Goal: Task Accomplishment & Management: Manage account settings

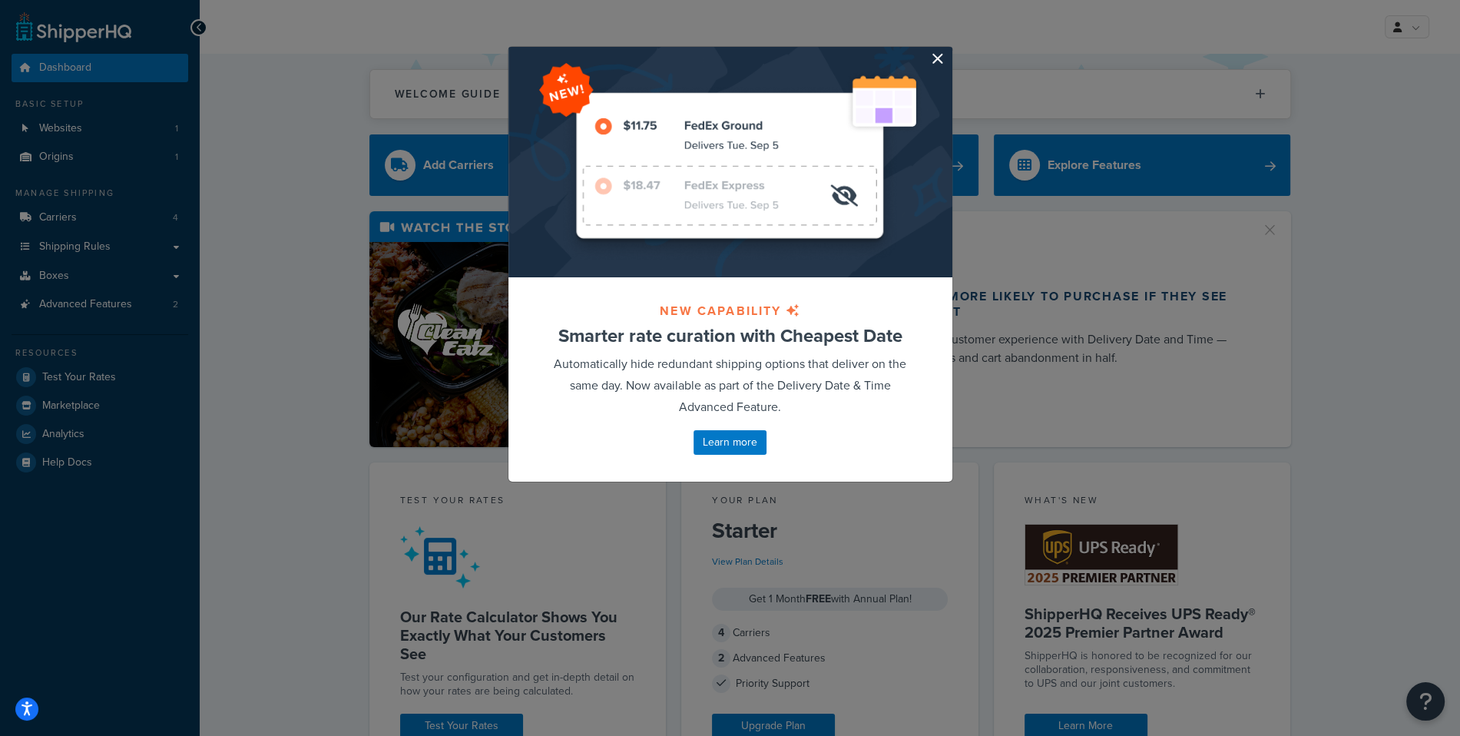
click at [948, 51] on button "button" at bounding box center [950, 49] width 4 height 4
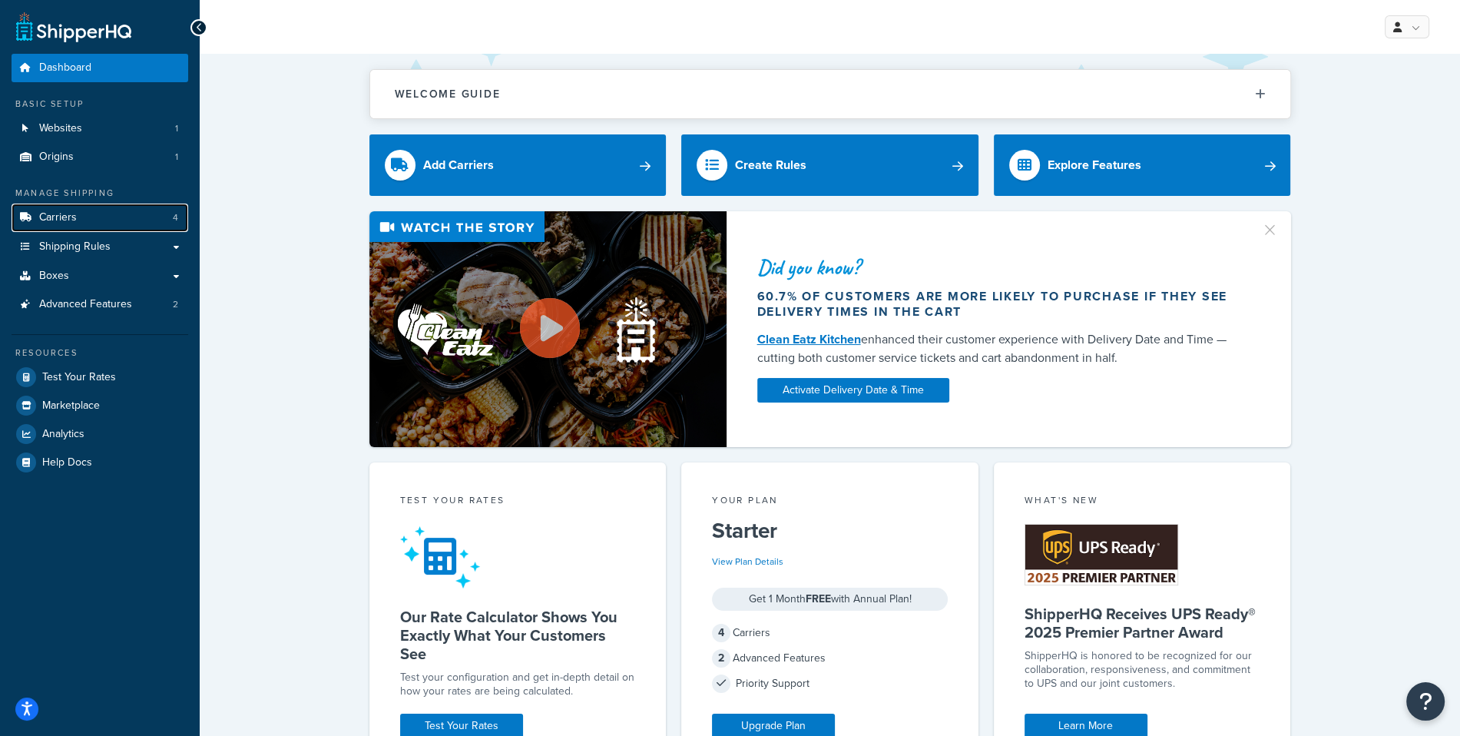
click at [153, 231] on link "Carriers 4" at bounding box center [100, 218] width 177 height 28
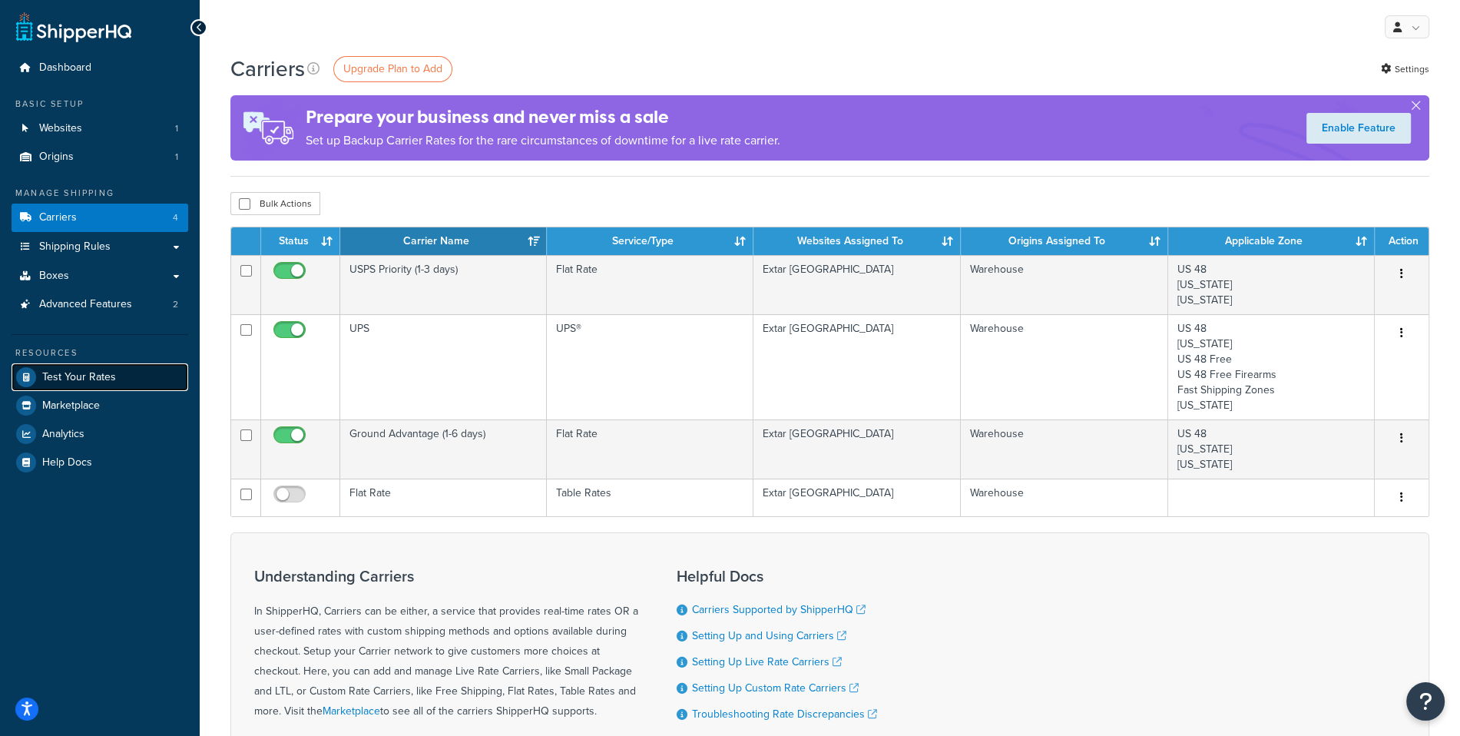
click at [96, 376] on span "Test Your Rates" at bounding box center [79, 377] width 74 height 13
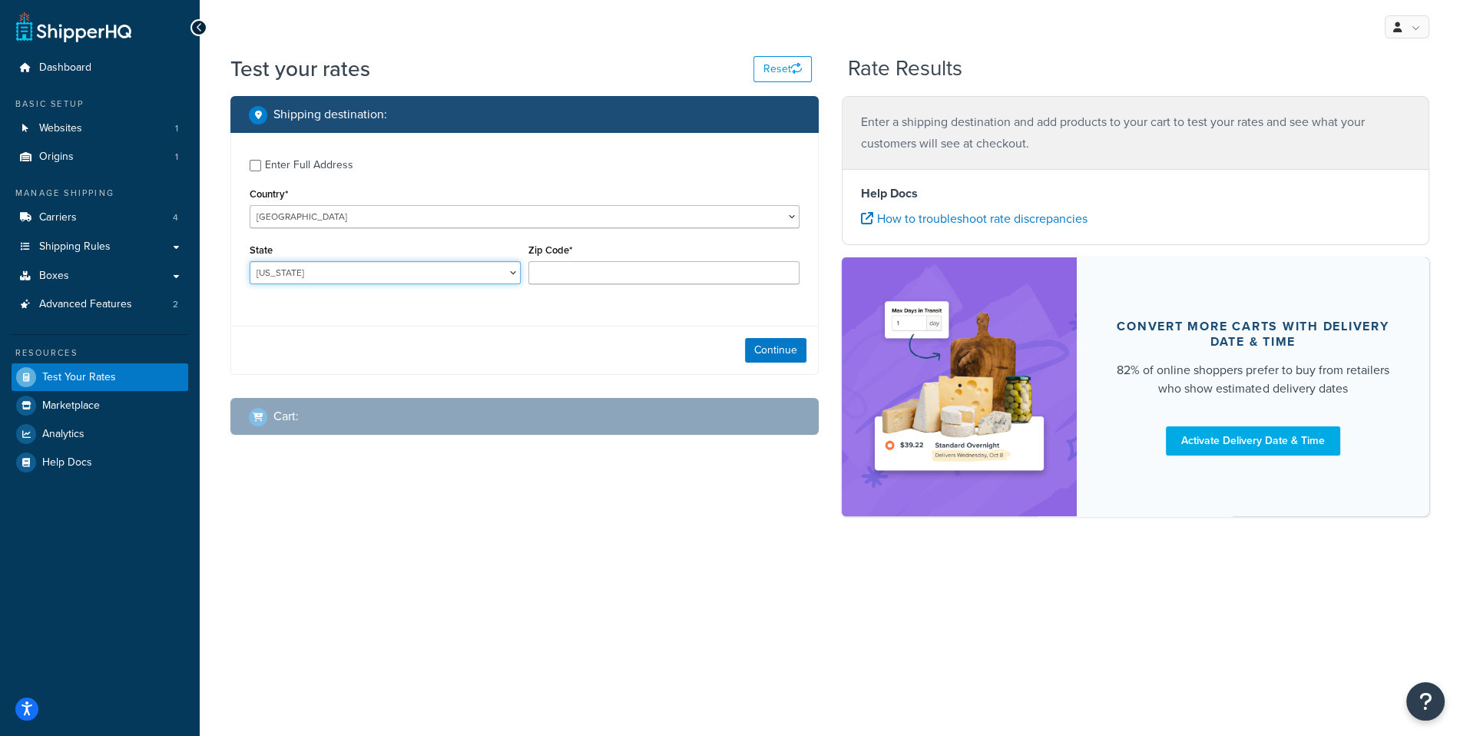
click at [250, 261] on select "[US_STATE] [US_STATE] [US_STATE] [US_STATE] [US_STATE] Armed Forces Americas Ar…" at bounding box center [385, 272] width 271 height 23
select select "OH"
click option "Ohio" at bounding box center [0, 0] width 0 height 0
click at [637, 276] on input "Zip Code*" at bounding box center [663, 272] width 271 height 23
paste input "43001"
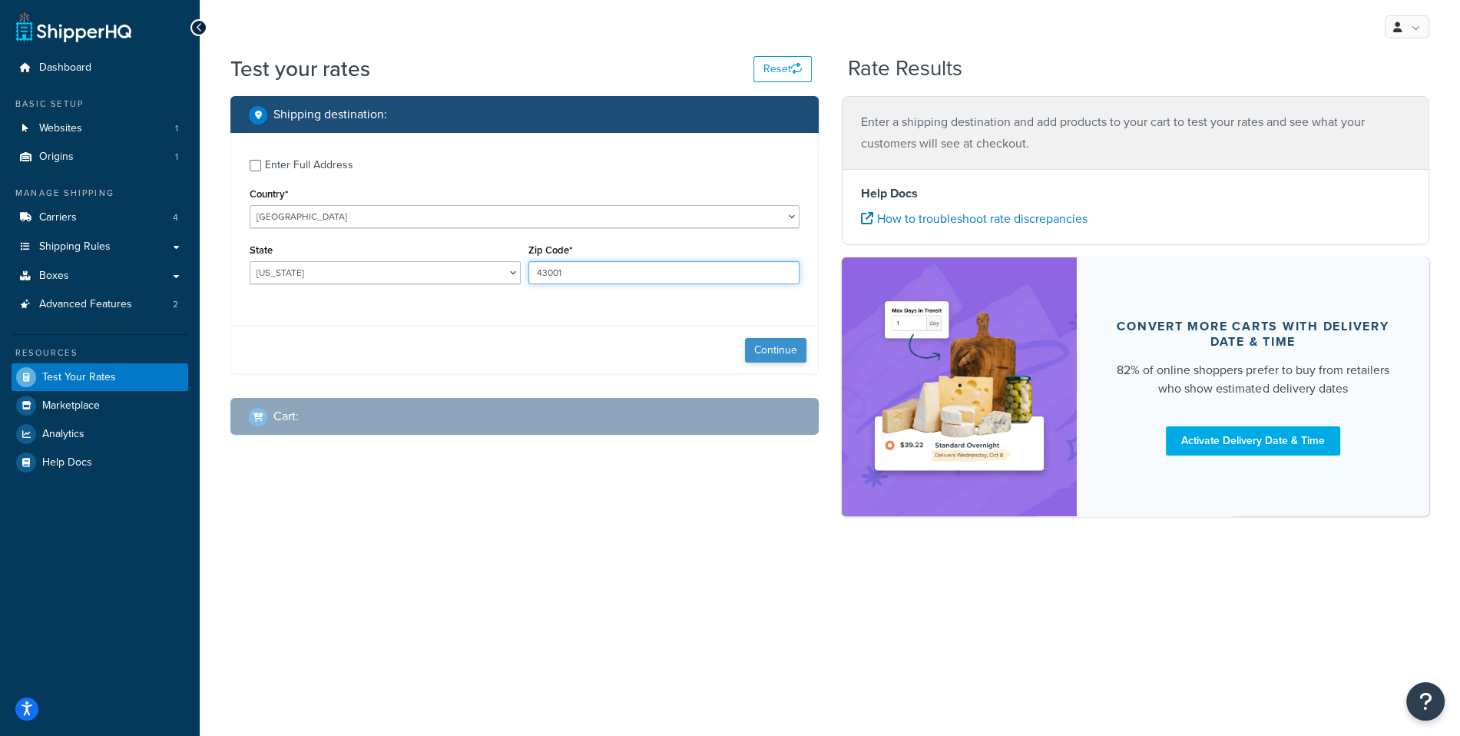
type input "43001"
click at [771, 344] on button "Continue" at bounding box center [775, 350] width 61 height 25
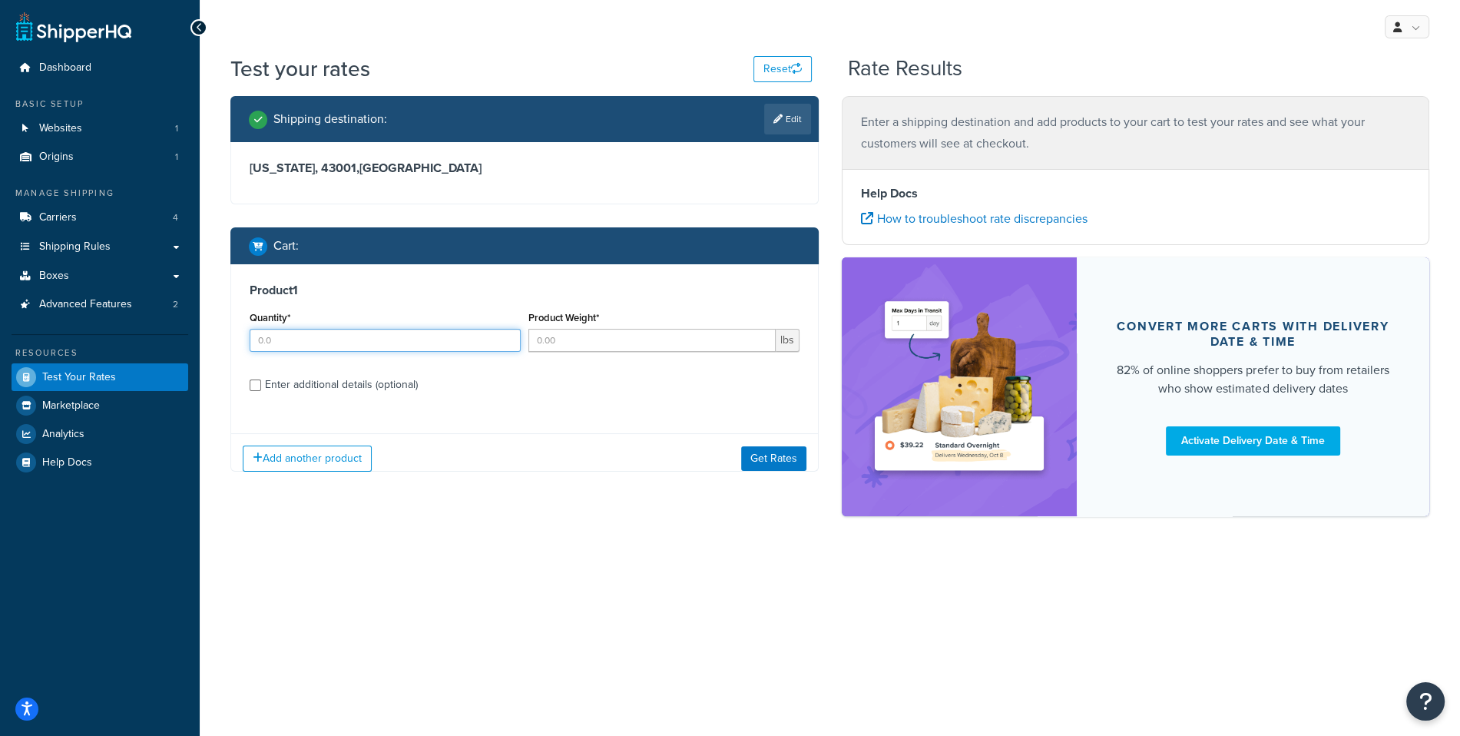
click at [353, 331] on input "Quantity*" at bounding box center [385, 340] width 271 height 23
type input "1"
type input "5"
click at [802, 457] on button "Get Rates" at bounding box center [773, 458] width 65 height 25
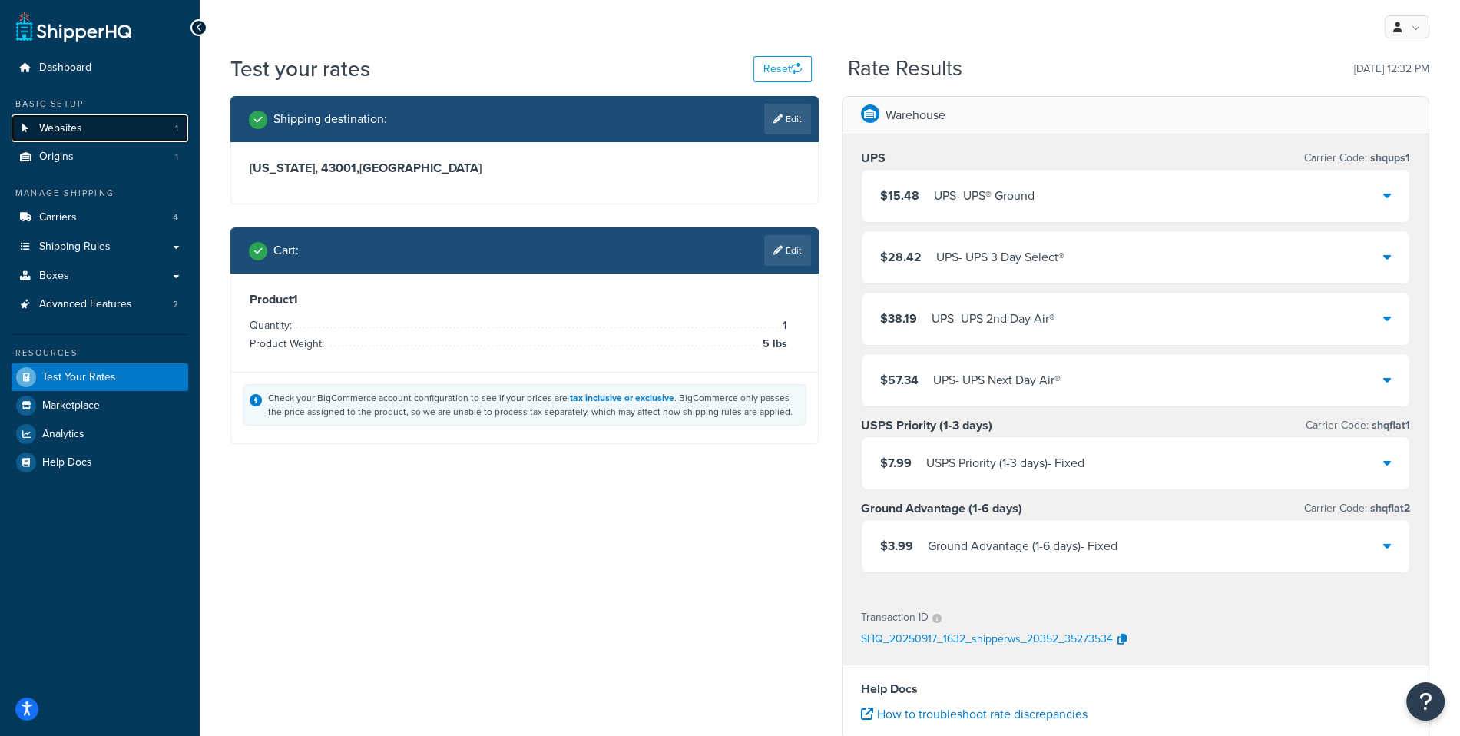
click at [58, 135] on span "Websites" at bounding box center [60, 128] width 43 height 13
click at [983, 60] on div "Rate Results 09/17/2025, 12:32 PM" at bounding box center [1138, 69] width 581 height 24
click at [95, 241] on span "Shipping Rules" at bounding box center [74, 246] width 71 height 13
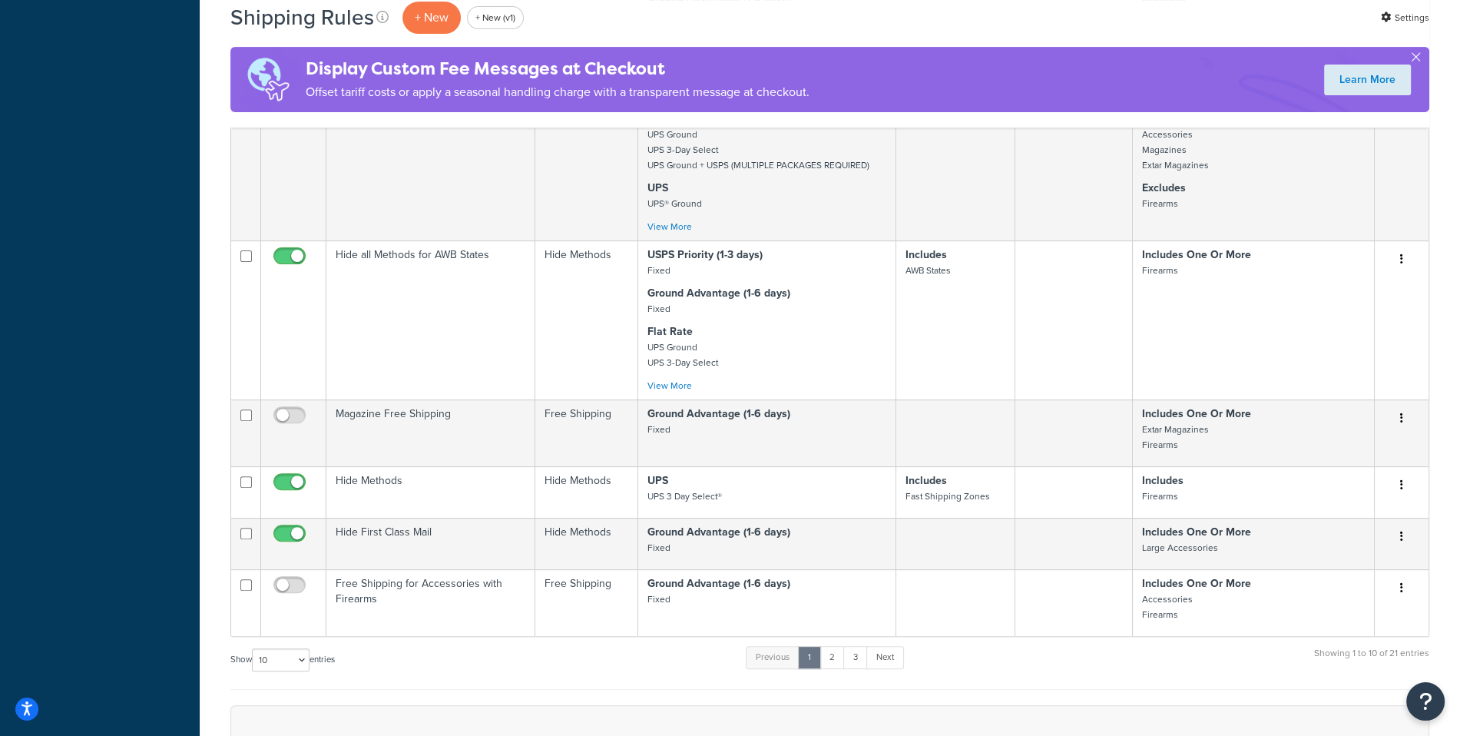
scroll to position [592, 0]
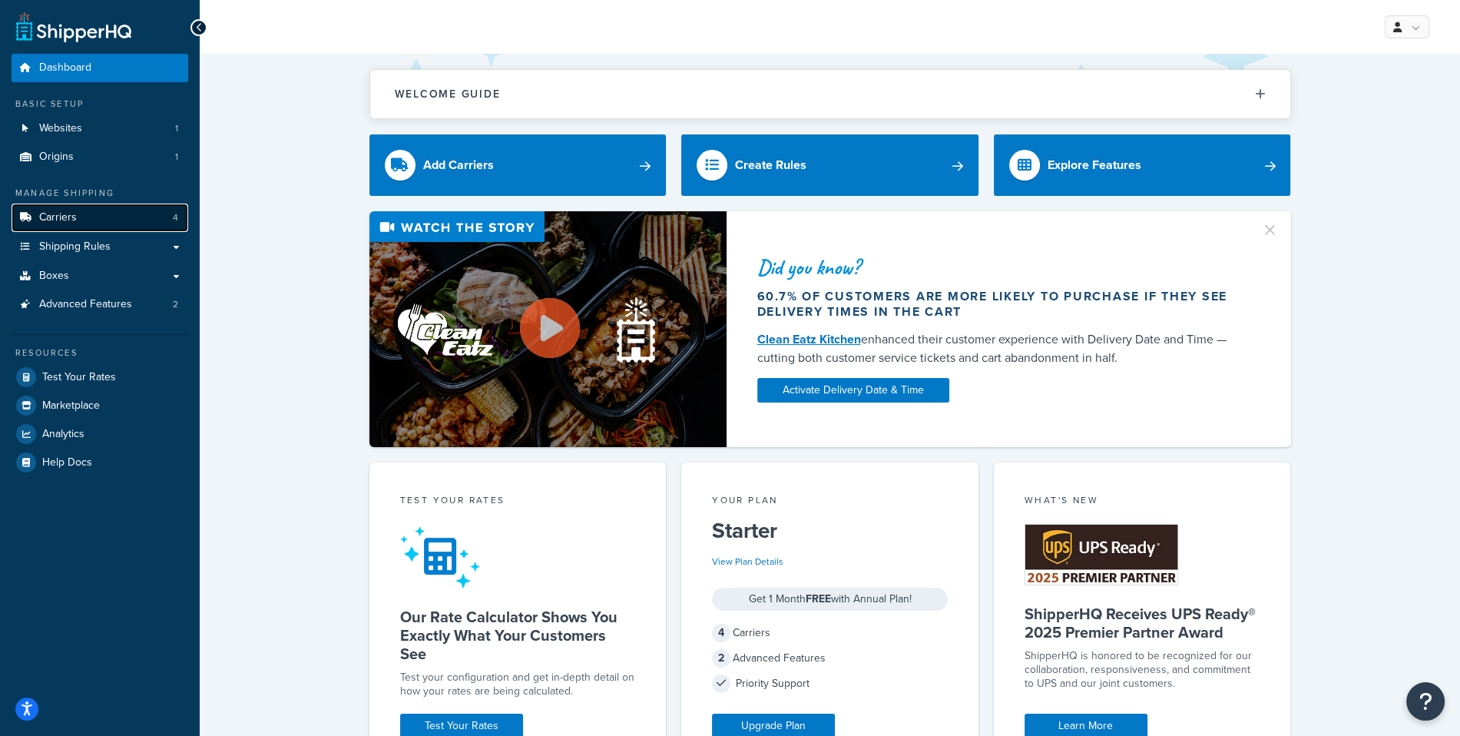
click at [132, 222] on link "Carriers 4" at bounding box center [100, 218] width 177 height 28
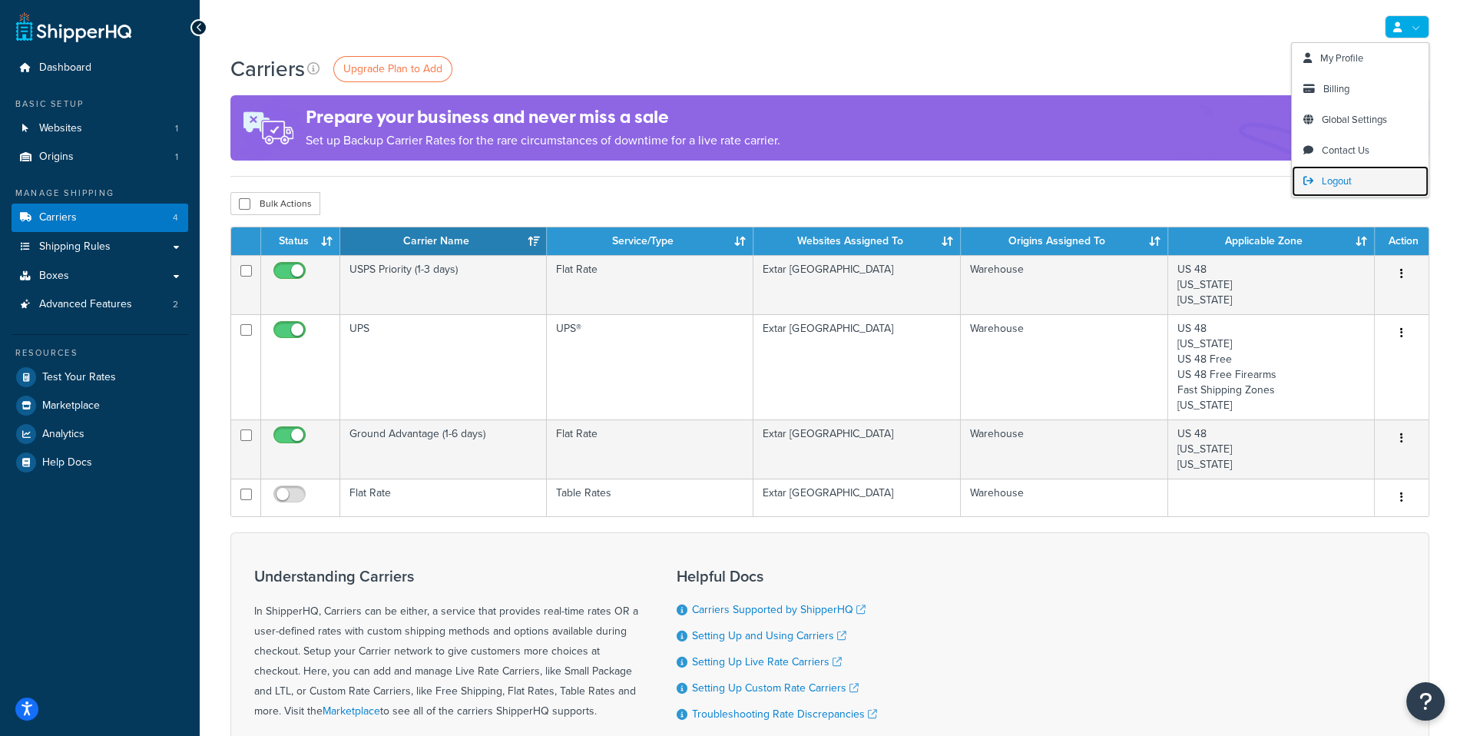
click at [1361, 174] on link "Logout" at bounding box center [1360, 181] width 137 height 31
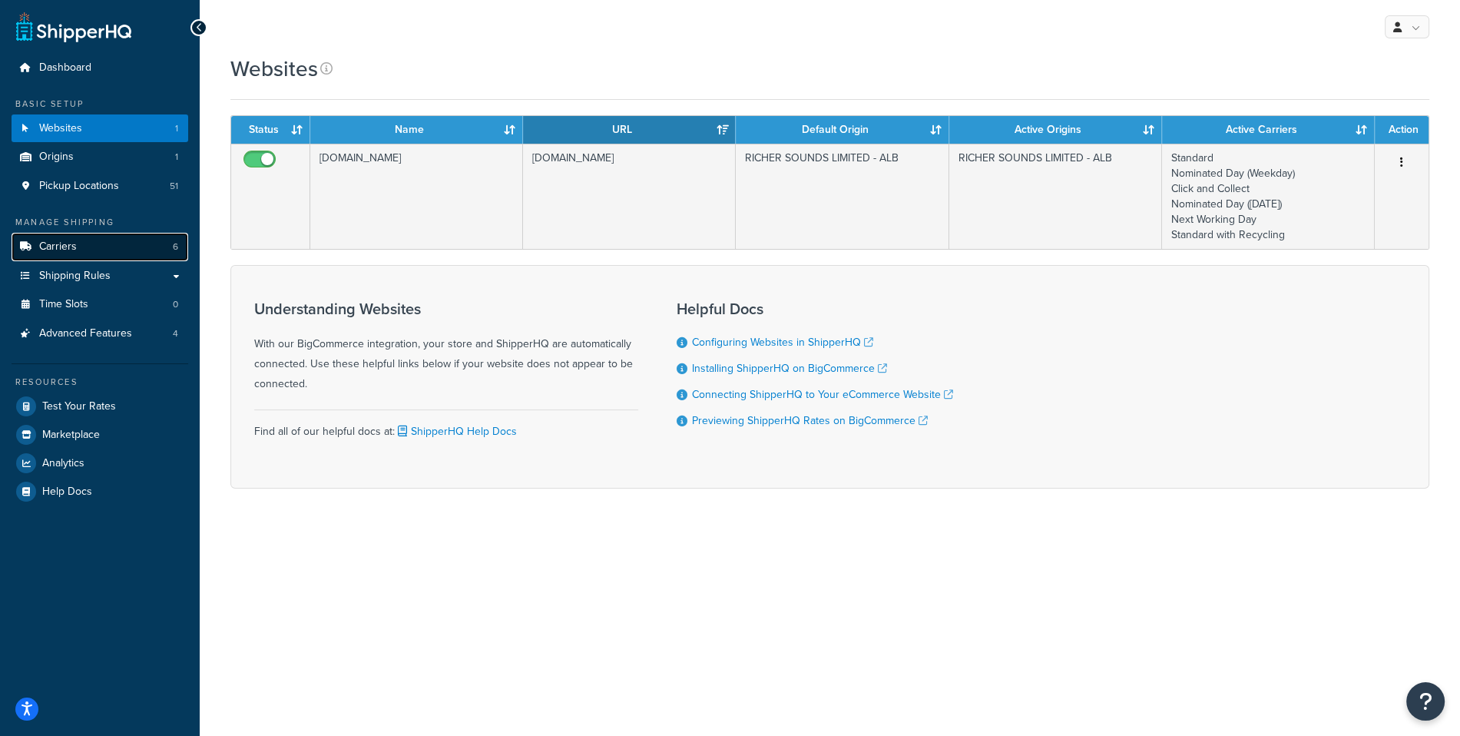
click at [113, 244] on link "Carriers 6" at bounding box center [100, 247] width 177 height 28
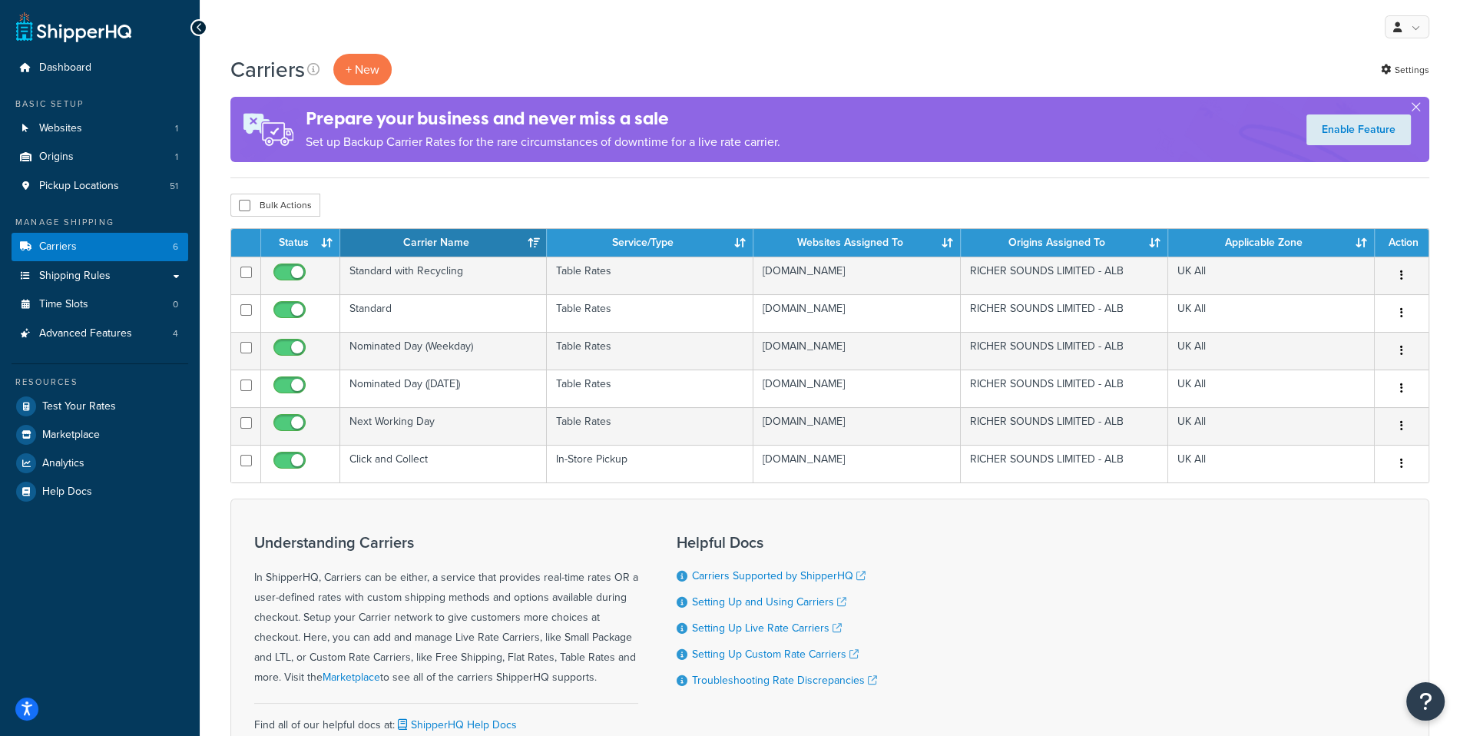
click at [462, 323] on td "Standard" at bounding box center [443, 313] width 207 height 38
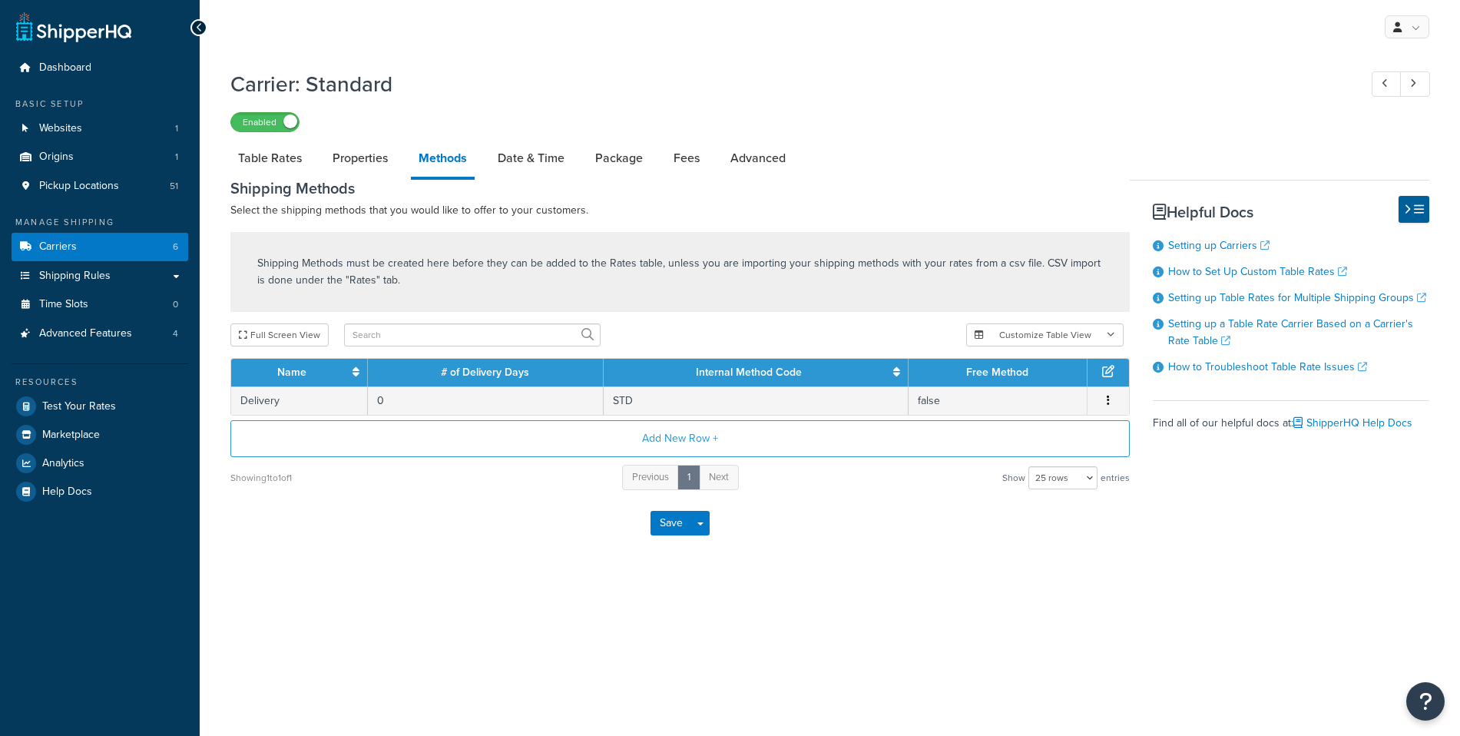
select select "25"
click at [759, 167] on link "Advanced" at bounding box center [758, 158] width 71 height 37
select select "false"
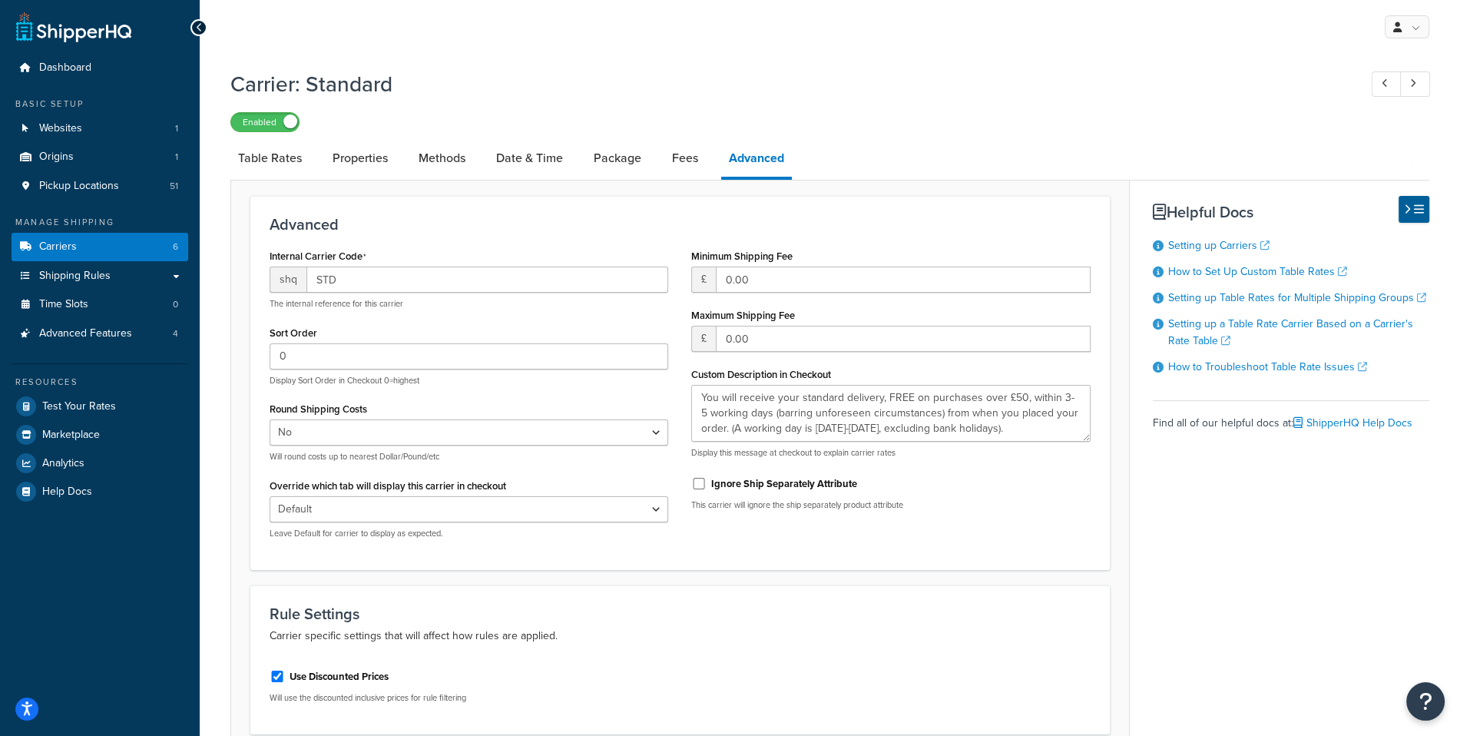
type textarea "You will receive your standard delivery, FREE on purchases over £50, within 3-5…"
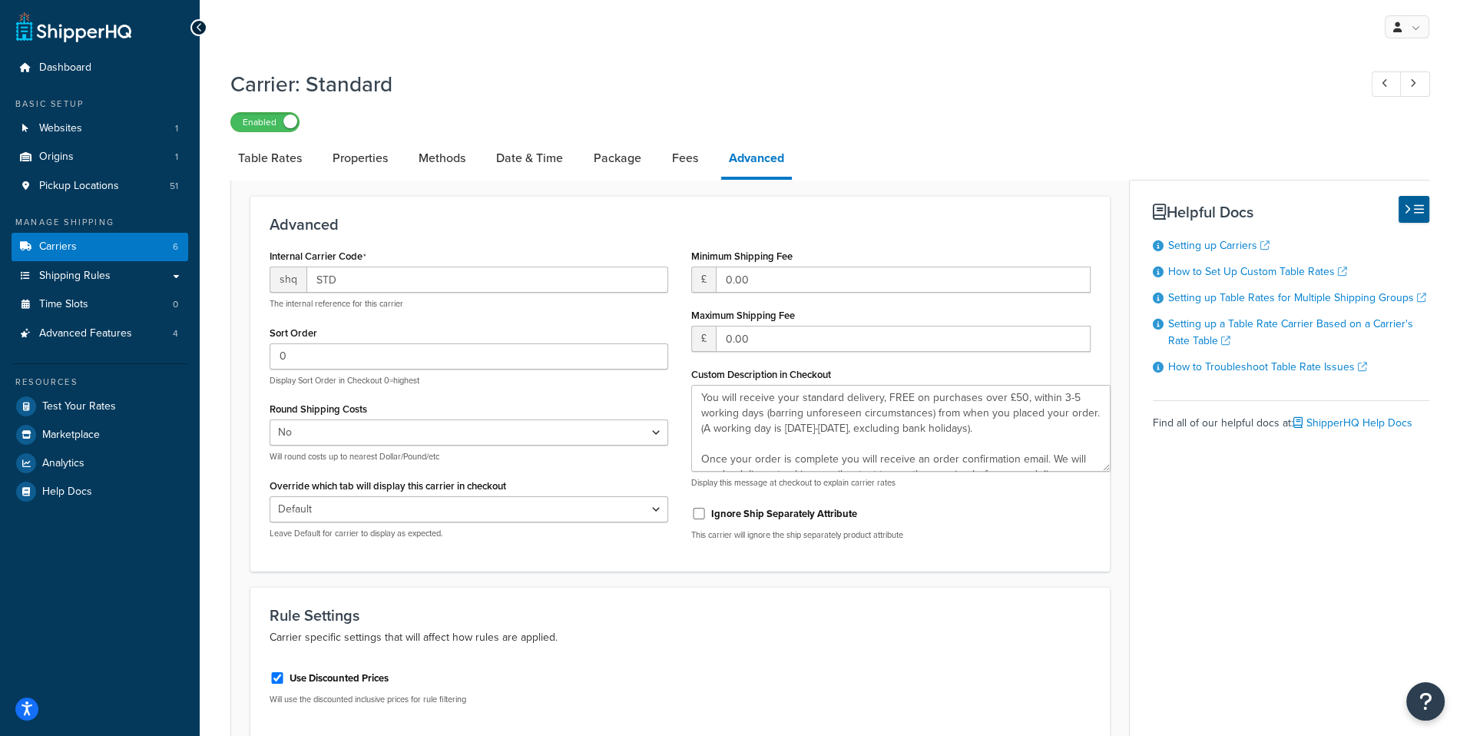
drag, startPoint x: 1080, startPoint y: 433, endPoint x: 1103, endPoint y: 472, distance: 45.4
click at [1103, 472] on textarea "You will receive your standard delivery, FREE on purchases over £50, within 3-5…" at bounding box center [900, 428] width 419 height 87
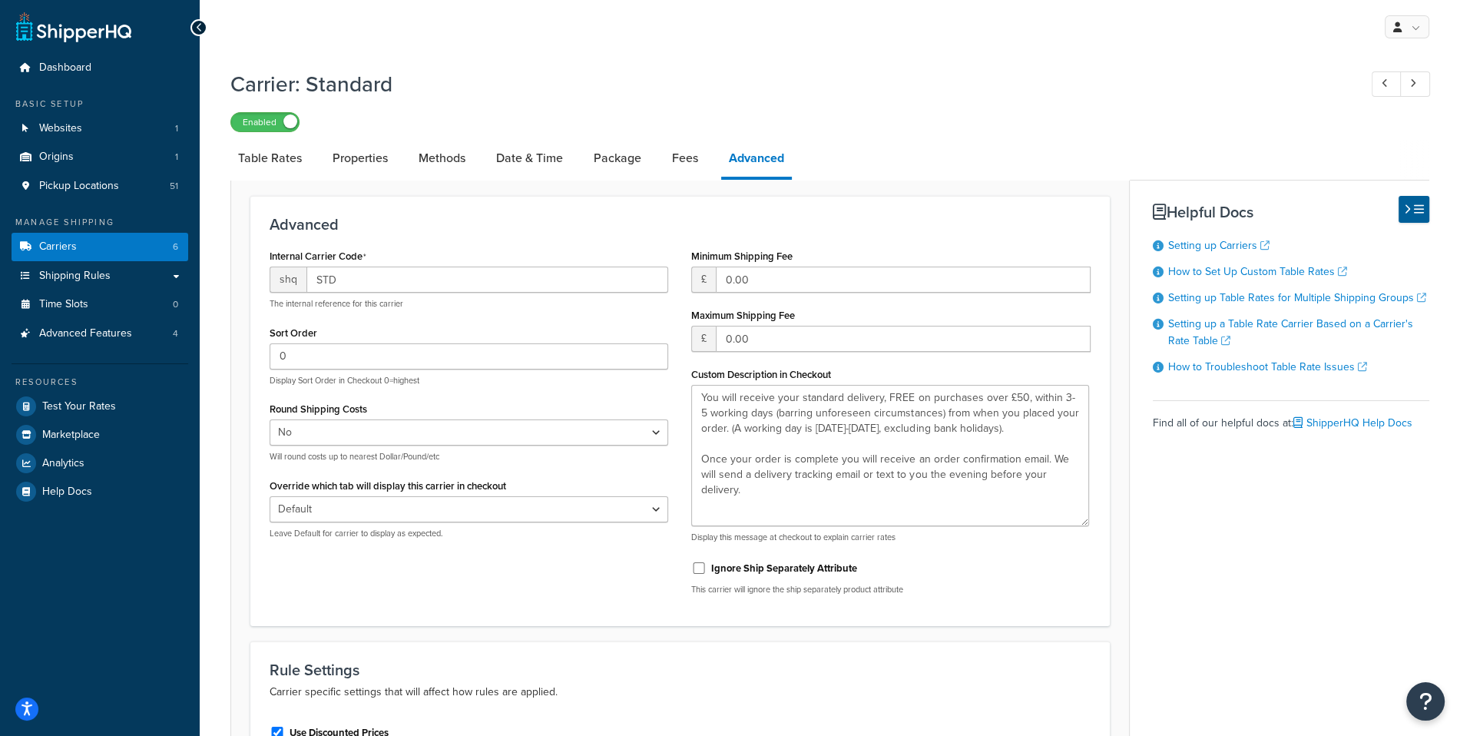
drag, startPoint x: 1103, startPoint y: 472, endPoint x: 1078, endPoint y: 518, distance: 52.2
click at [1078, 518] on textarea "You will receive your standard delivery, FREE on purchases over £50, within 3-5…" at bounding box center [890, 455] width 398 height 141
click at [457, 170] on link "Methods" at bounding box center [442, 158] width 62 height 37
select select "25"
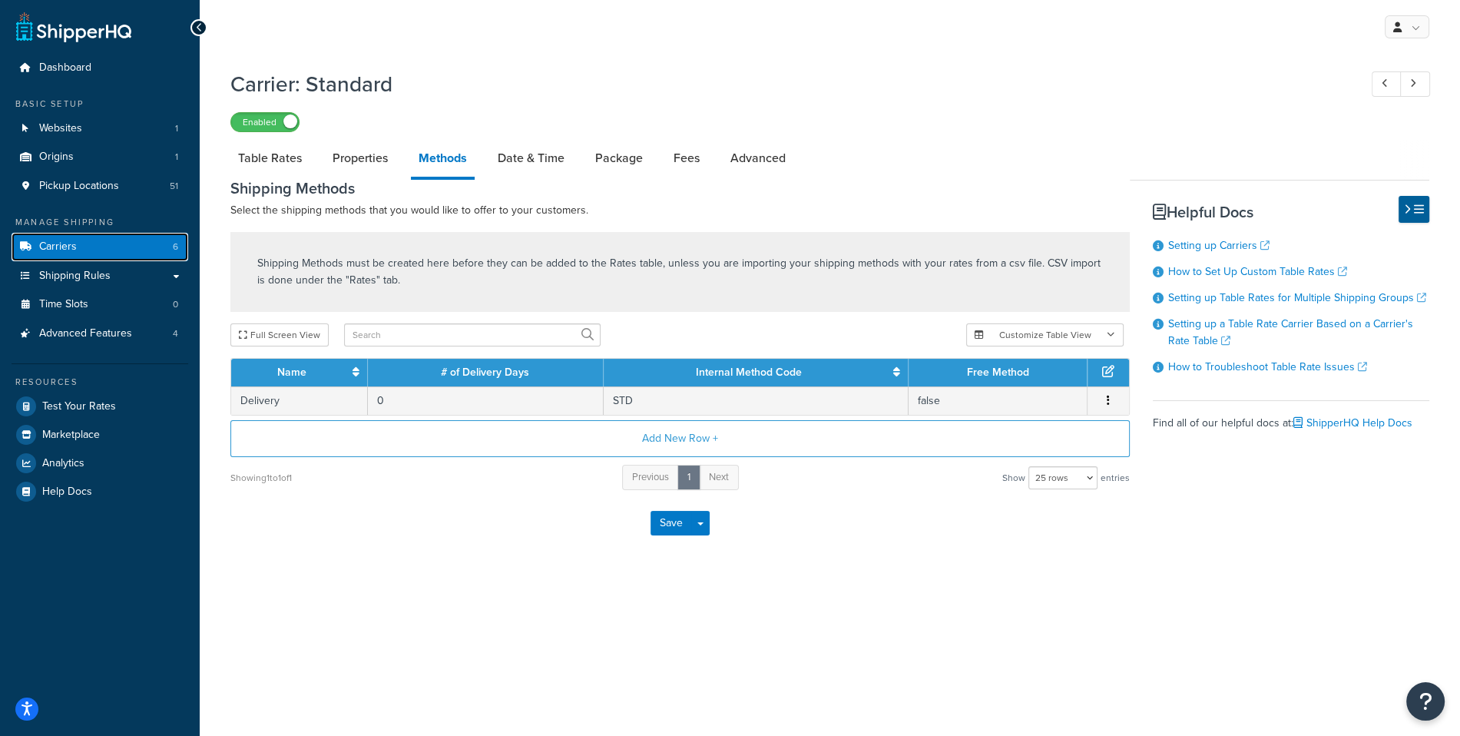
click at [137, 242] on link "Carriers 6" at bounding box center [100, 247] width 177 height 28
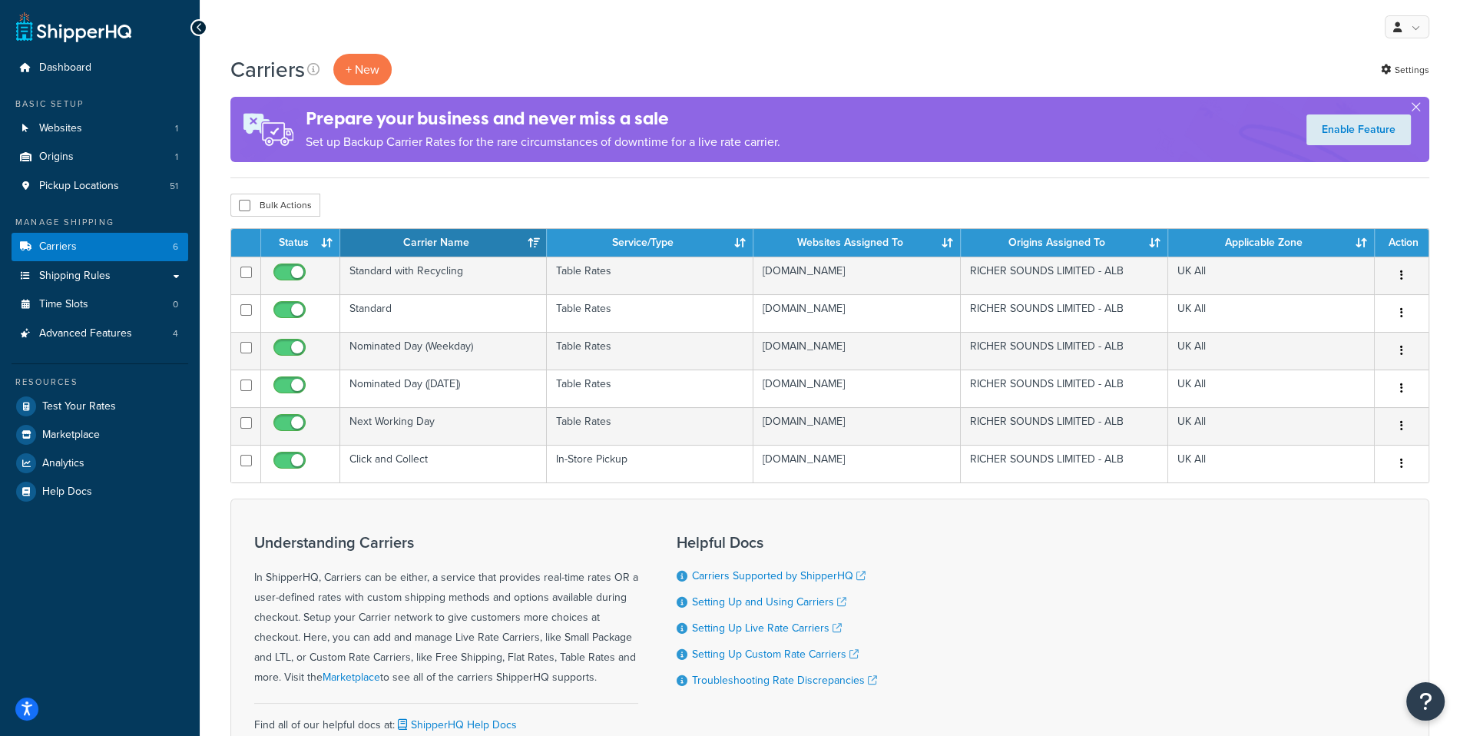
click at [429, 275] on td "Standard with Recycling" at bounding box center [443, 276] width 207 height 38
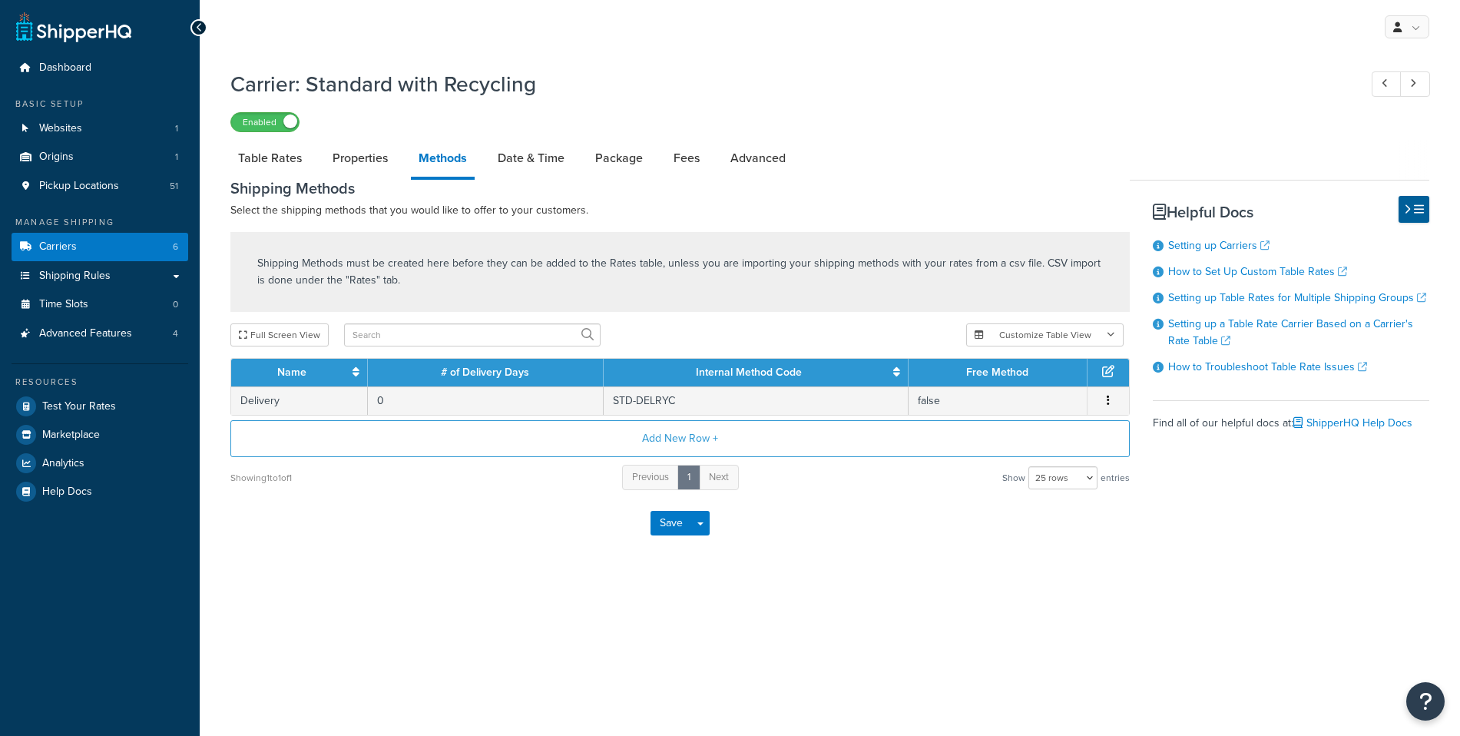
select select "25"
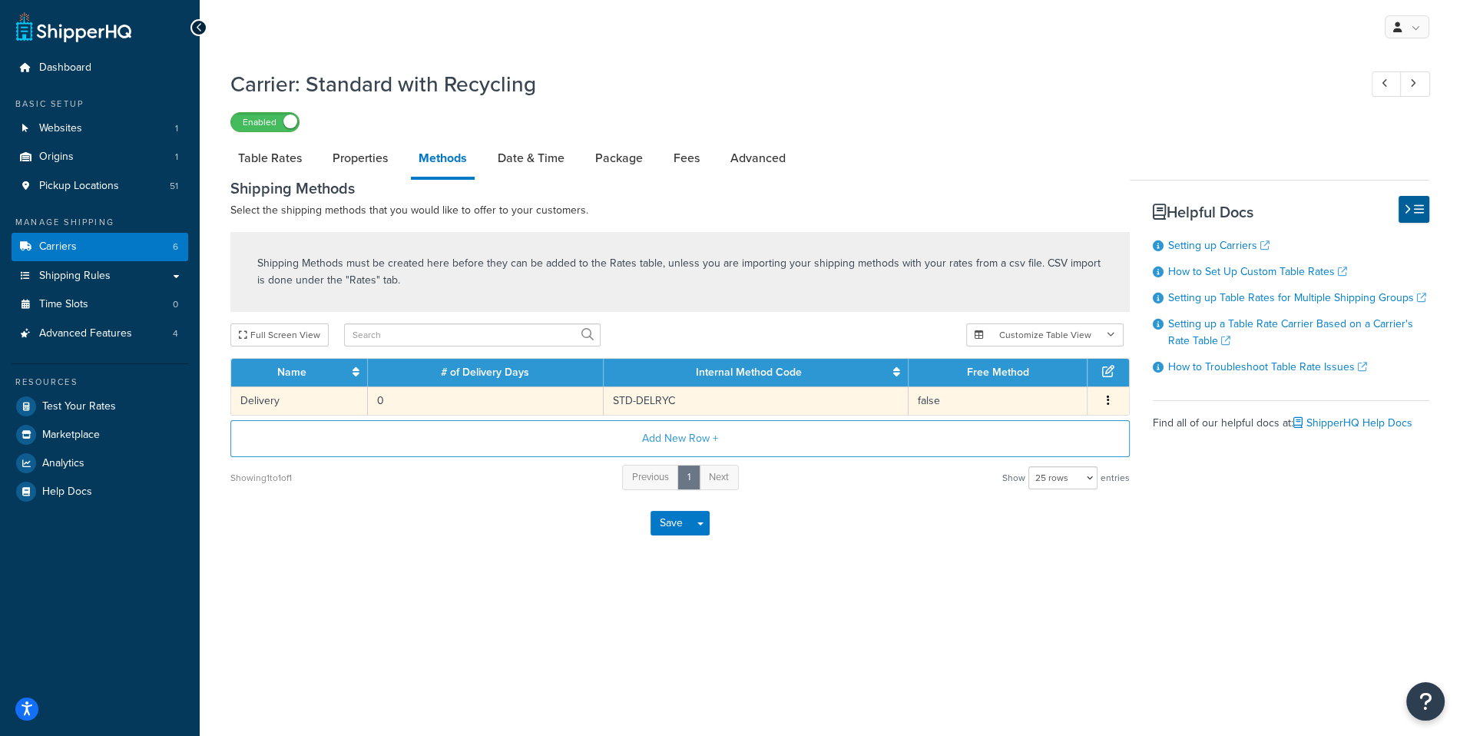
click at [525, 406] on td "0" at bounding box center [486, 400] width 236 height 28
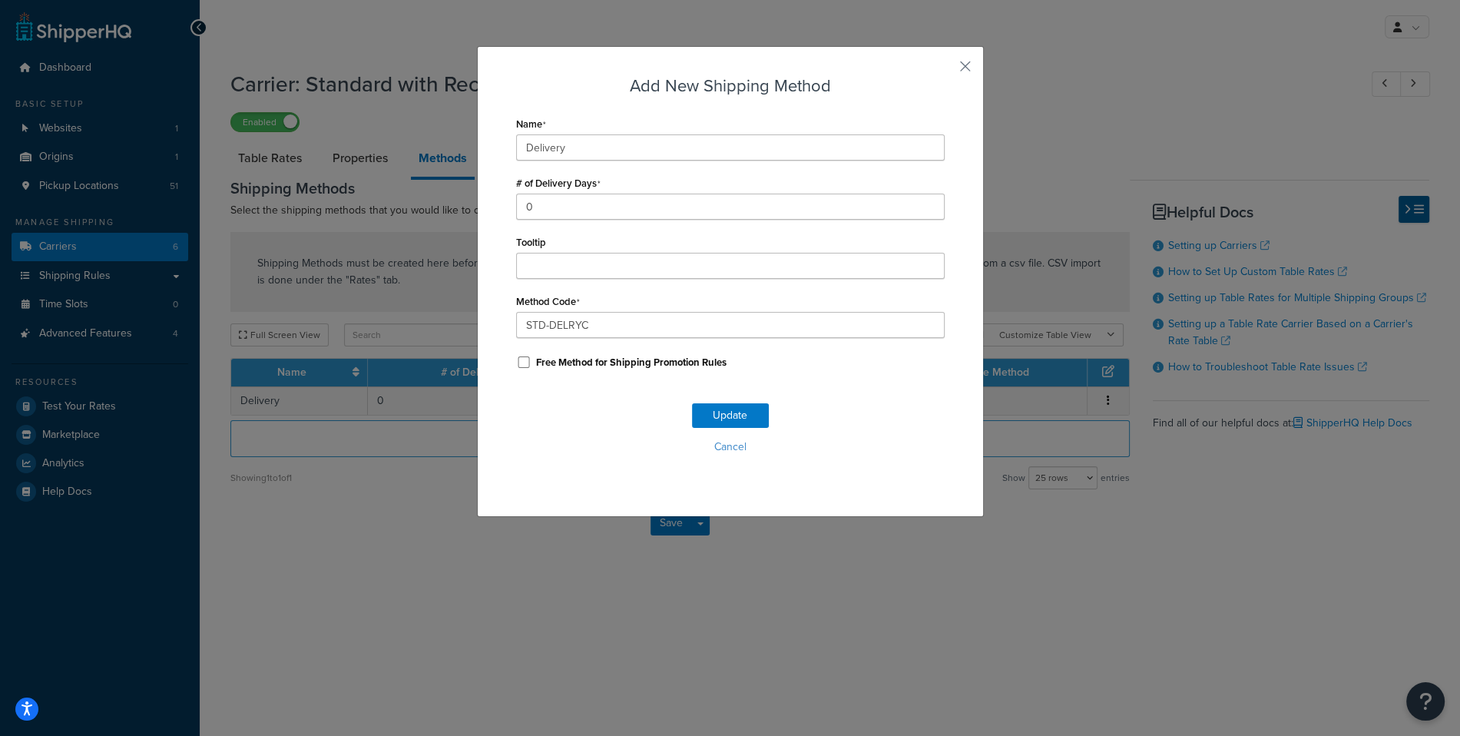
click at [1111, 403] on div "Add New Shipping Method Name Delivery # of Delivery Days 0 Tooltip Method Code …" at bounding box center [730, 368] width 1460 height 736
click at [945, 70] on button "button" at bounding box center [943, 72] width 4 height 4
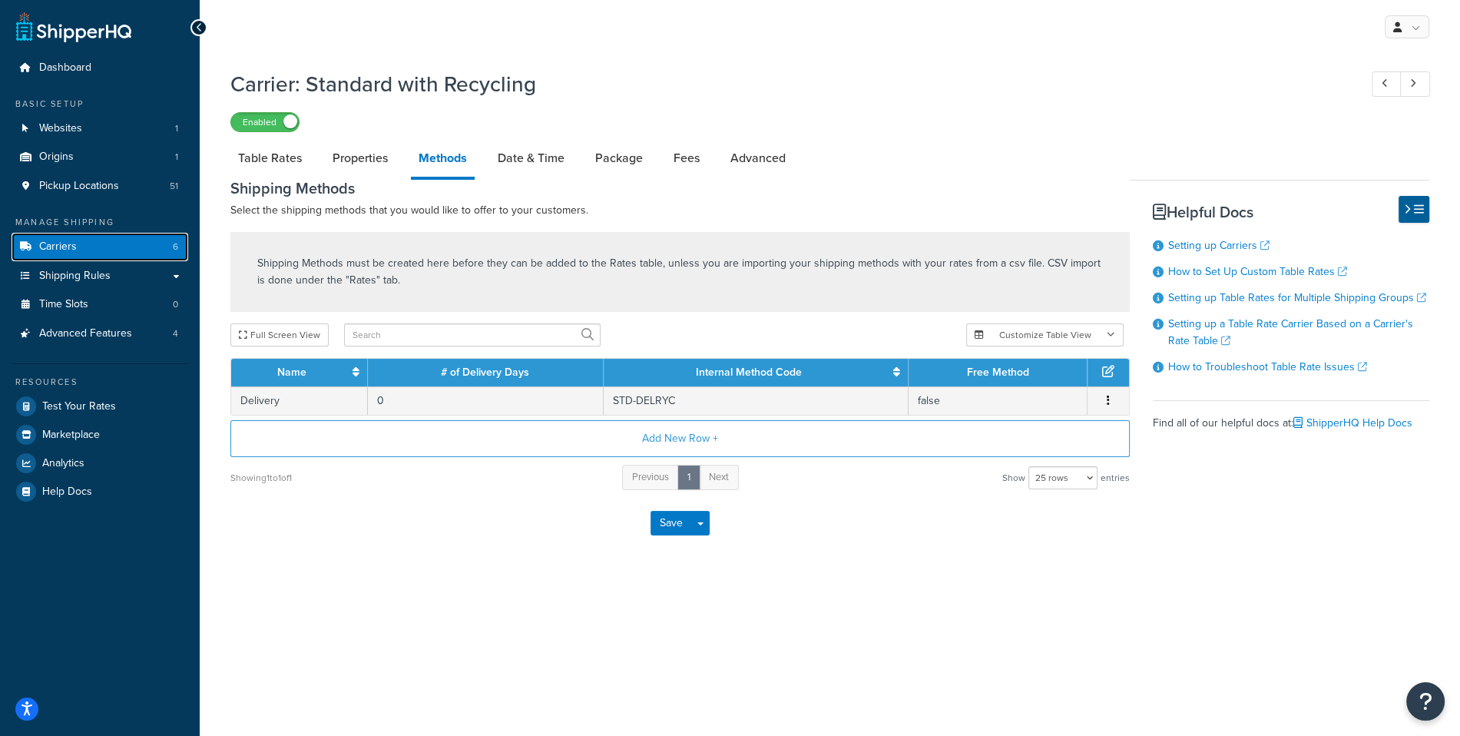
click at [141, 240] on link "Carriers 6" at bounding box center [100, 247] width 177 height 28
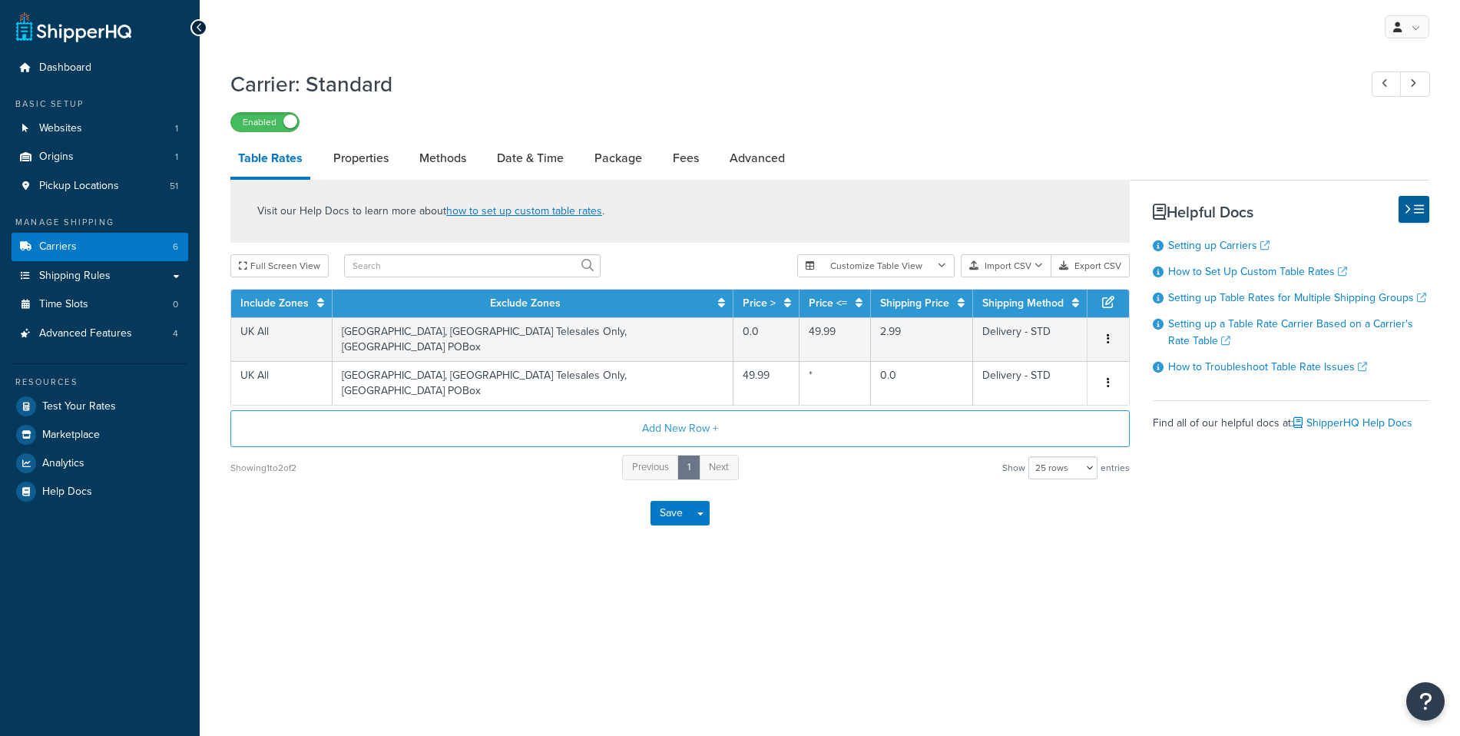
select select "25"
click at [450, 162] on link "Methods" at bounding box center [443, 158] width 62 height 37
select select "25"
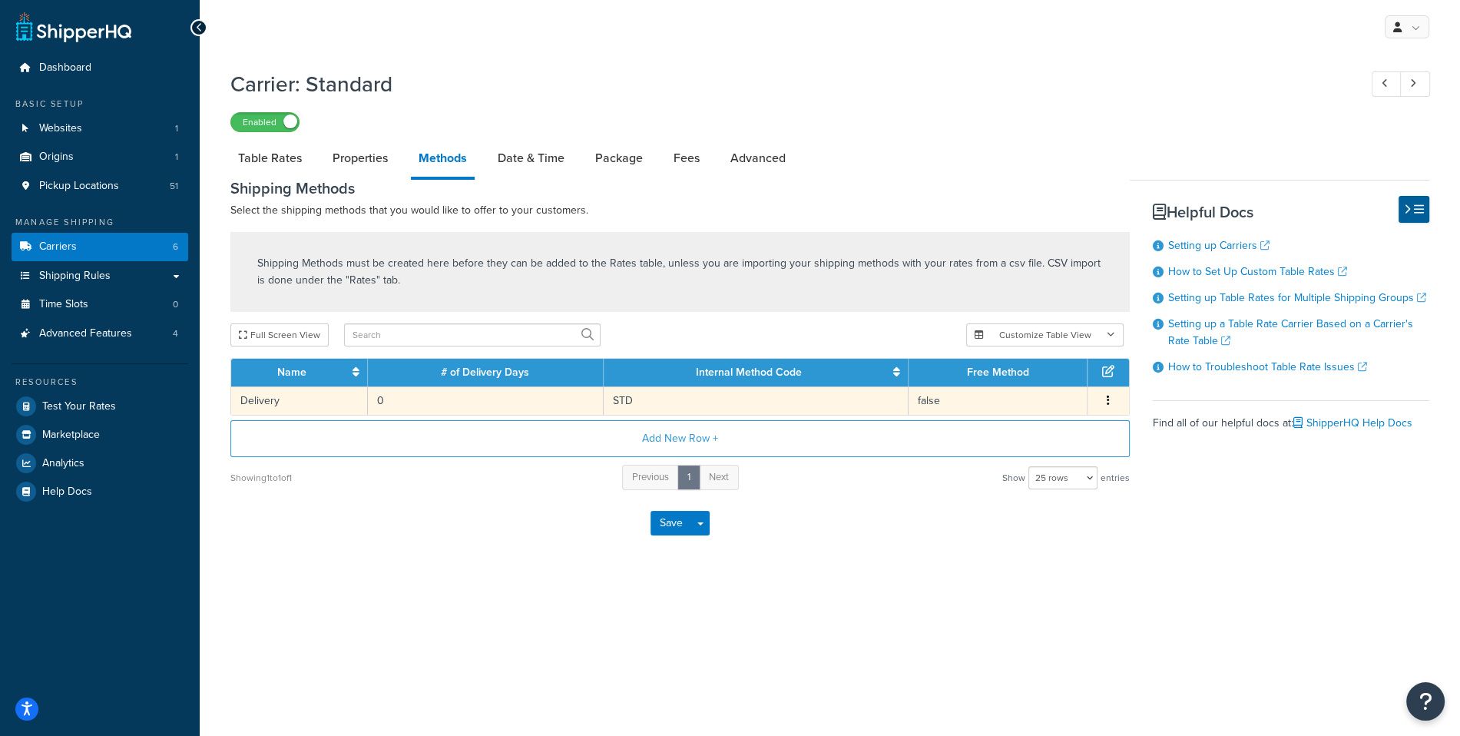
click at [611, 409] on td "STD" at bounding box center [756, 400] width 305 height 28
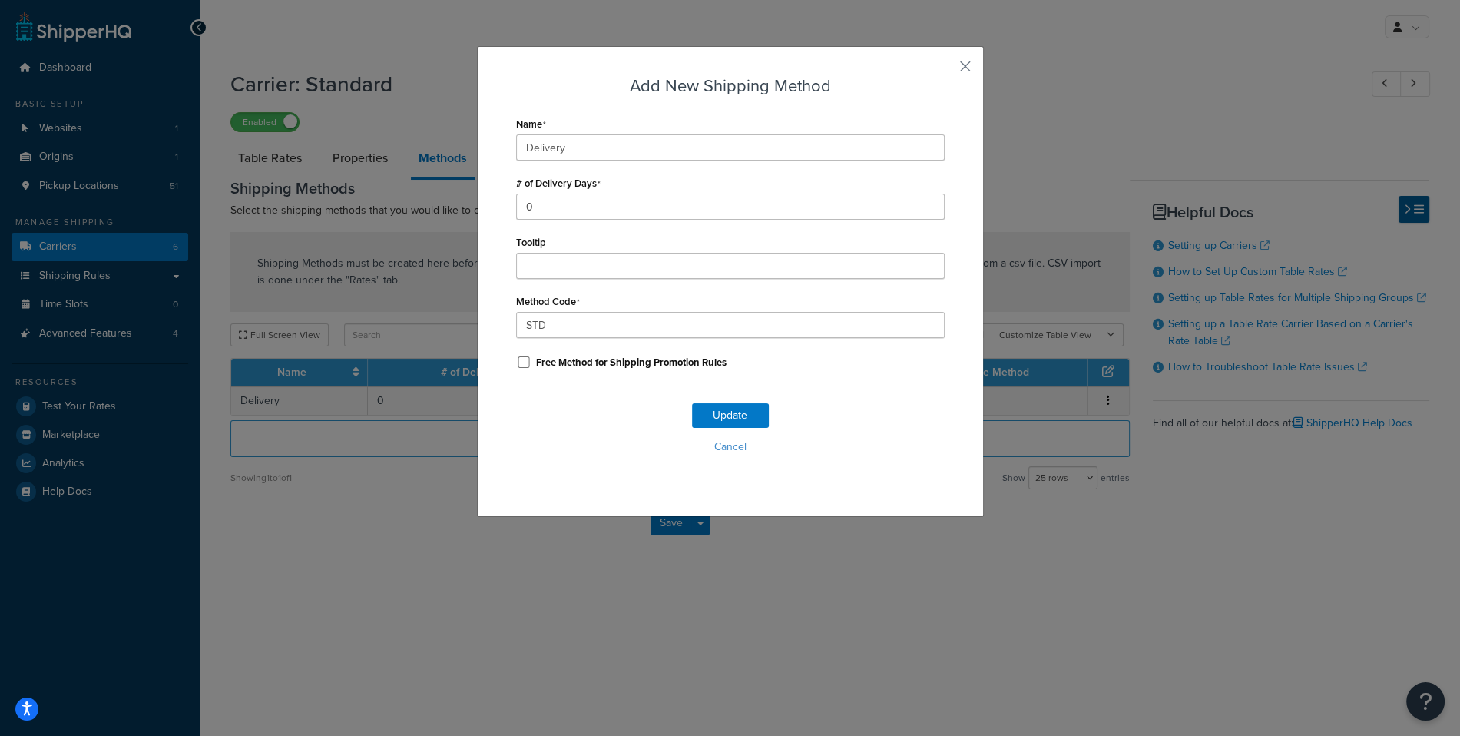
click at [958, 66] on div "Add New Shipping Method Name Delivery # of Delivery Days 0 Tooltip Method Code …" at bounding box center [730, 281] width 507 height 471
click at [945, 70] on button "button" at bounding box center [943, 72] width 4 height 4
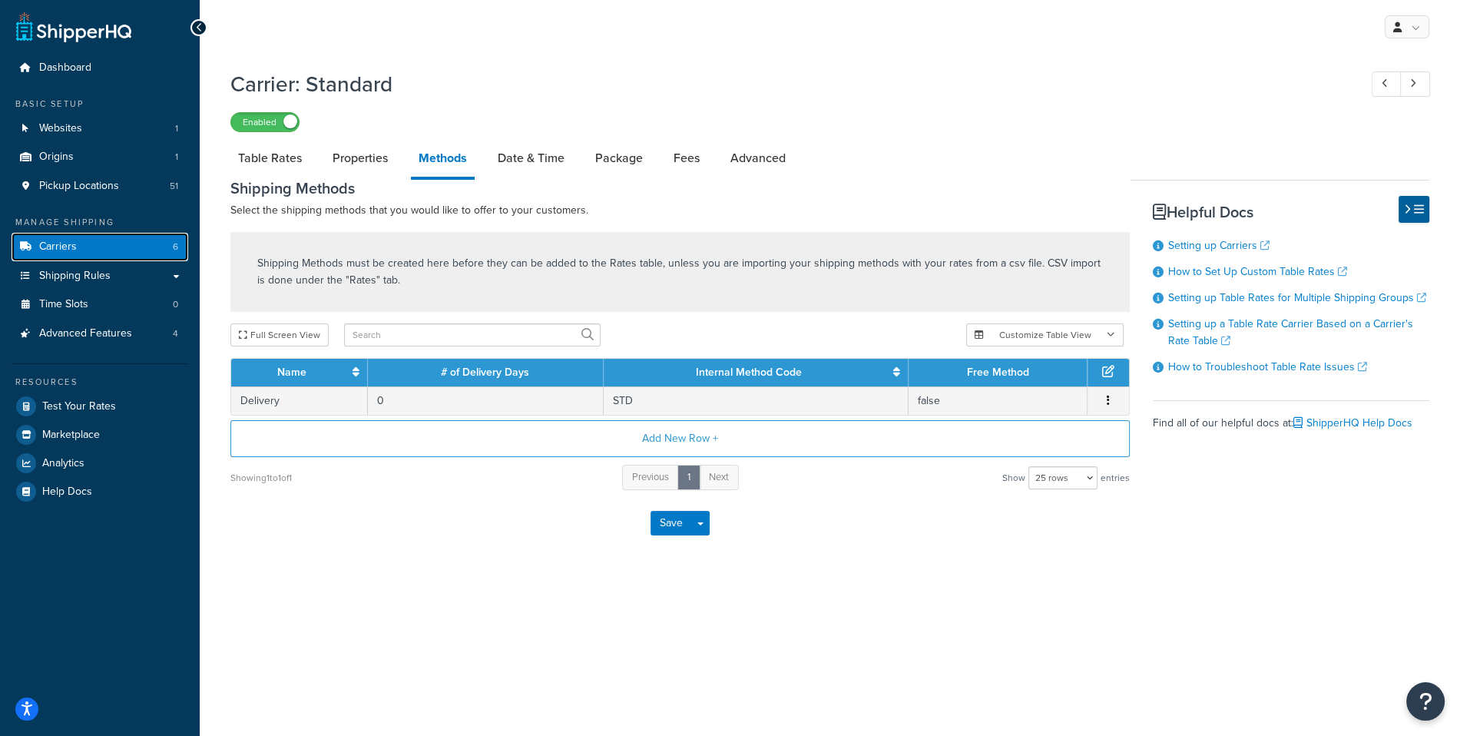
click at [160, 243] on link "Carriers 6" at bounding box center [100, 247] width 177 height 28
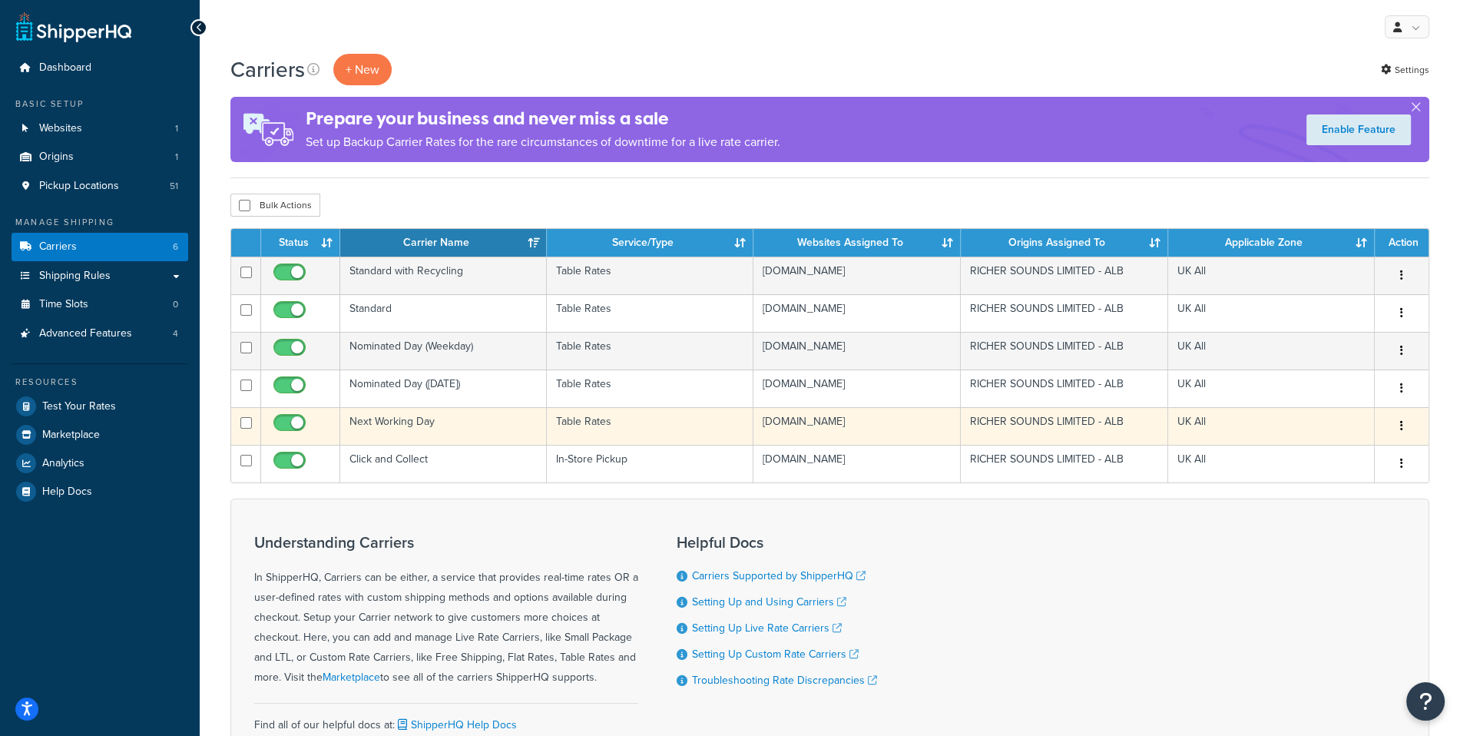
click at [425, 445] on td "Next Working Day" at bounding box center [443, 426] width 207 height 38
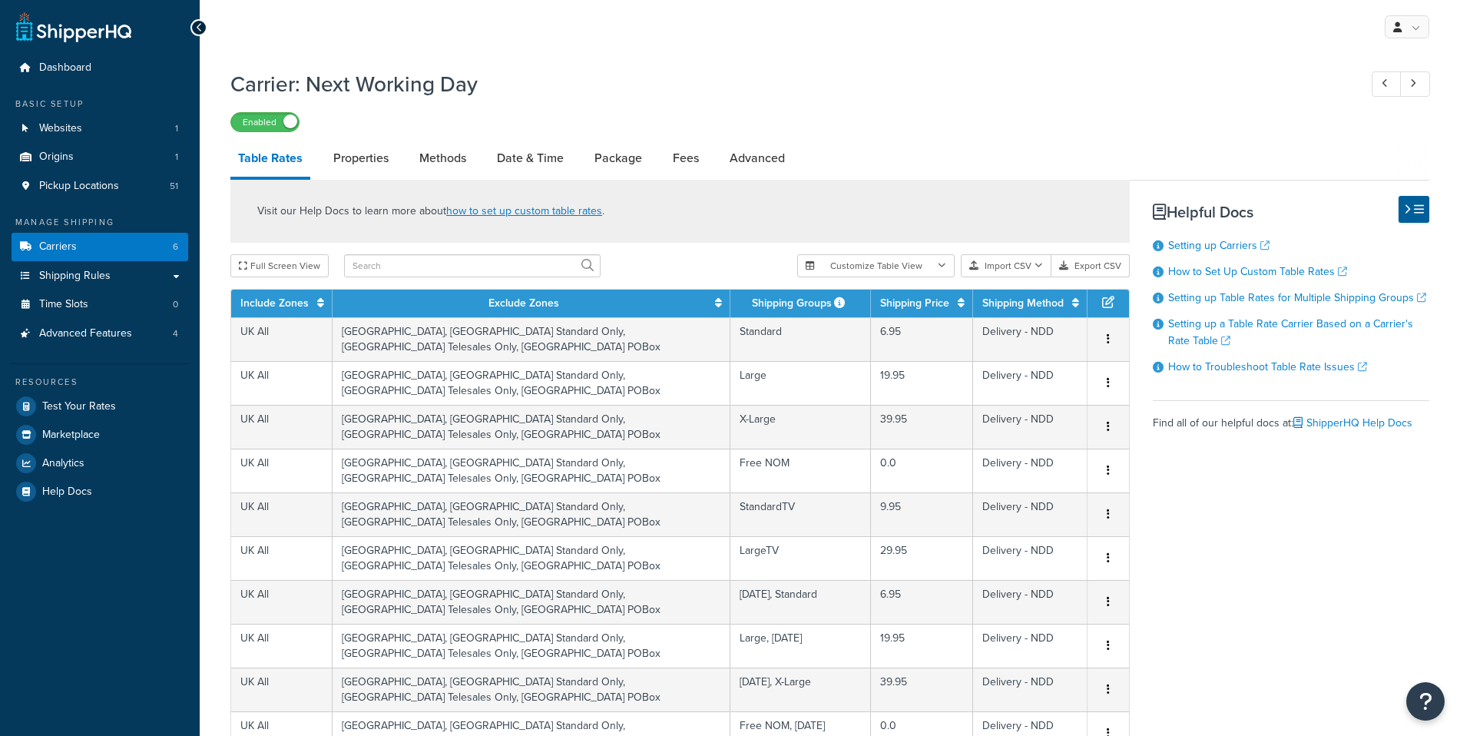
select select "25"
click at [396, 161] on link "Properties" at bounding box center [361, 158] width 71 height 37
select select "HIGHEST"
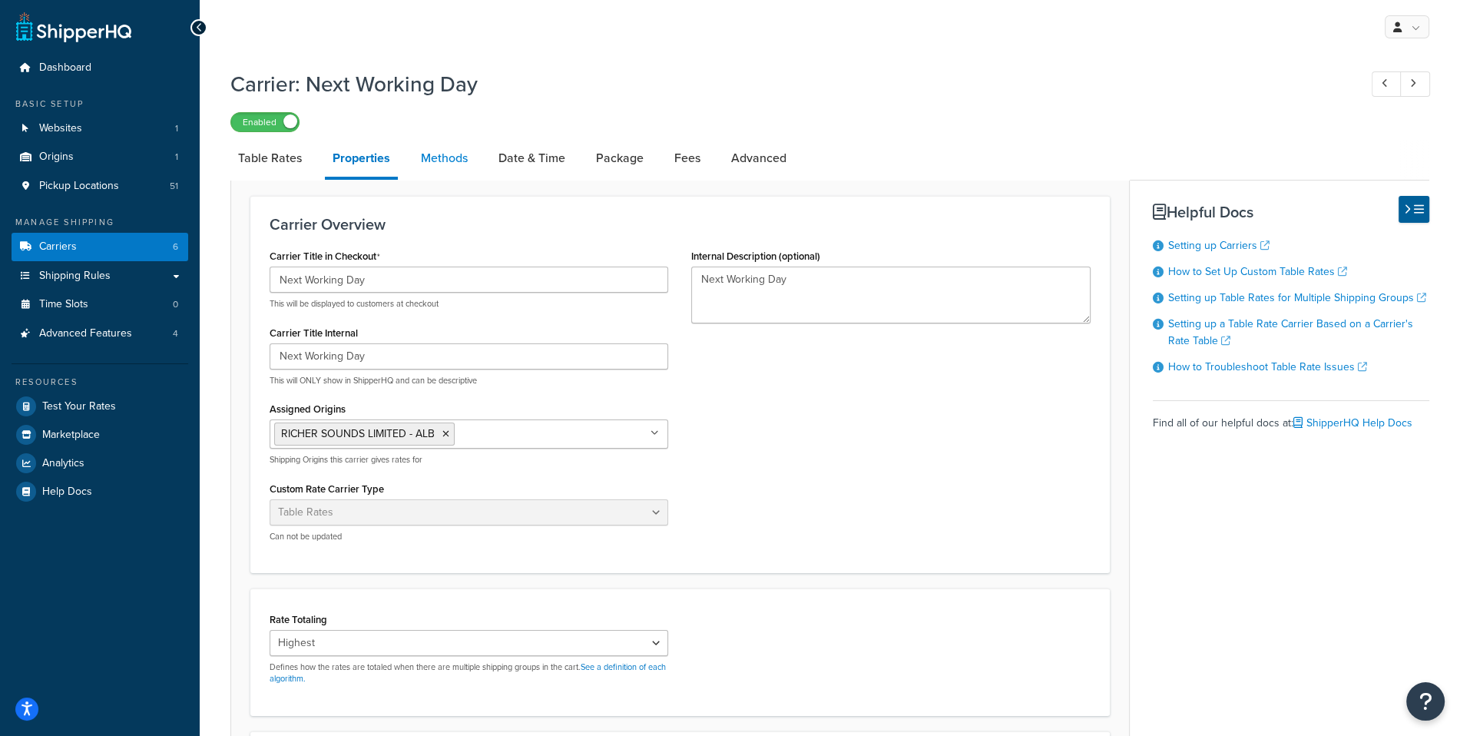
click at [423, 161] on link "Methods" at bounding box center [444, 158] width 62 height 37
select select "25"
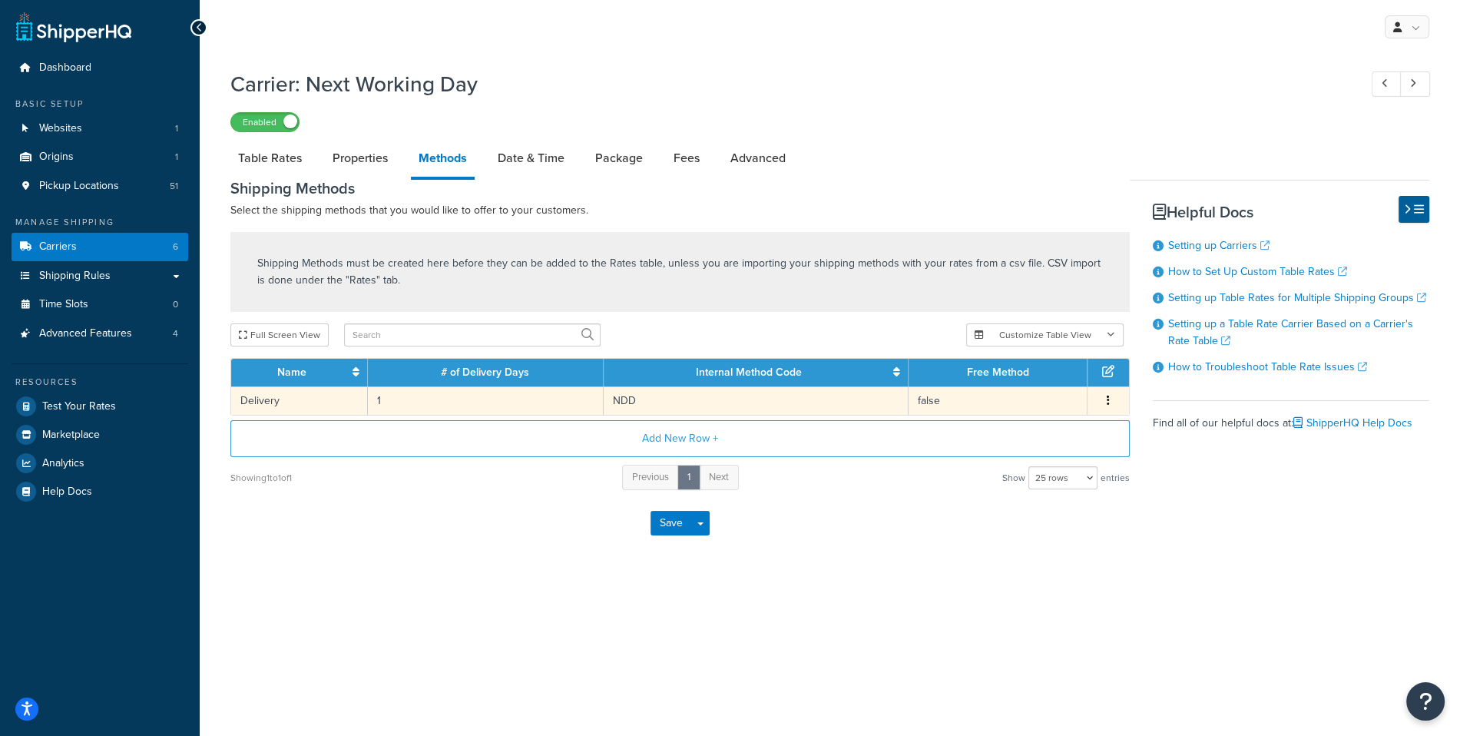
click at [652, 398] on td "NDD" at bounding box center [756, 400] width 305 height 28
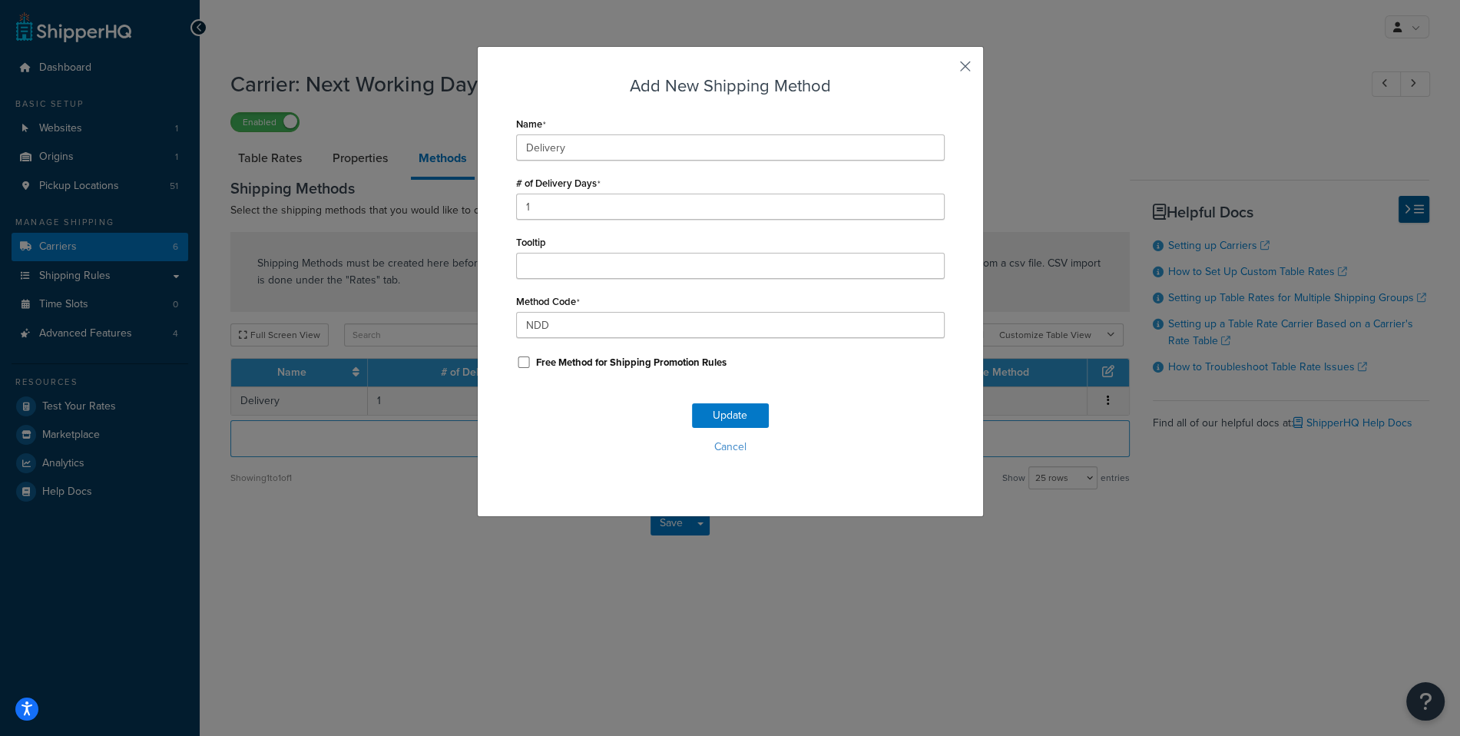
click at [945, 70] on button "button" at bounding box center [943, 72] width 4 height 4
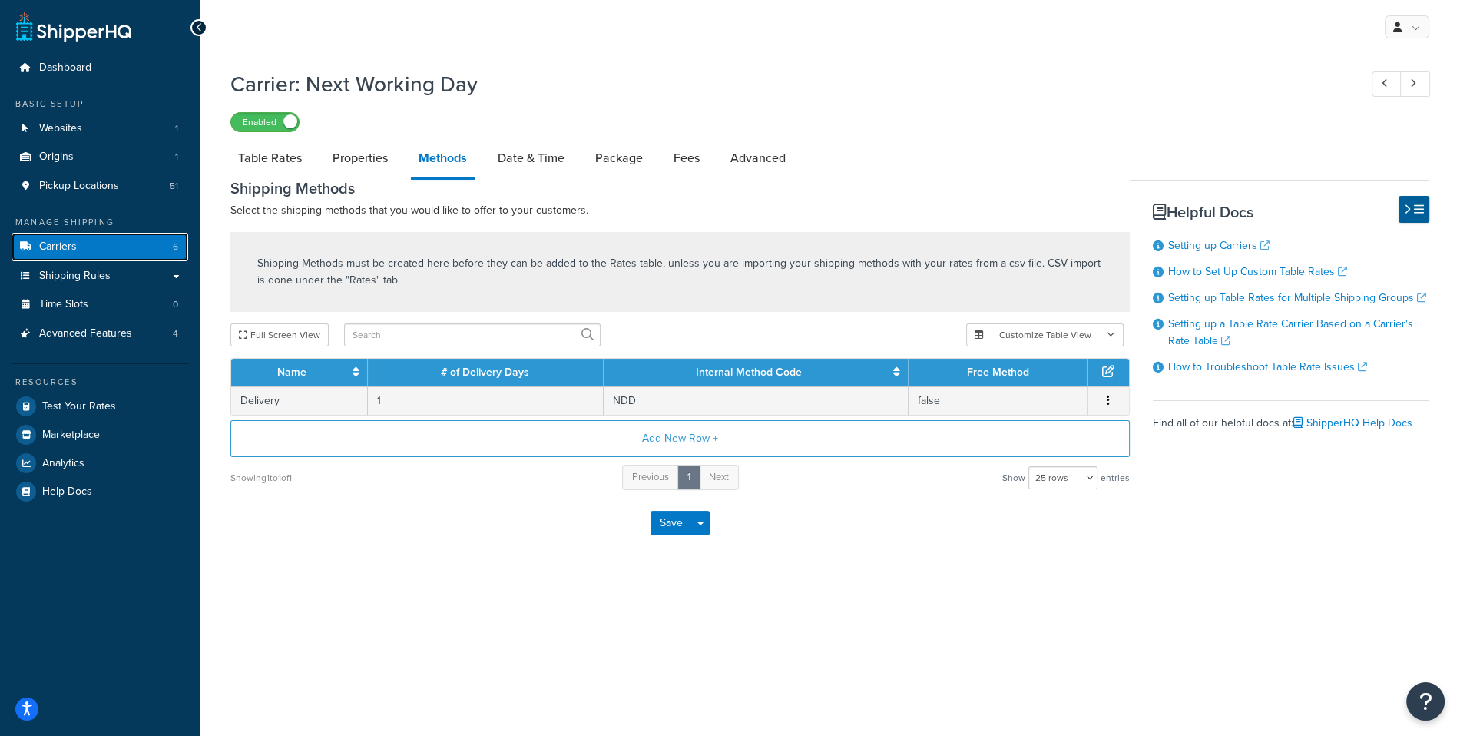
click at [109, 253] on link "Carriers 6" at bounding box center [100, 247] width 177 height 28
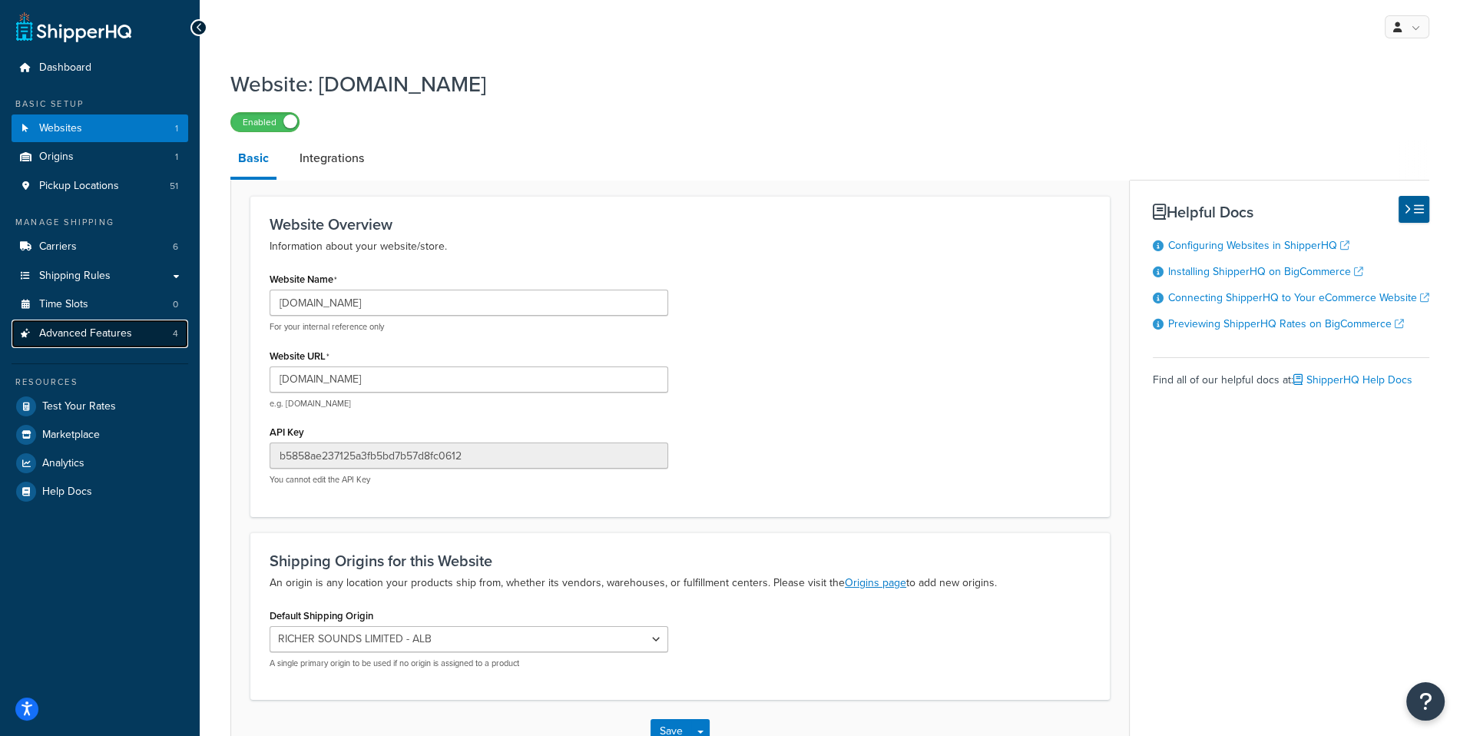
click at [132, 329] on link "Advanced Features 4" at bounding box center [100, 333] width 177 height 28
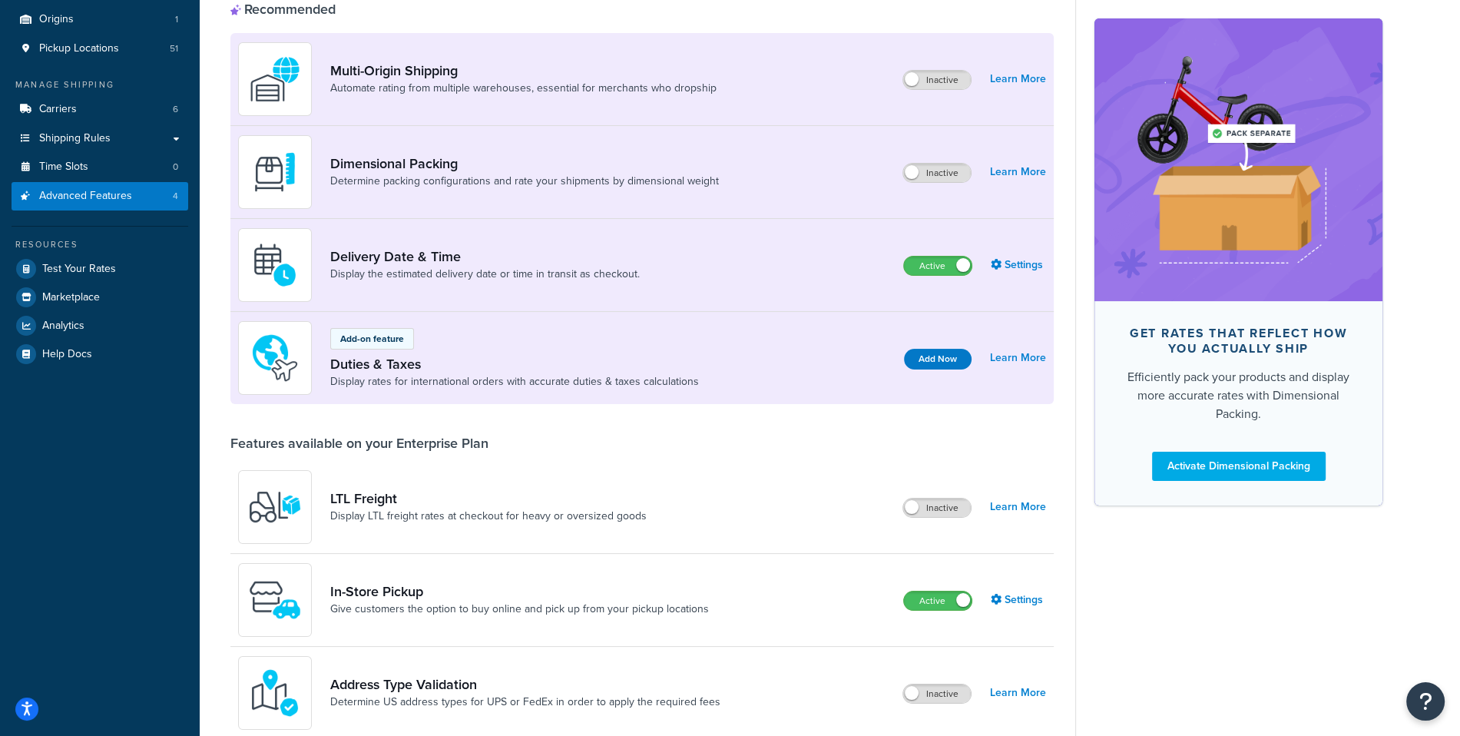
scroll to position [134, 0]
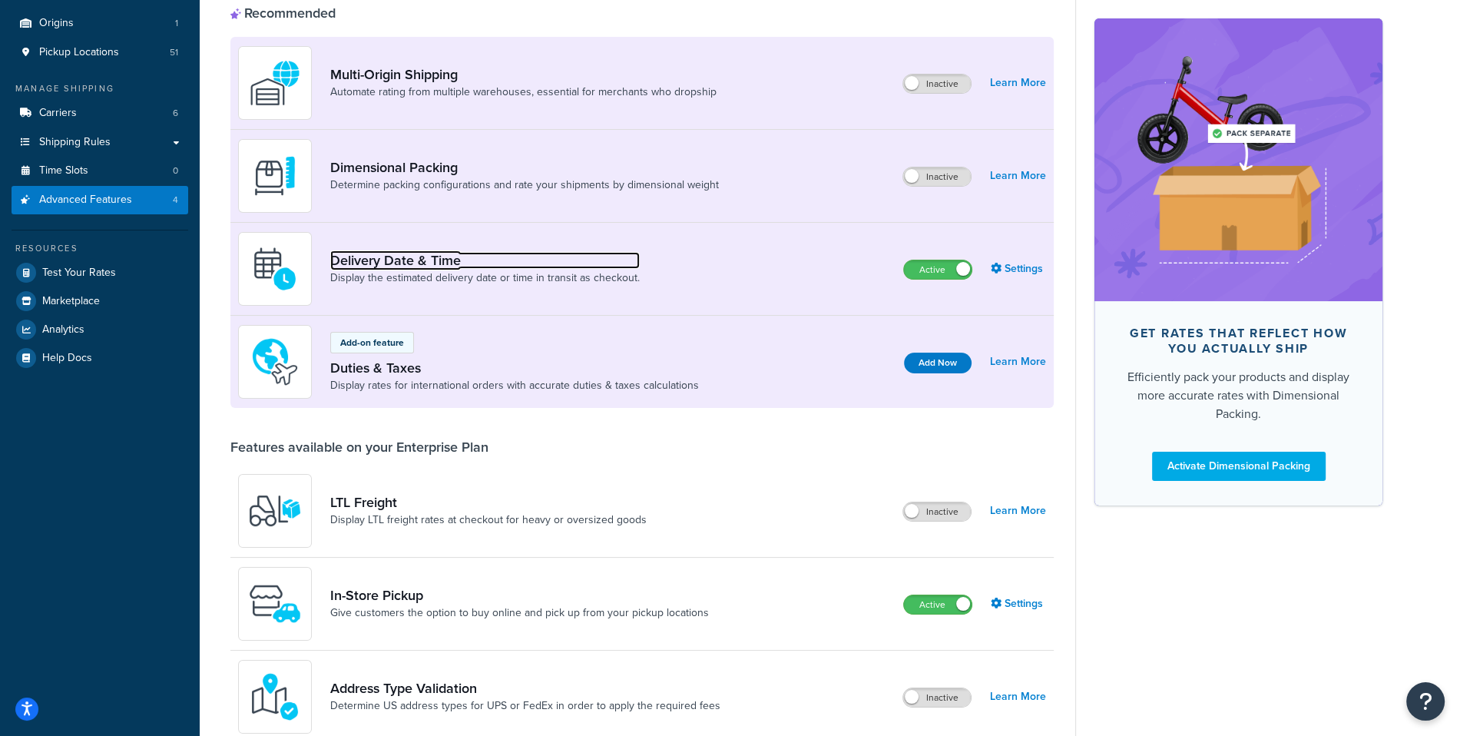
click at [431, 260] on link "Delivery Date & Time" at bounding box center [484, 260] width 309 height 17
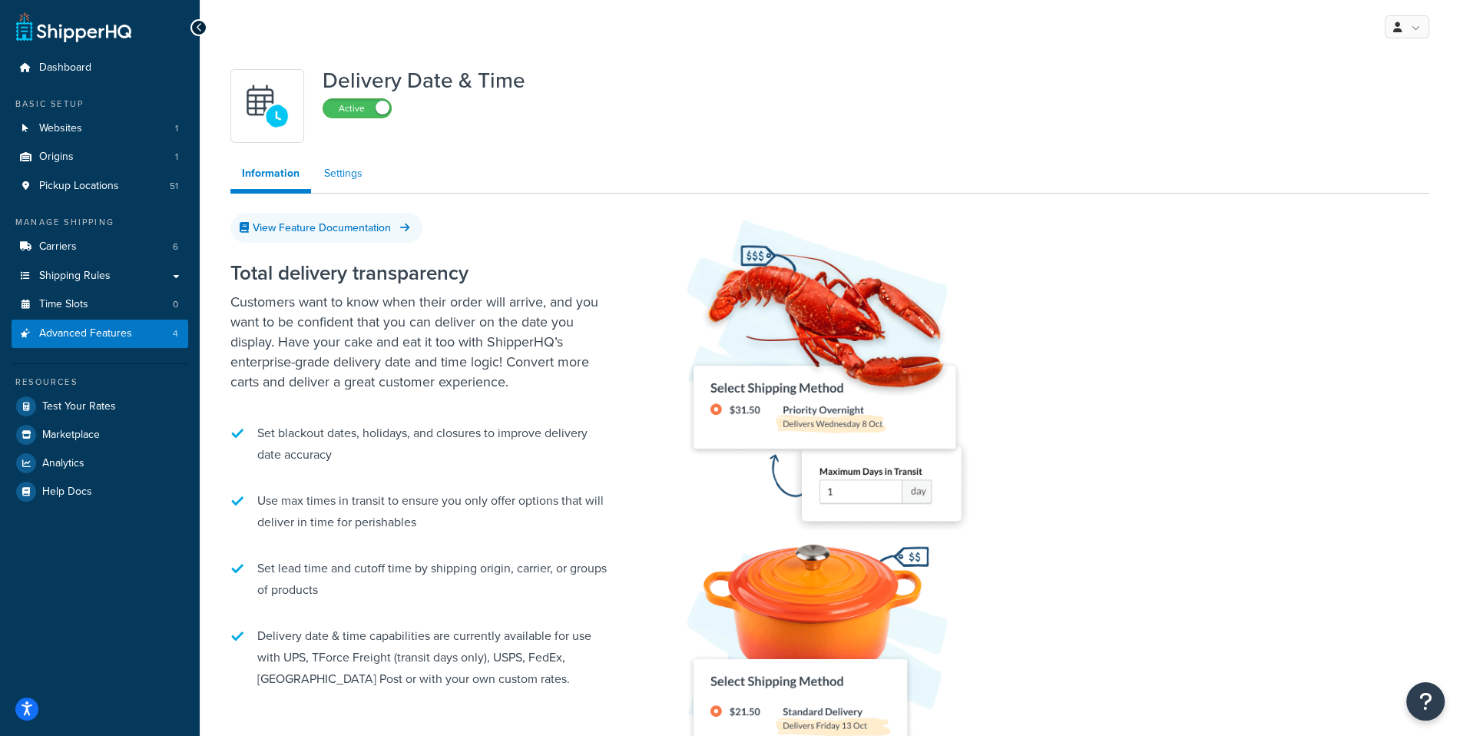
click at [350, 165] on link "Settings" at bounding box center [343, 173] width 61 height 31
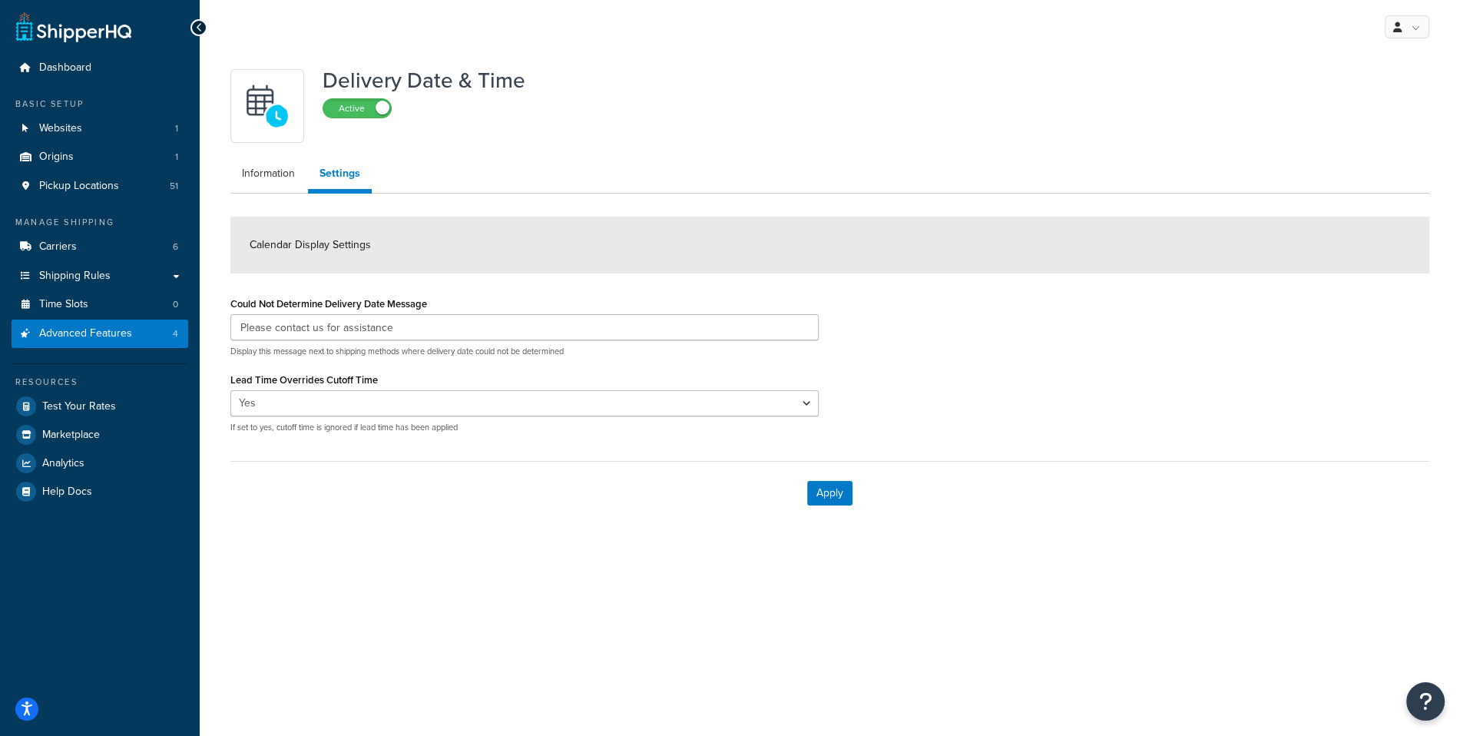
click at [280, 194] on div "Delivery Date & Time Active Information Settings Calendar Display Settings Coul…" at bounding box center [830, 292] width 1222 height 463
click at [278, 187] on link "Information" at bounding box center [268, 173] width 76 height 31
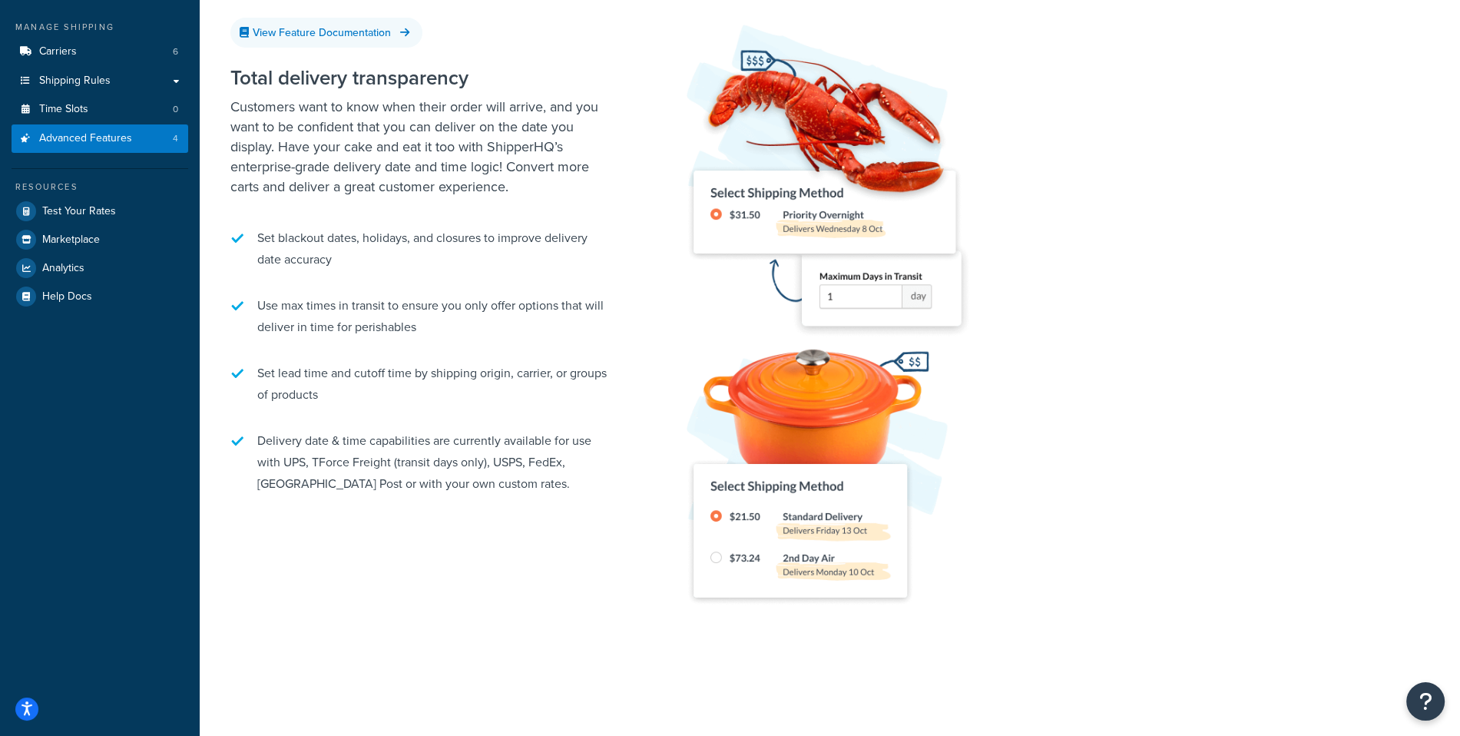
scroll to position [189, 0]
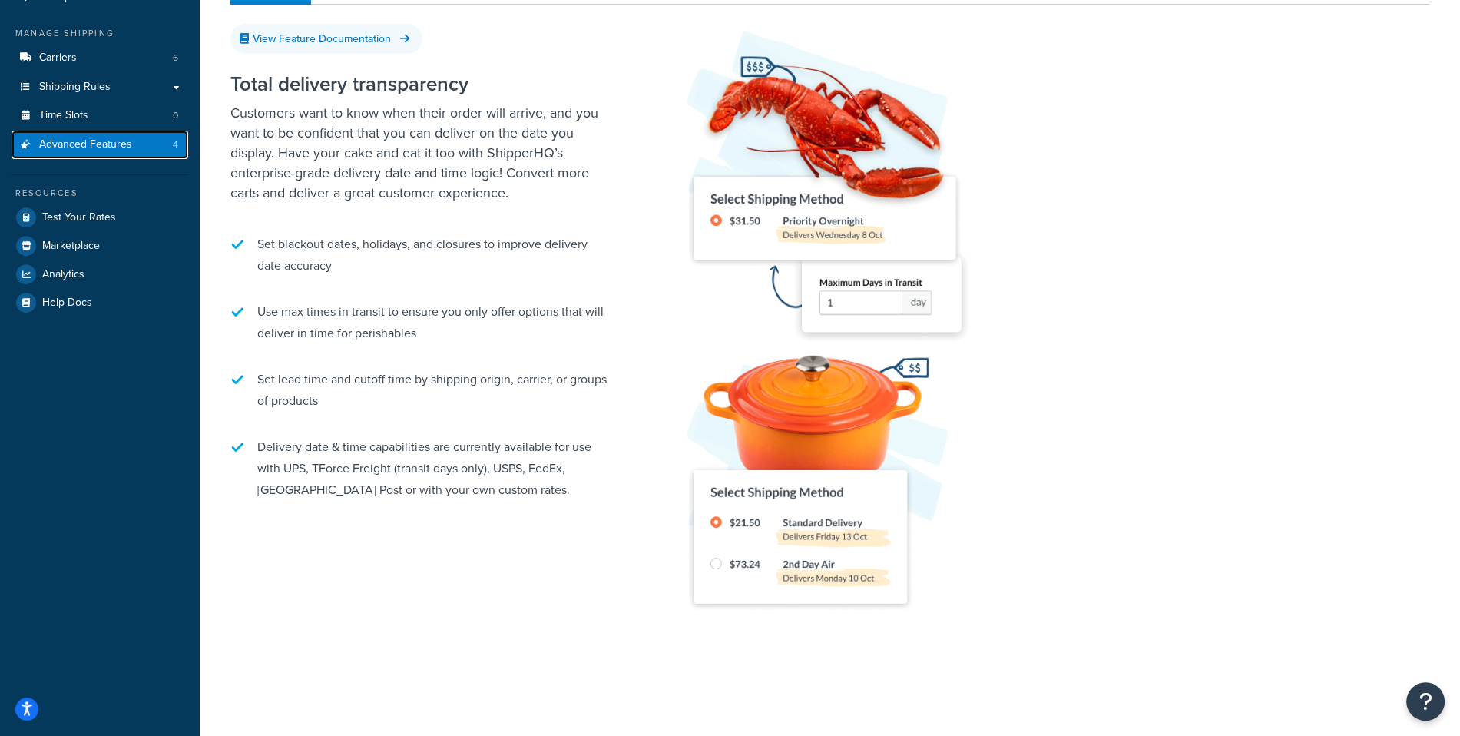
click at [139, 154] on link "Advanced Features 4" at bounding box center [100, 145] width 177 height 28
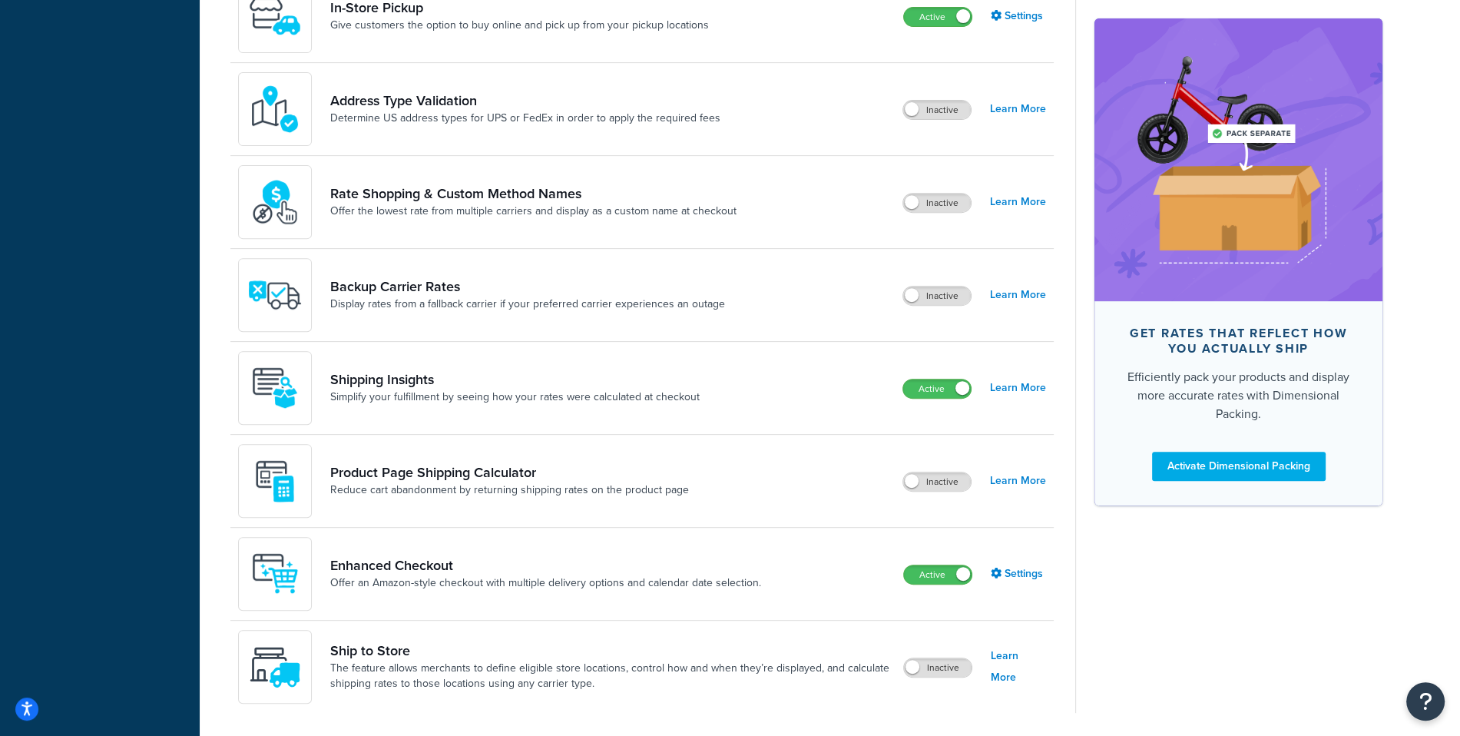
scroll to position [727, 0]
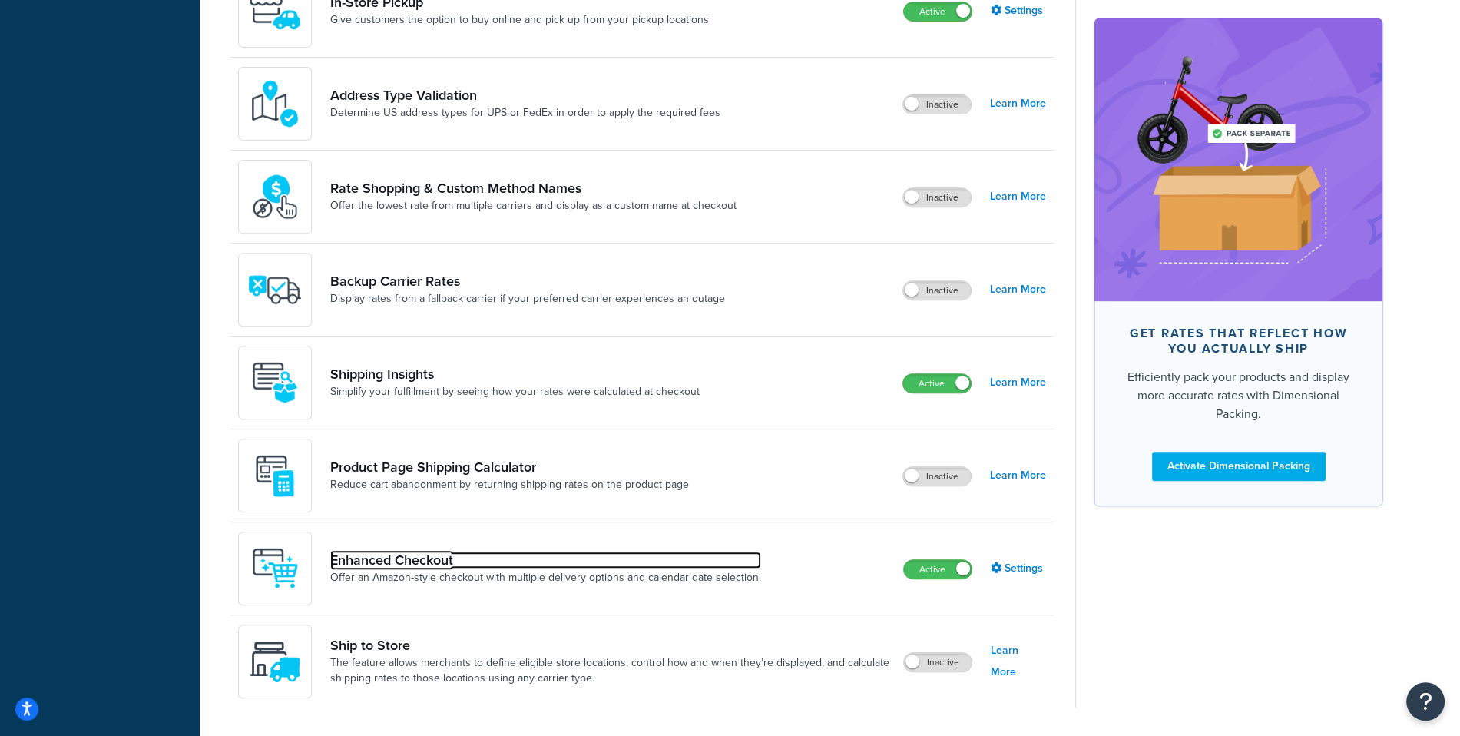
click at [442, 553] on link "Enhanced Checkout" at bounding box center [545, 559] width 431 height 17
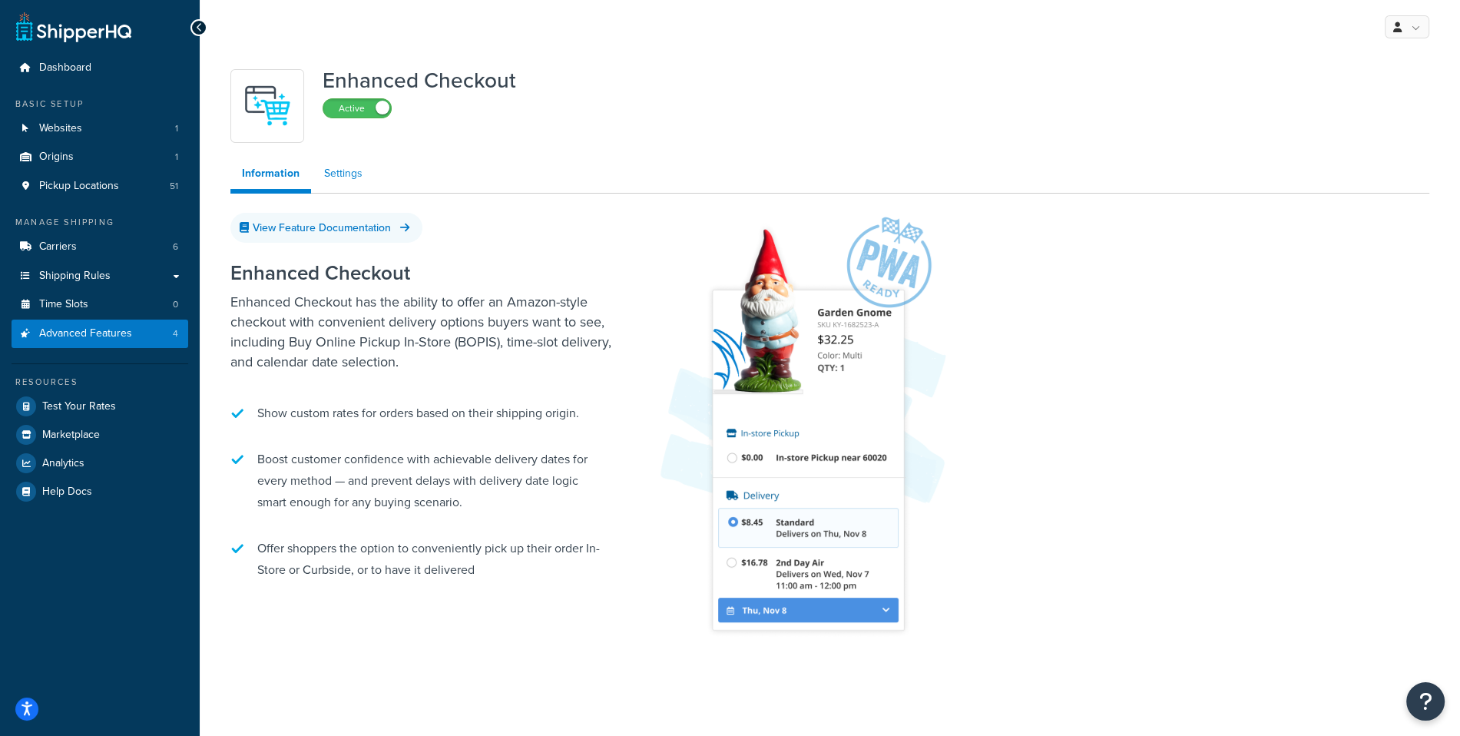
click at [356, 183] on link "Settings" at bounding box center [343, 173] width 61 height 31
select select "MONTHLY"
select select "29"
select select "2"
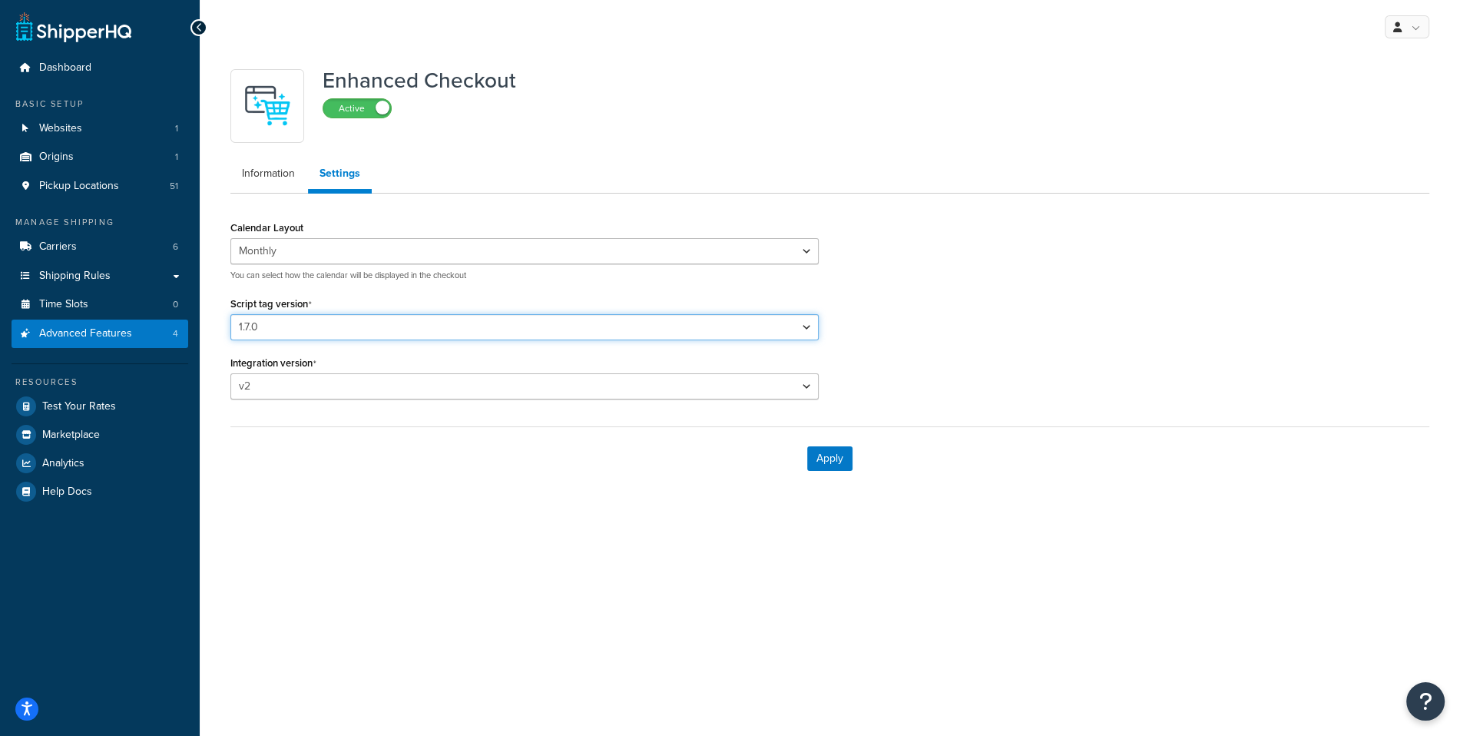
select select "33"
click option "1.21.1" at bounding box center [0, 0] width 0 height 0
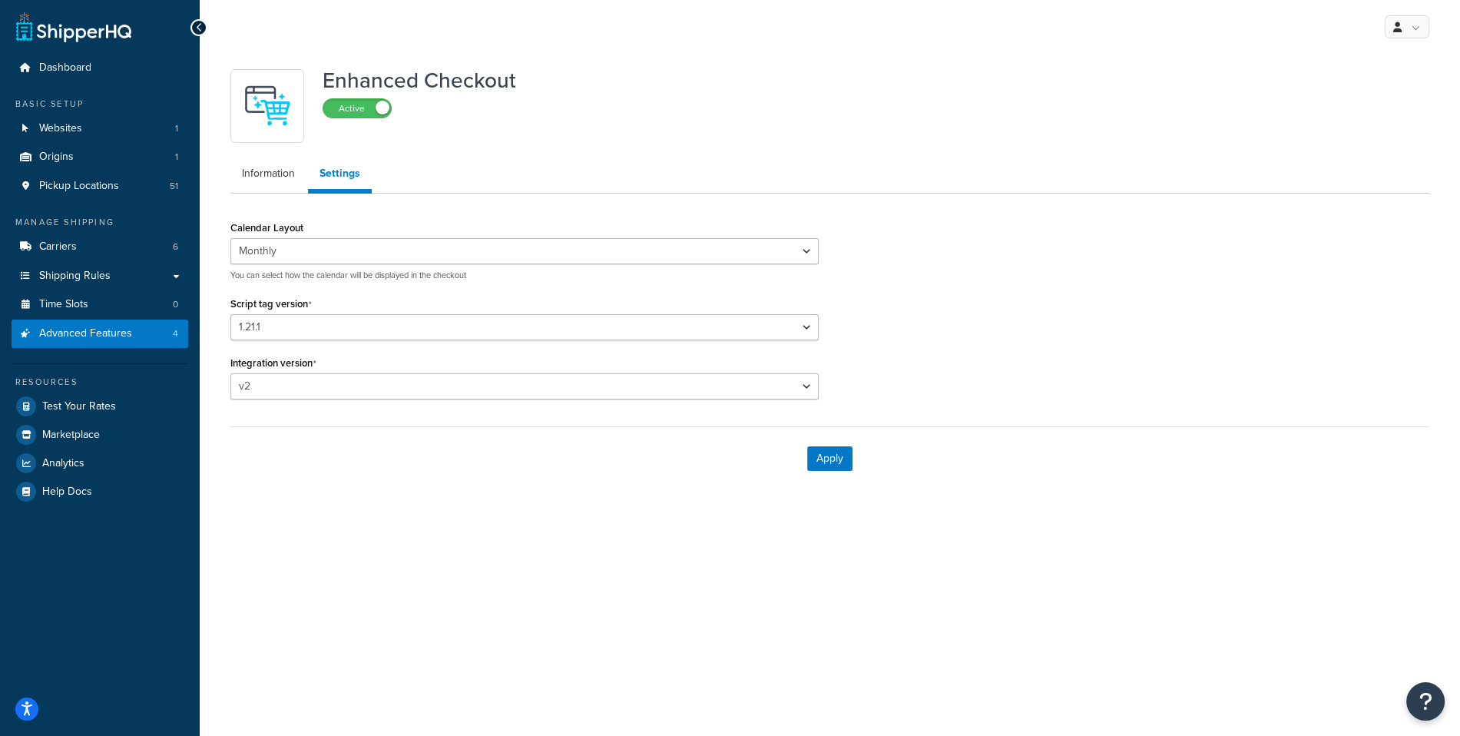
click at [628, 419] on form "Calendar Layout Default Monthly You can select how the calendar will be display…" at bounding box center [829, 353] width 1199 height 273
click at [839, 461] on button "Apply" at bounding box center [829, 458] width 45 height 25
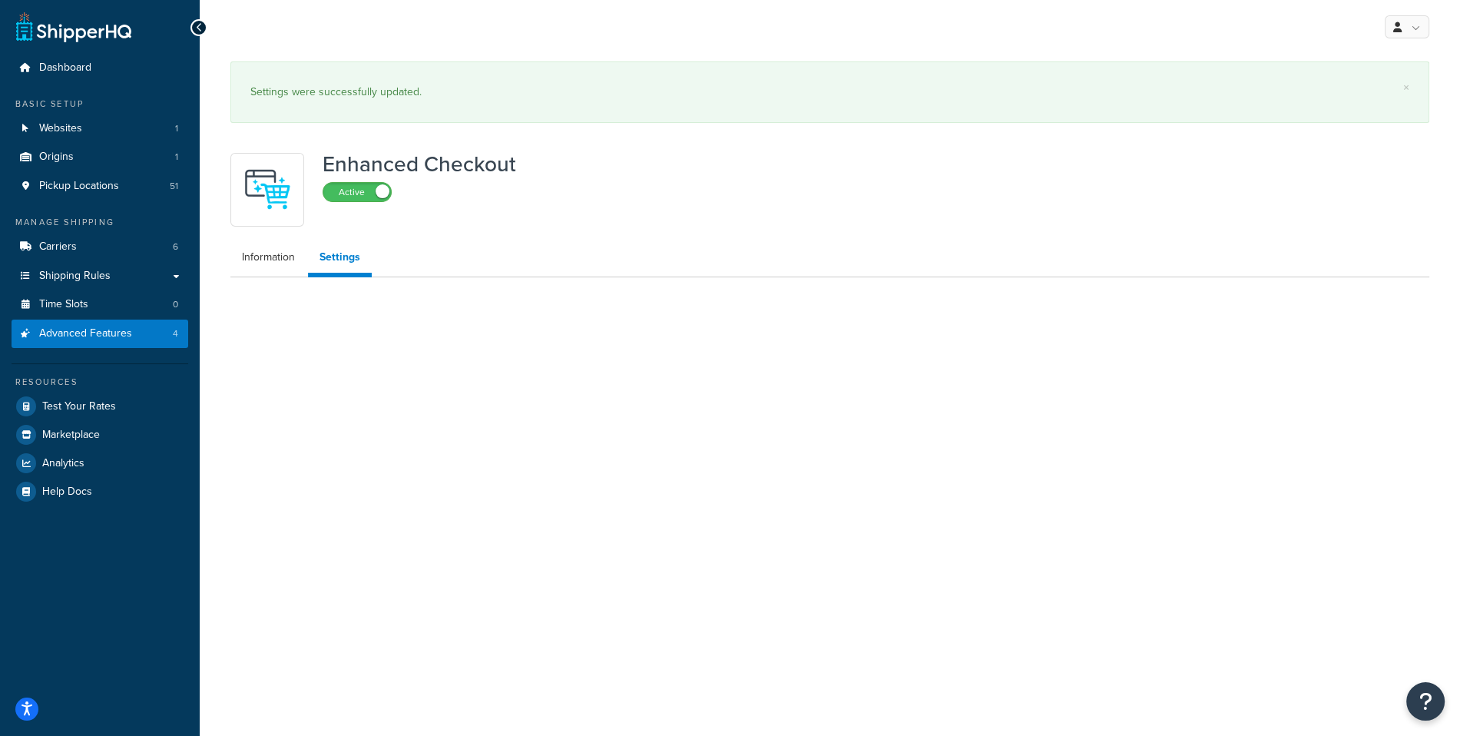
select select "MONTHLY"
select select "33"
select select "2"
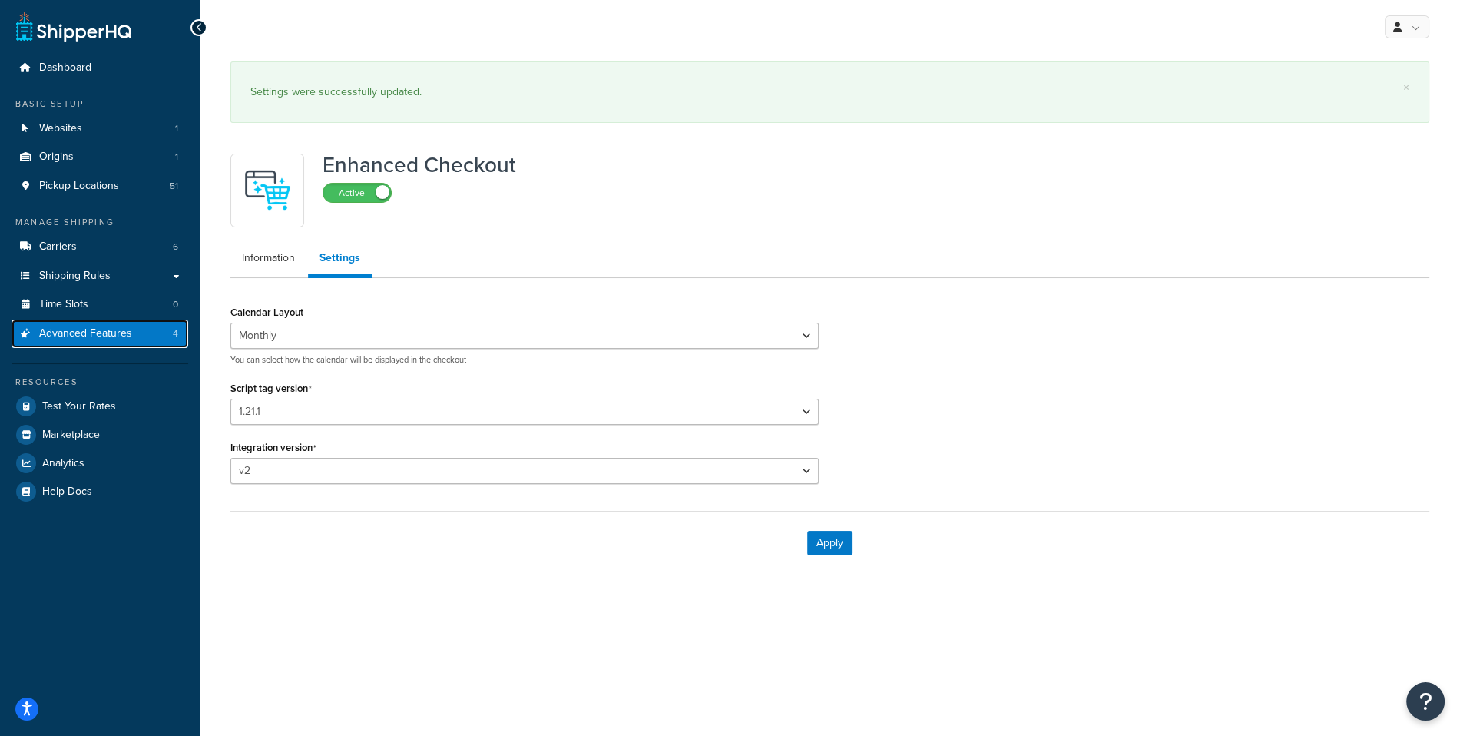
click at [184, 337] on link "Advanced Features 4" at bounding box center [100, 333] width 177 height 28
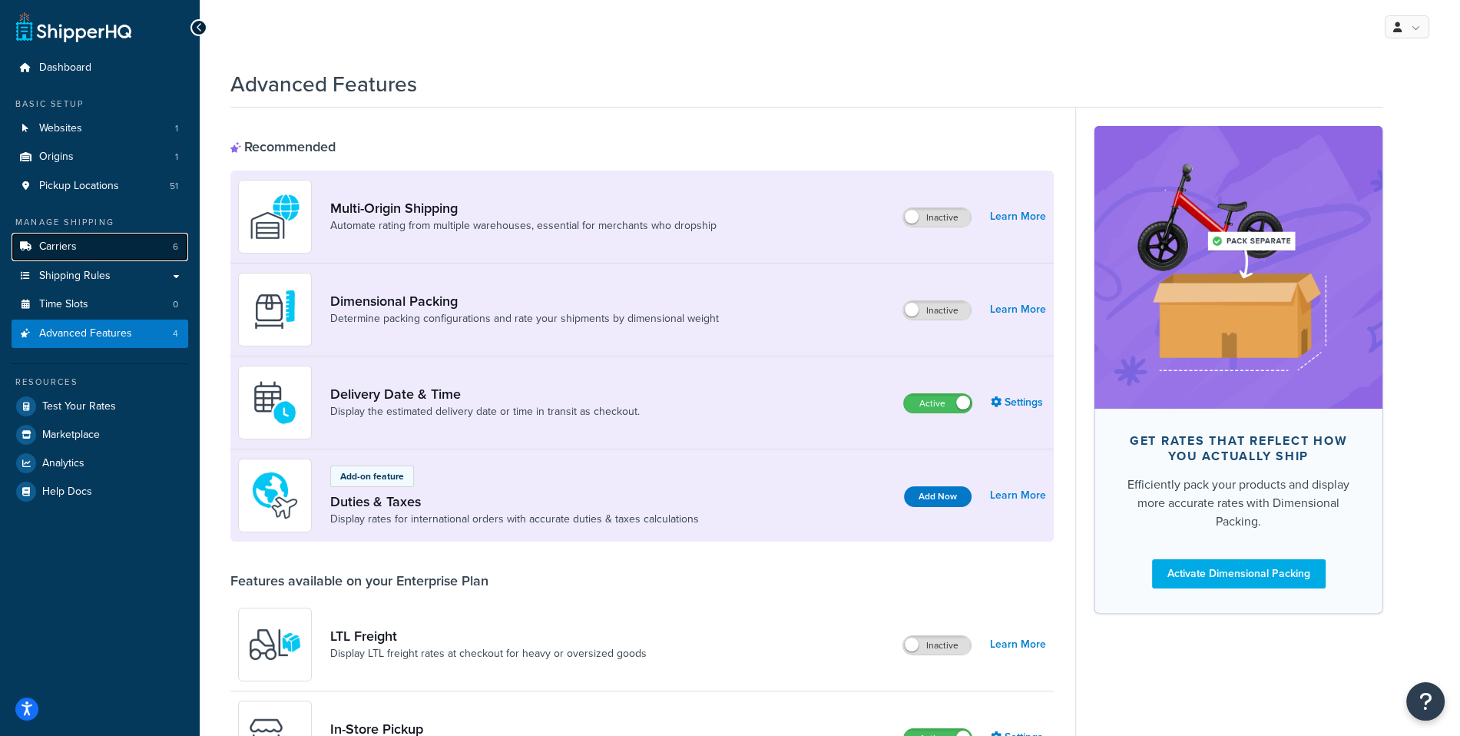
click at [137, 241] on link "Carriers 6" at bounding box center [100, 247] width 177 height 28
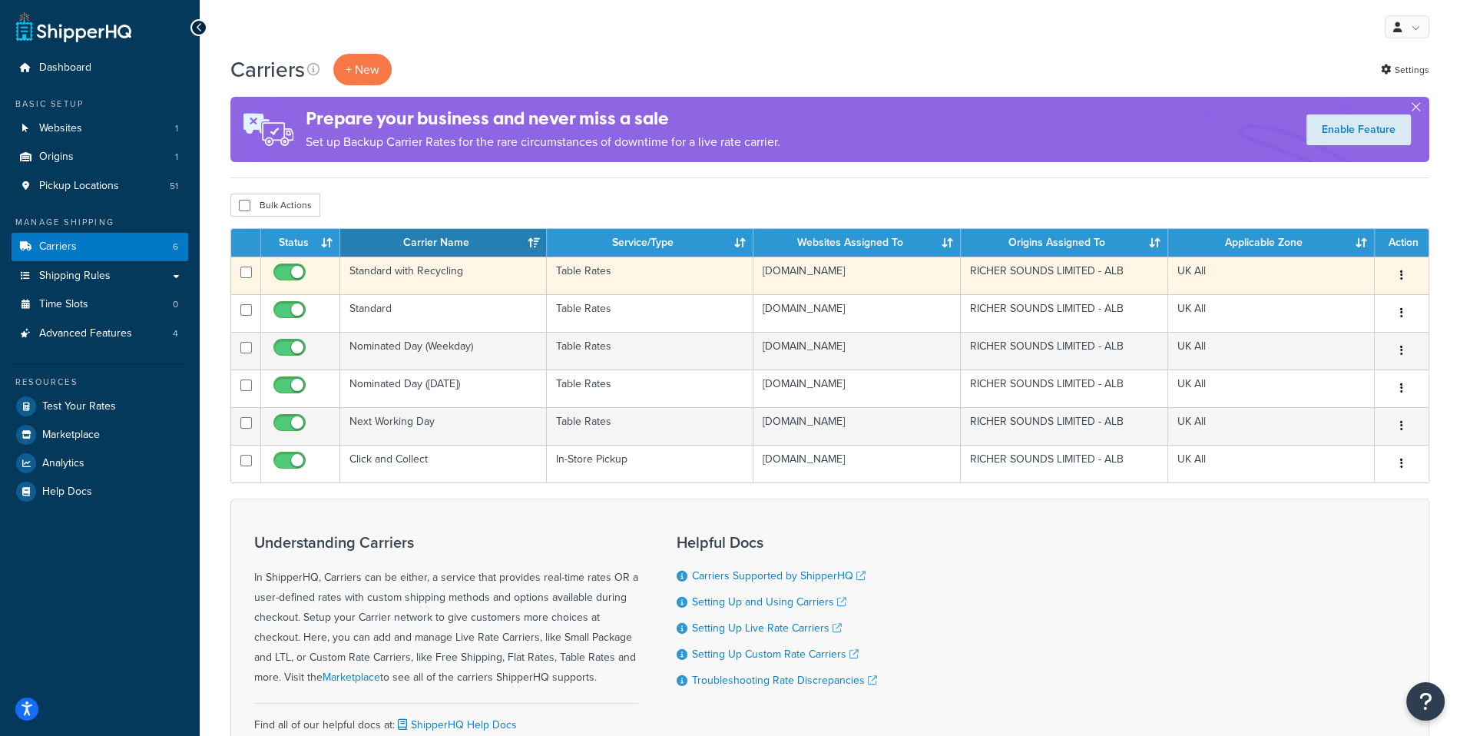
click at [451, 288] on td "Standard with Recycling" at bounding box center [443, 276] width 207 height 38
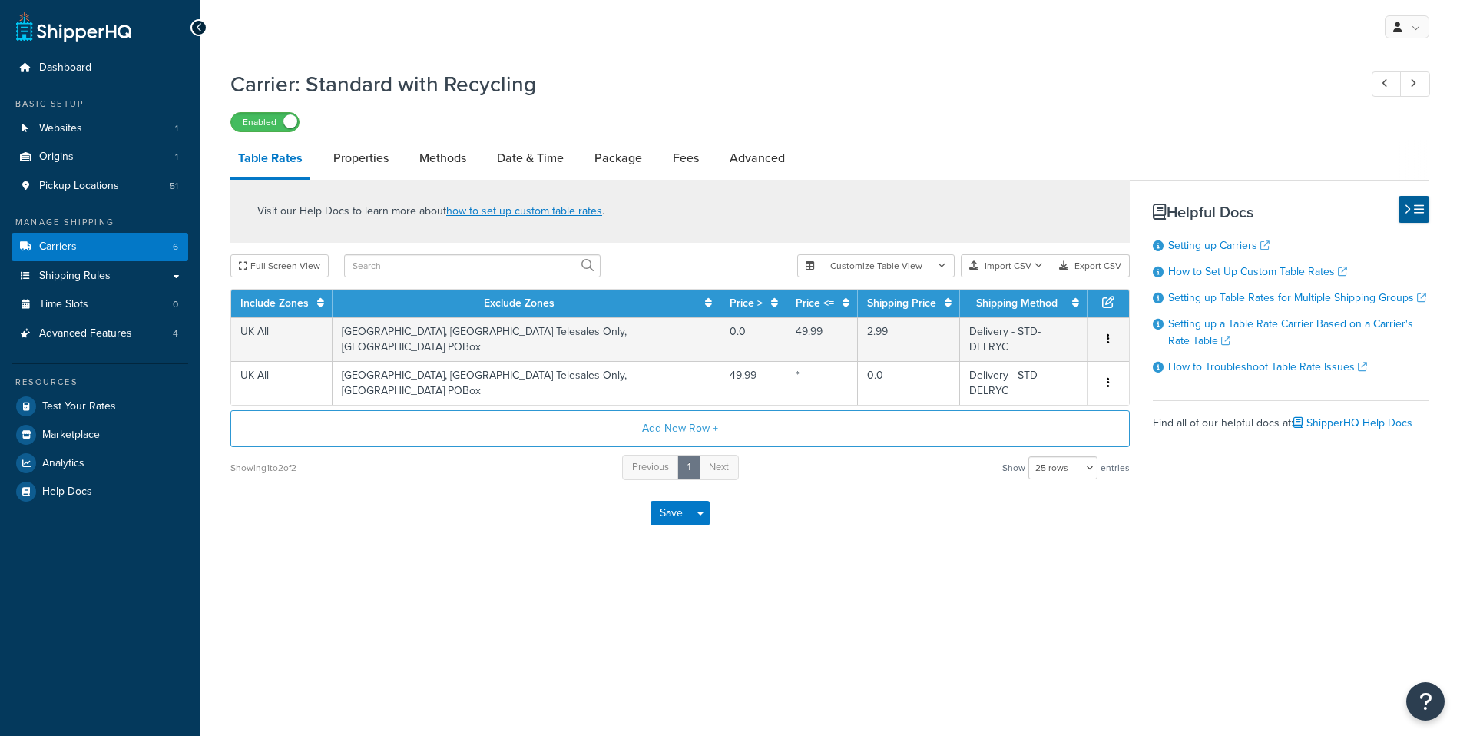
select select "25"
click at [387, 173] on link "Properties" at bounding box center [361, 158] width 71 height 37
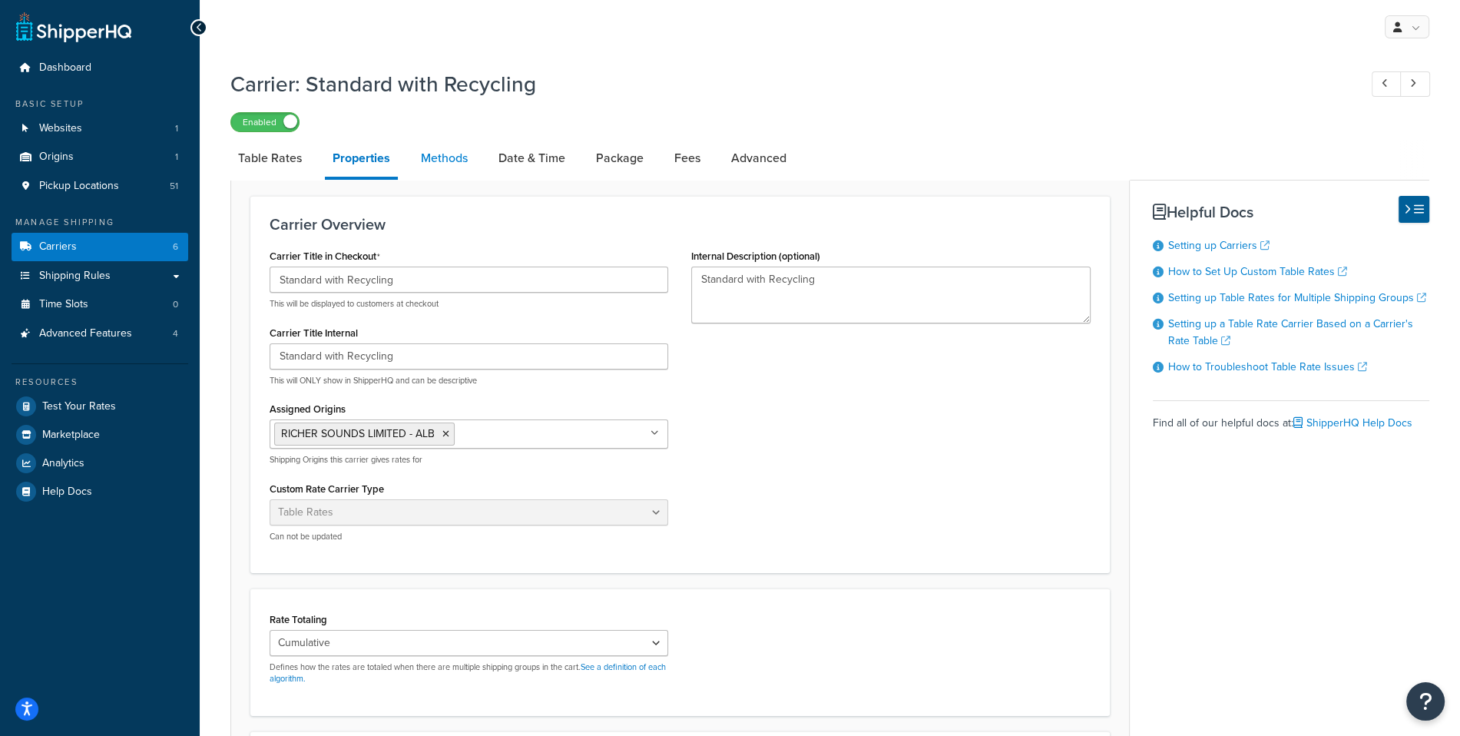
click at [446, 166] on link "Methods" at bounding box center [444, 158] width 62 height 37
select select "25"
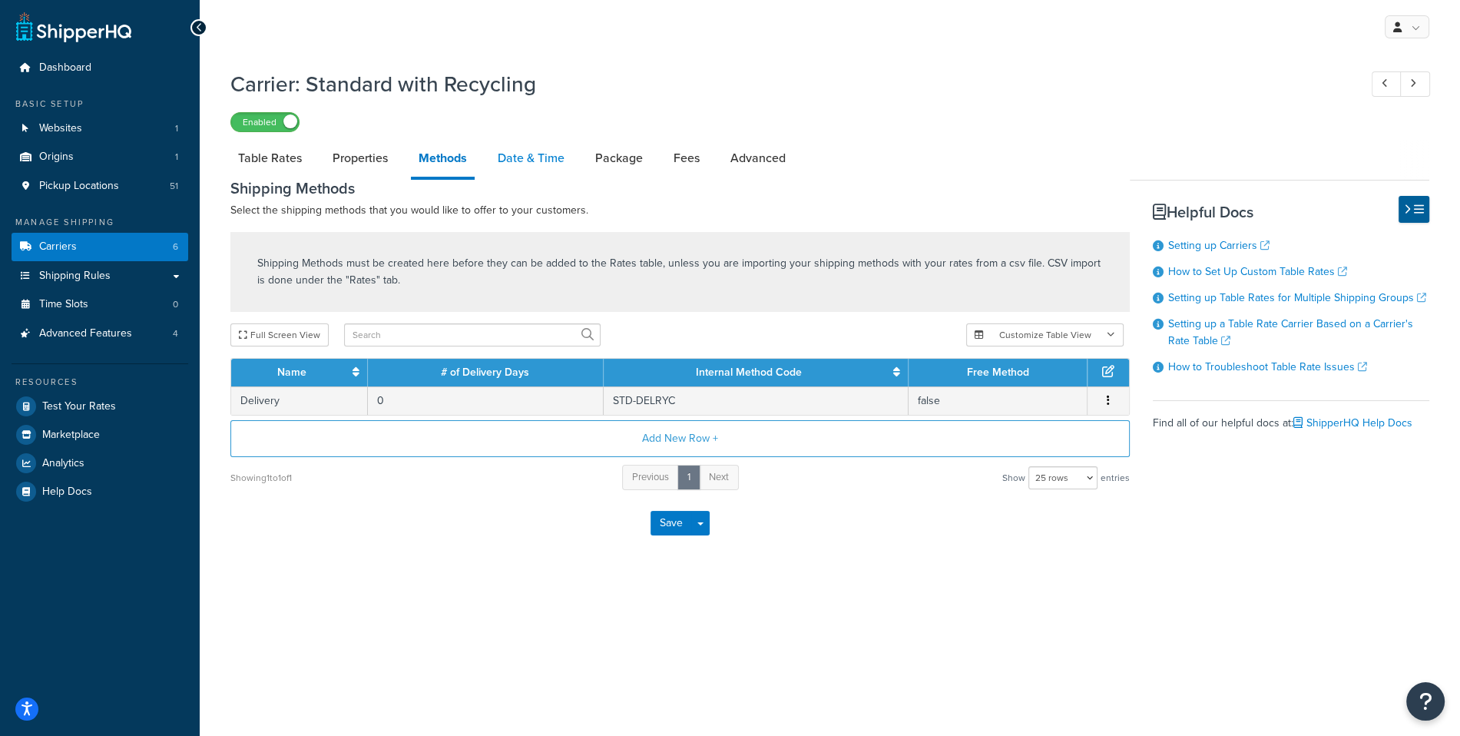
click at [516, 149] on link "Date & Time" at bounding box center [531, 158] width 82 height 37
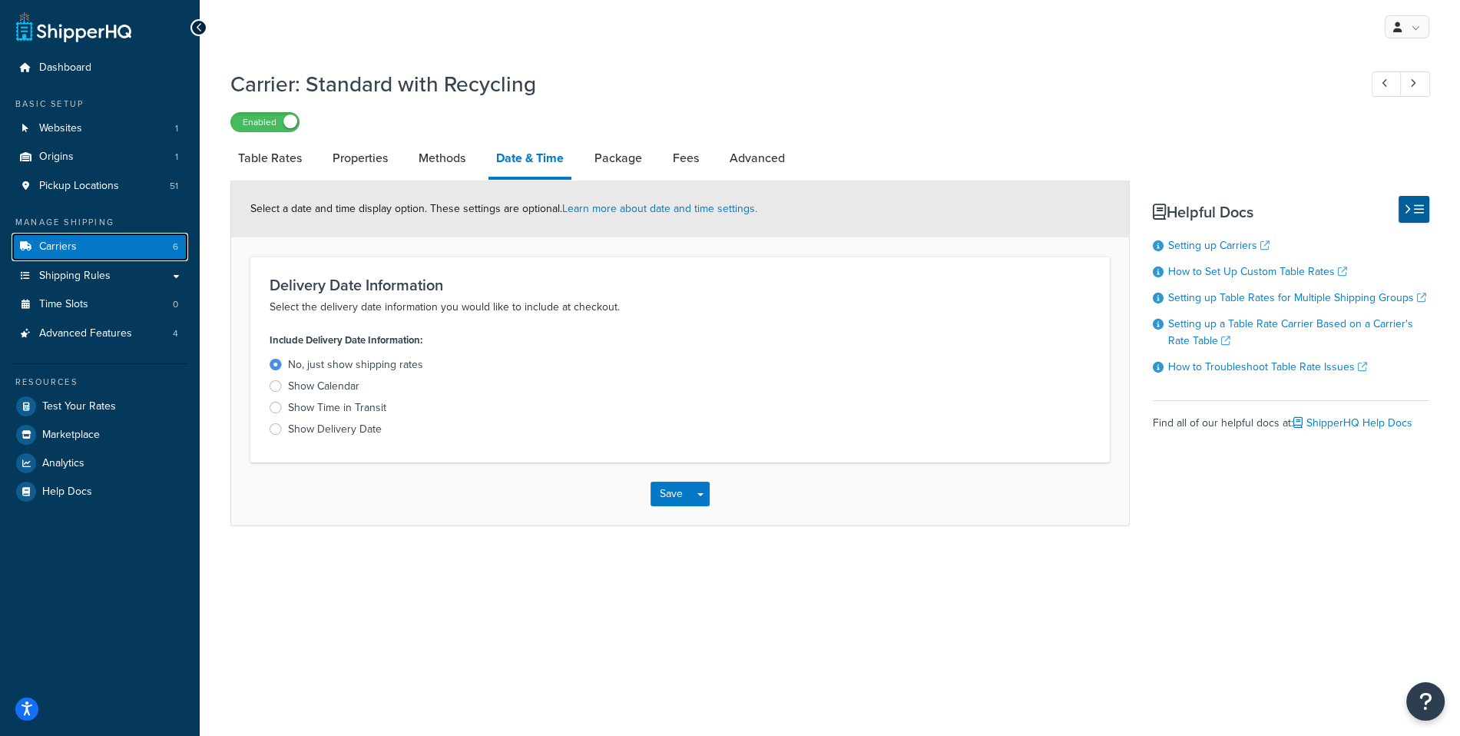
click at [174, 249] on span "6" at bounding box center [175, 246] width 5 height 13
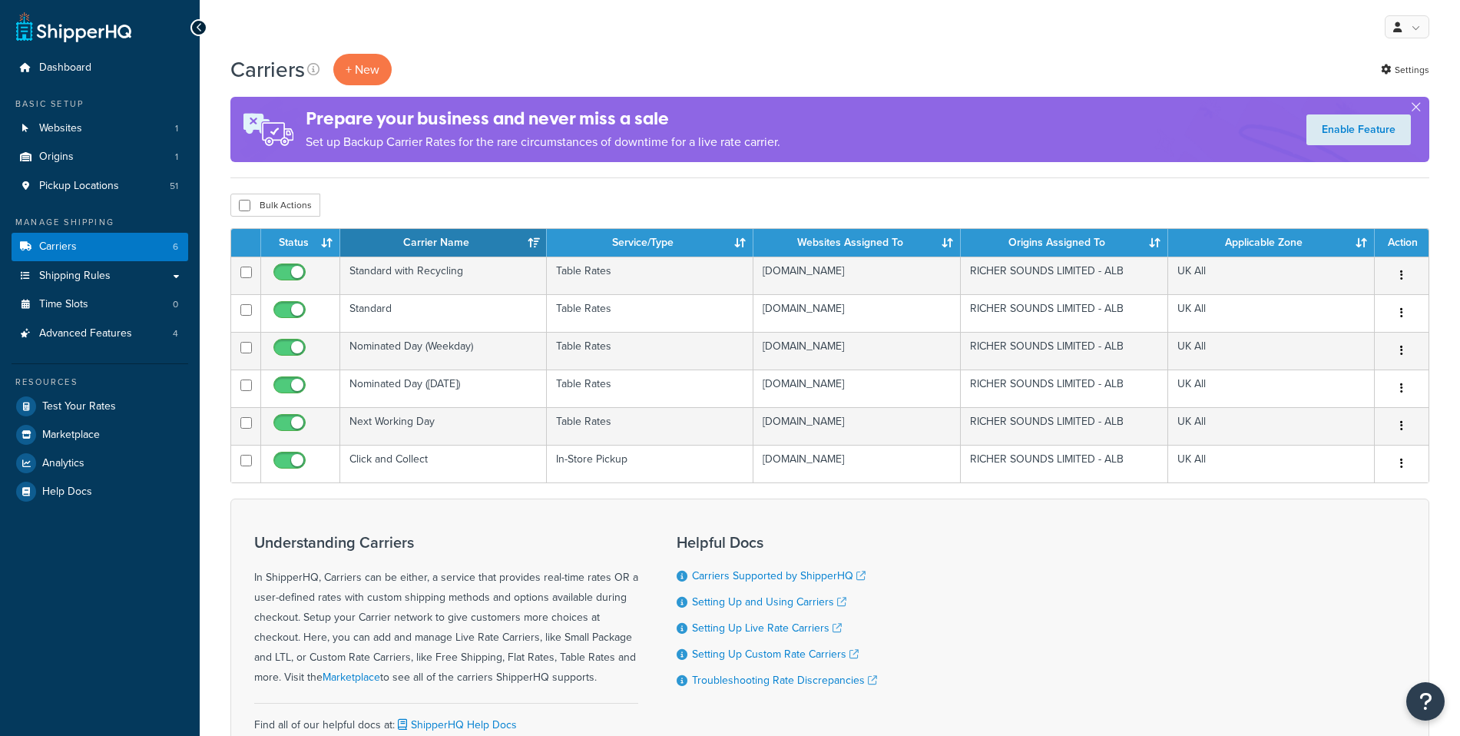
click at [464, 323] on td "Standard" at bounding box center [443, 313] width 207 height 38
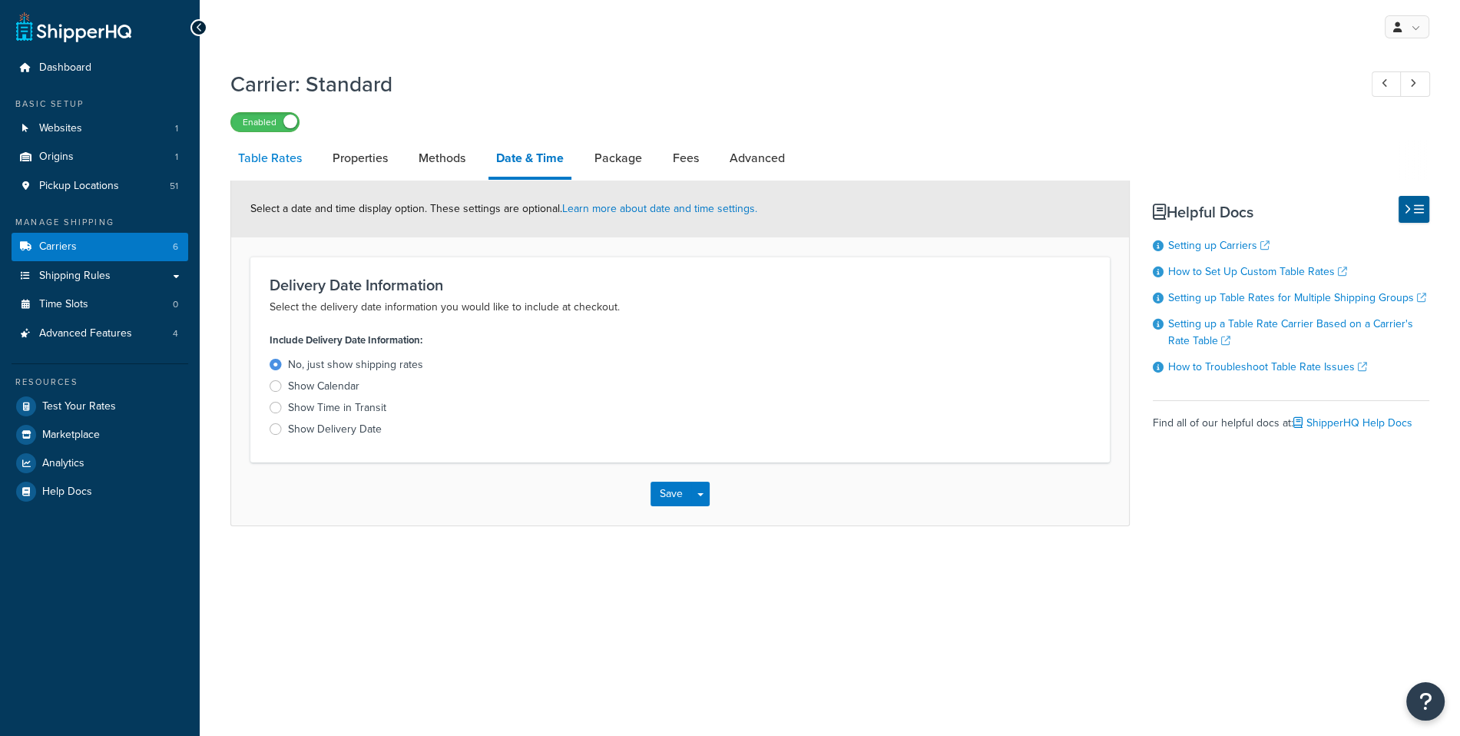
click at [253, 162] on link "Table Rates" at bounding box center [269, 158] width 79 height 37
select select "25"
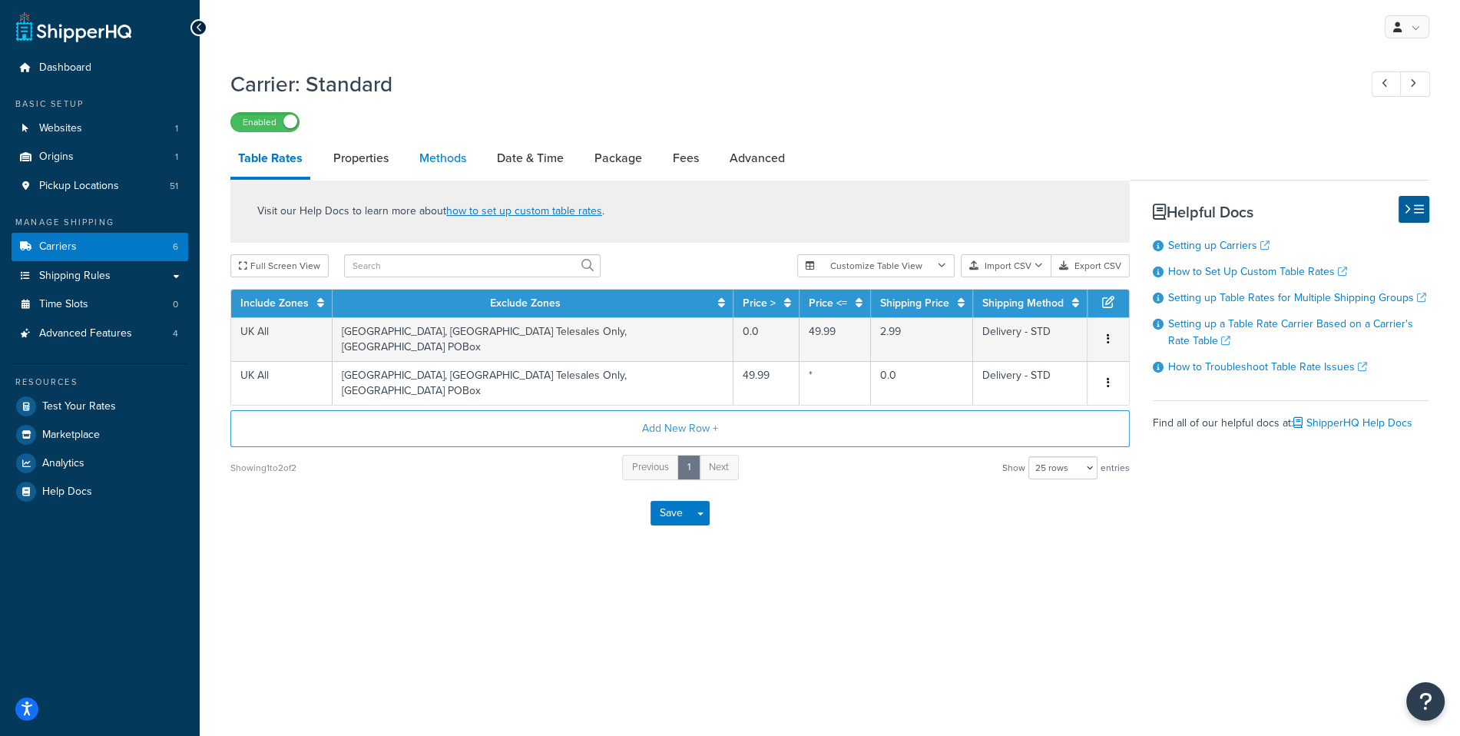
click at [445, 168] on link "Methods" at bounding box center [443, 158] width 62 height 37
select select "25"
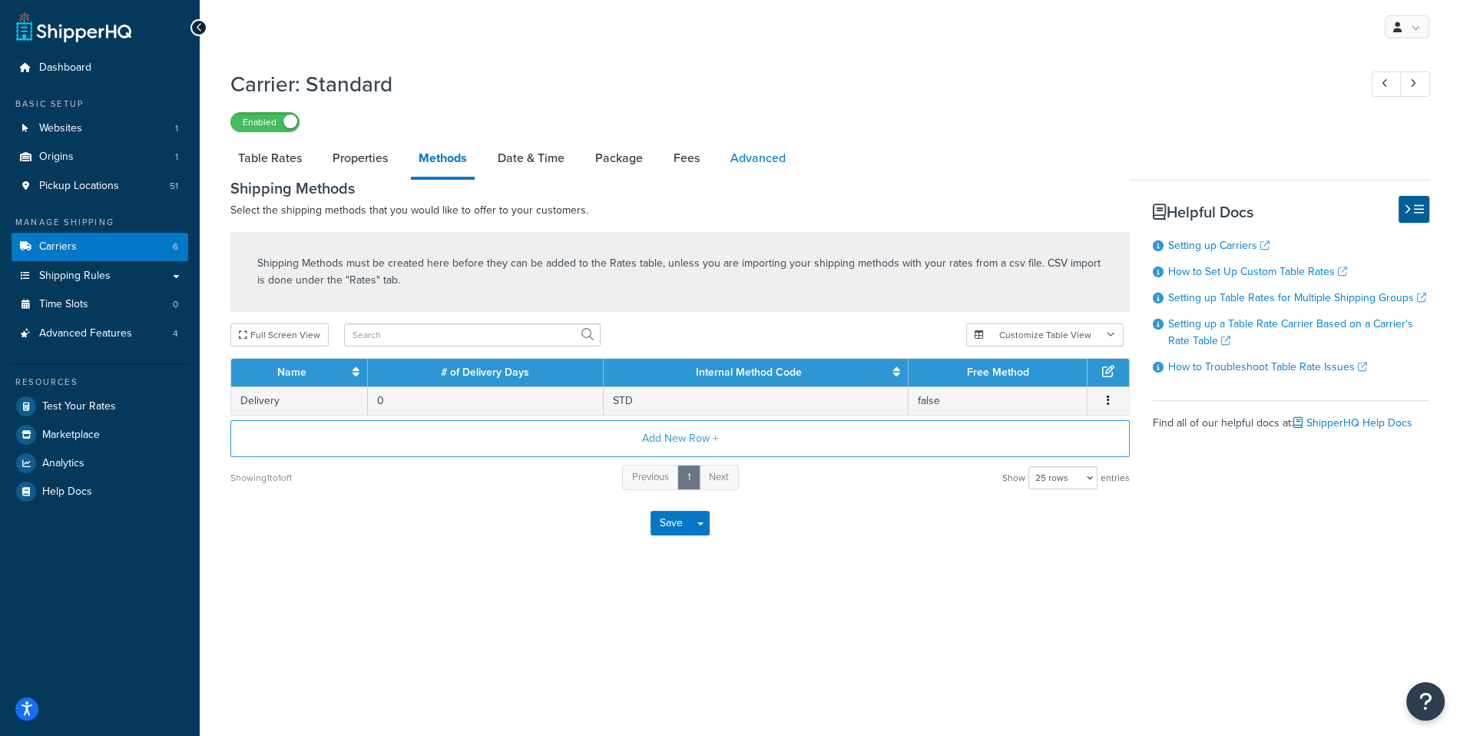
click at [729, 172] on link "Advanced" at bounding box center [758, 158] width 71 height 37
select select "false"
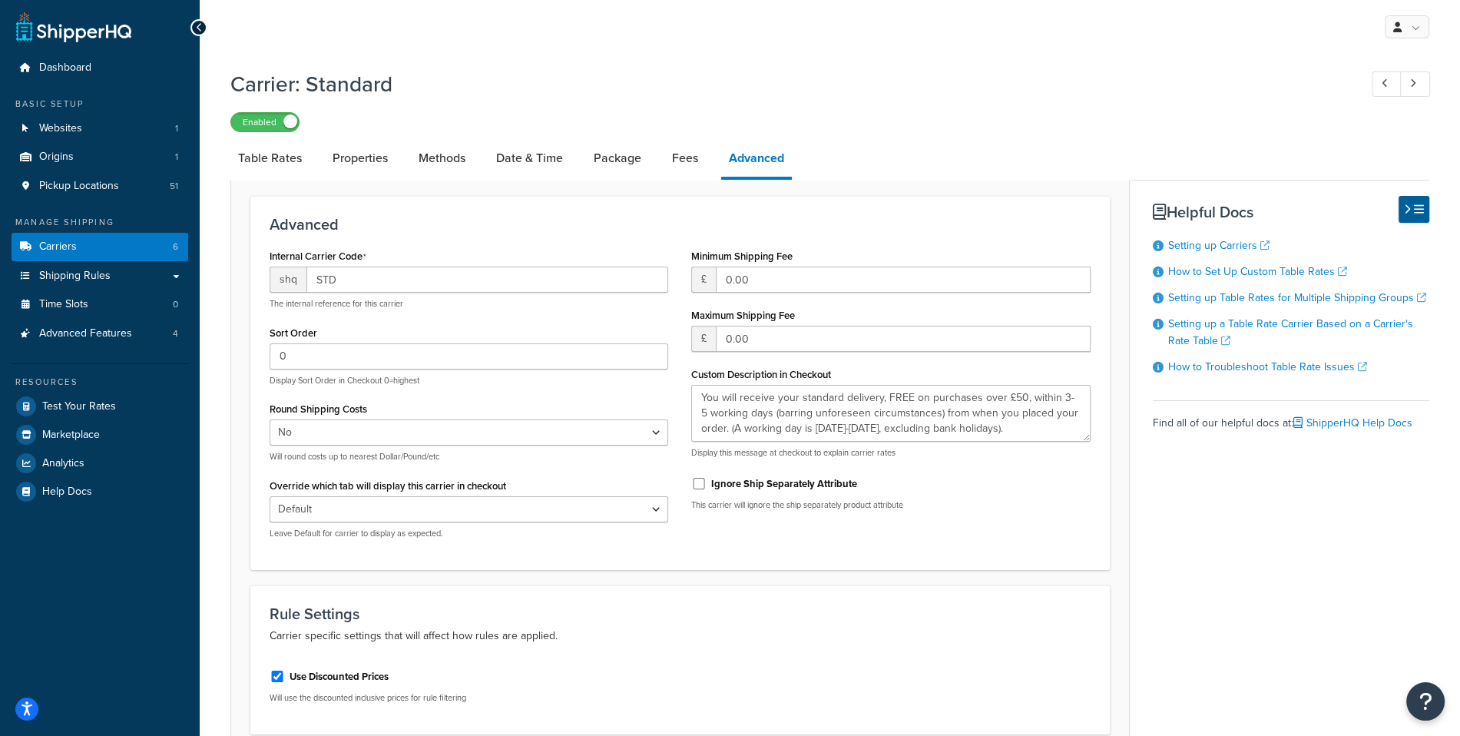
type textarea "You will receive your standard delivery, FREE on purchases over £50, within 3-5…"
click at [167, 248] on link "Carriers 6" at bounding box center [100, 247] width 177 height 28
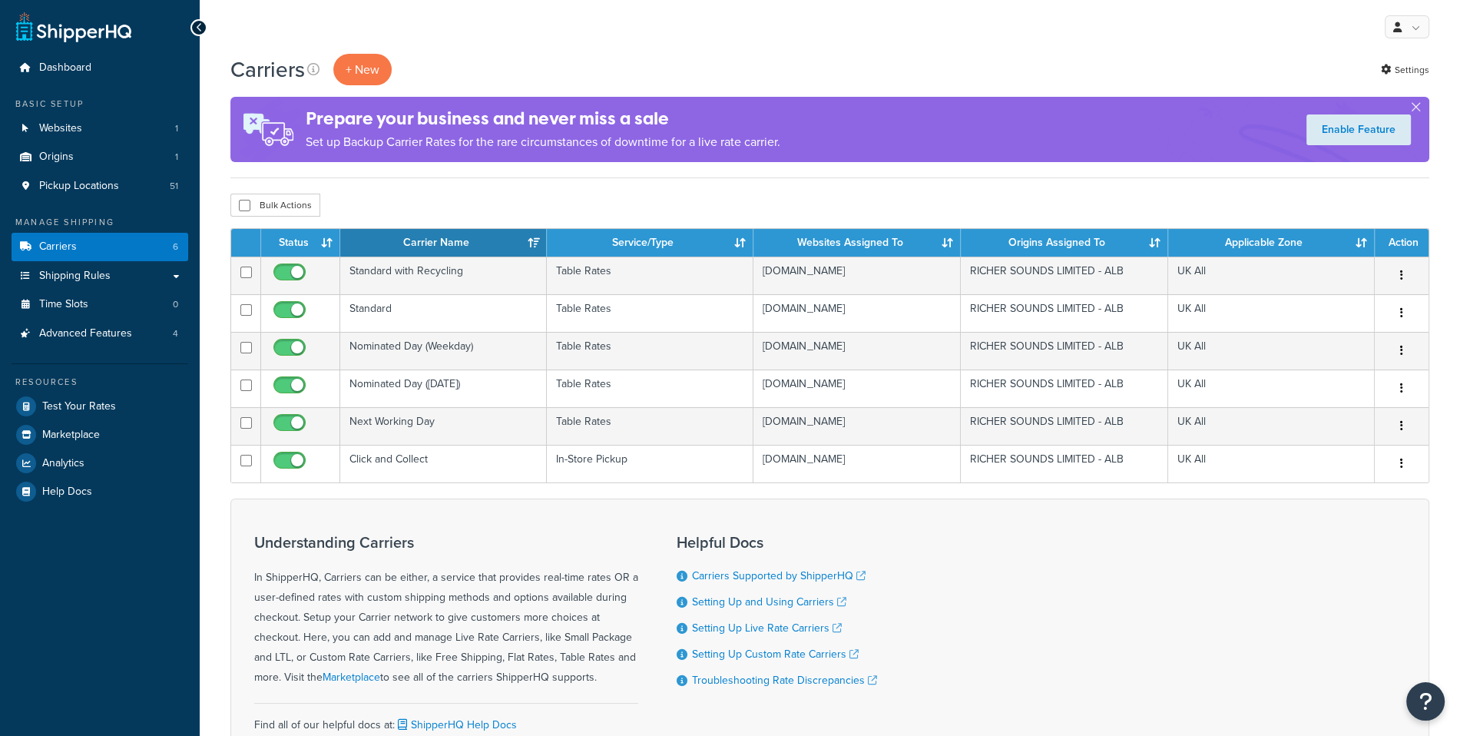
click at [387, 289] on td "Standard with Recycling" at bounding box center [443, 276] width 207 height 38
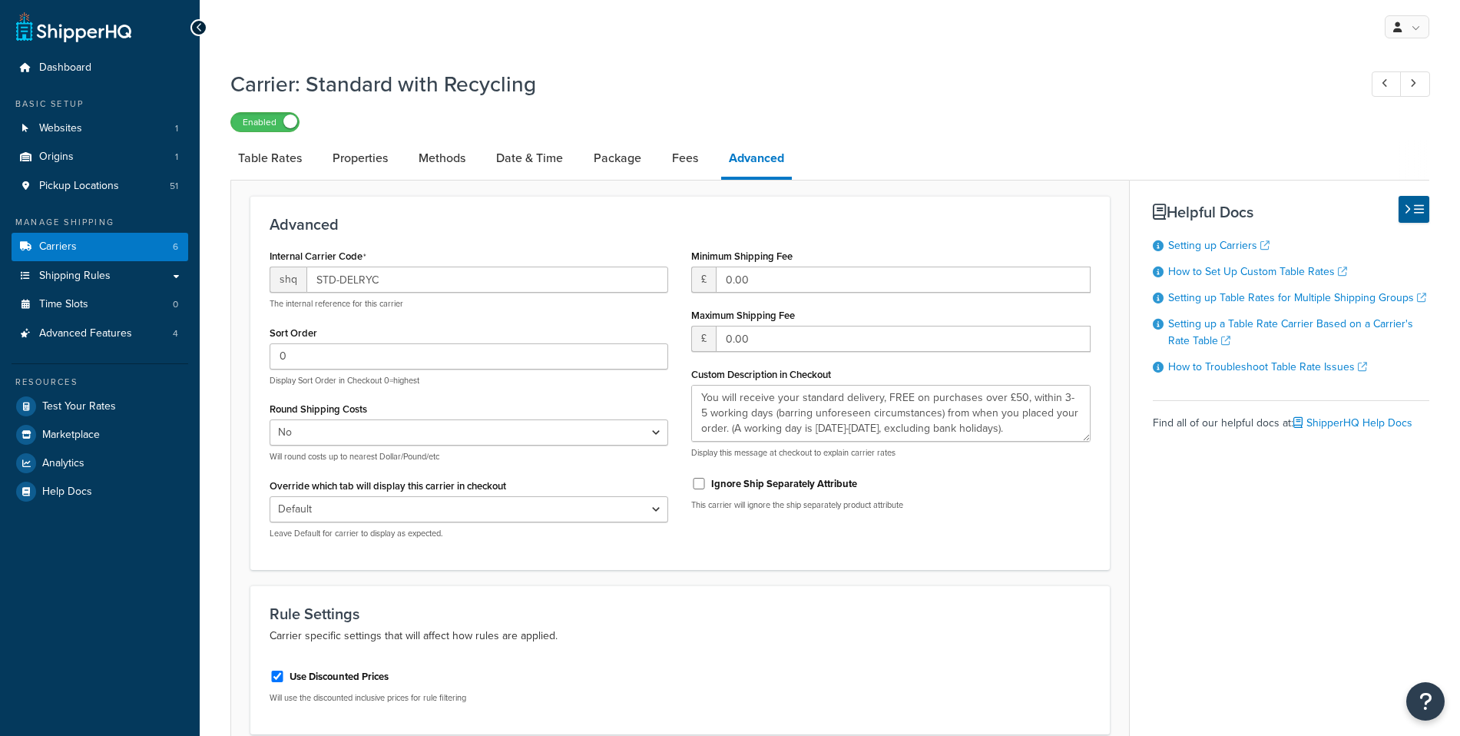
select select "false"
click at [838, 420] on textarea "You will receive your standard delivery, FREE on purchases over £50, within 3-5…" at bounding box center [890, 413] width 399 height 57
drag, startPoint x: 1083, startPoint y: 437, endPoint x: 1118, endPoint y: 581, distance: 147.9
click at [1090, 442] on textarea "You will receive your standard delivery, FREE on purchases over £50, within 3-5…" at bounding box center [890, 413] width 399 height 57
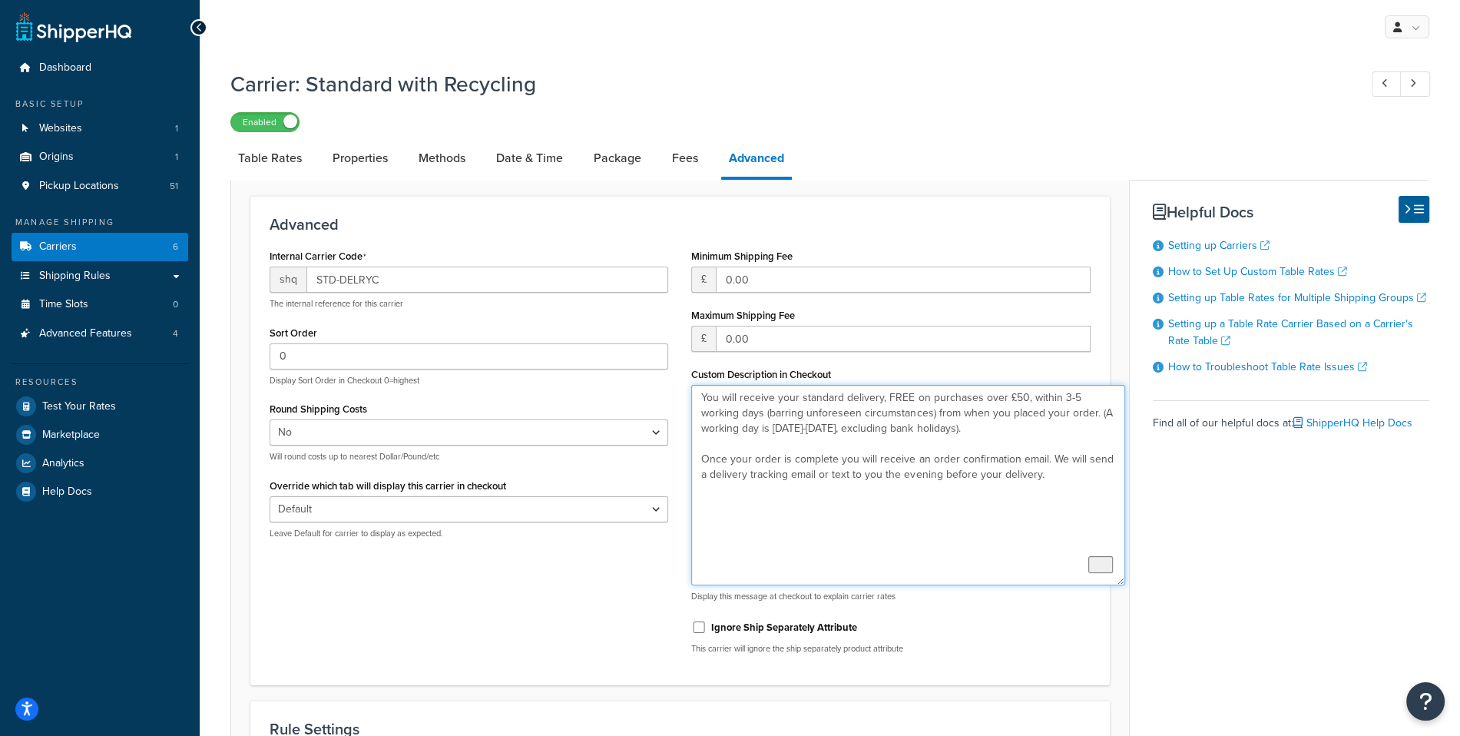
click at [1025, 498] on textarea "You will receive your standard delivery, FREE on purchases over £50, within 3-5…" at bounding box center [908, 485] width 434 height 200
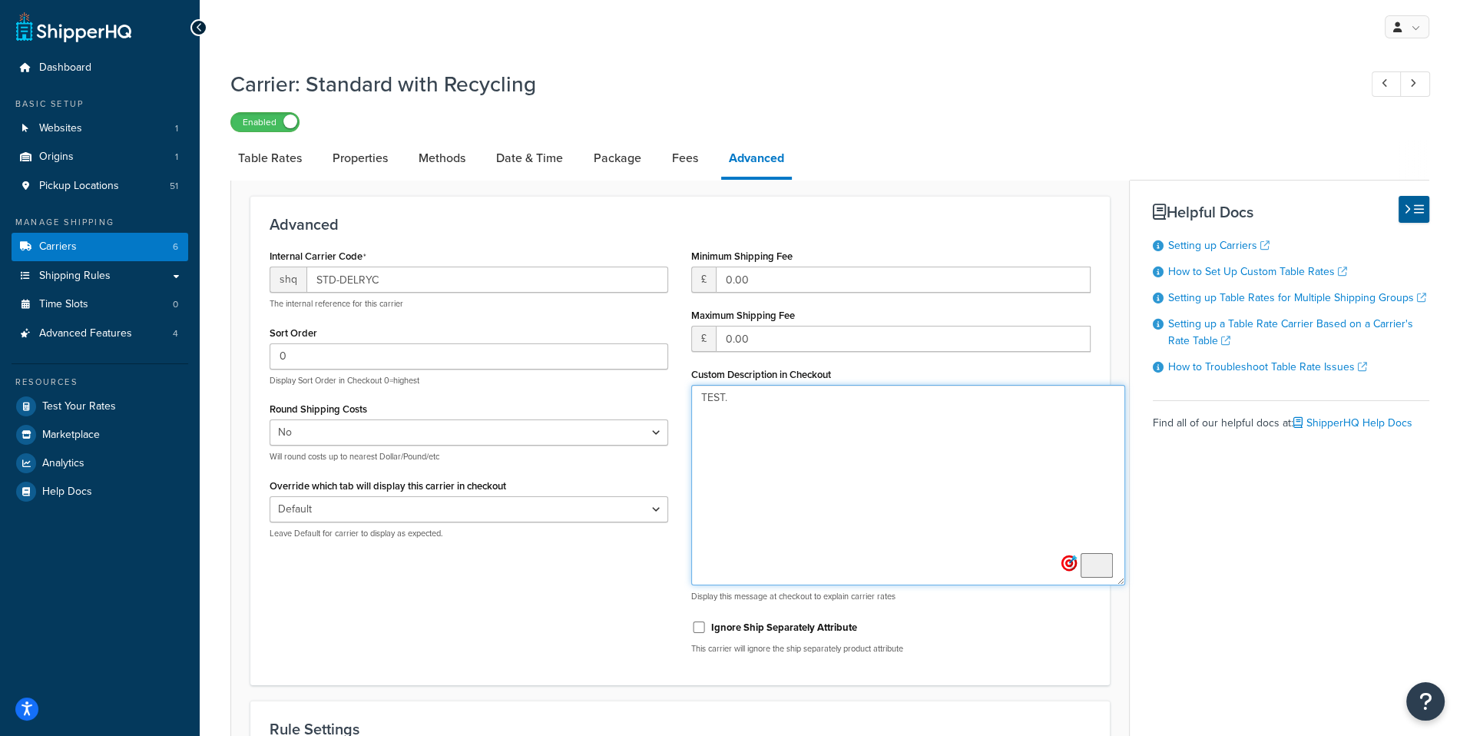
scroll to position [254, 0]
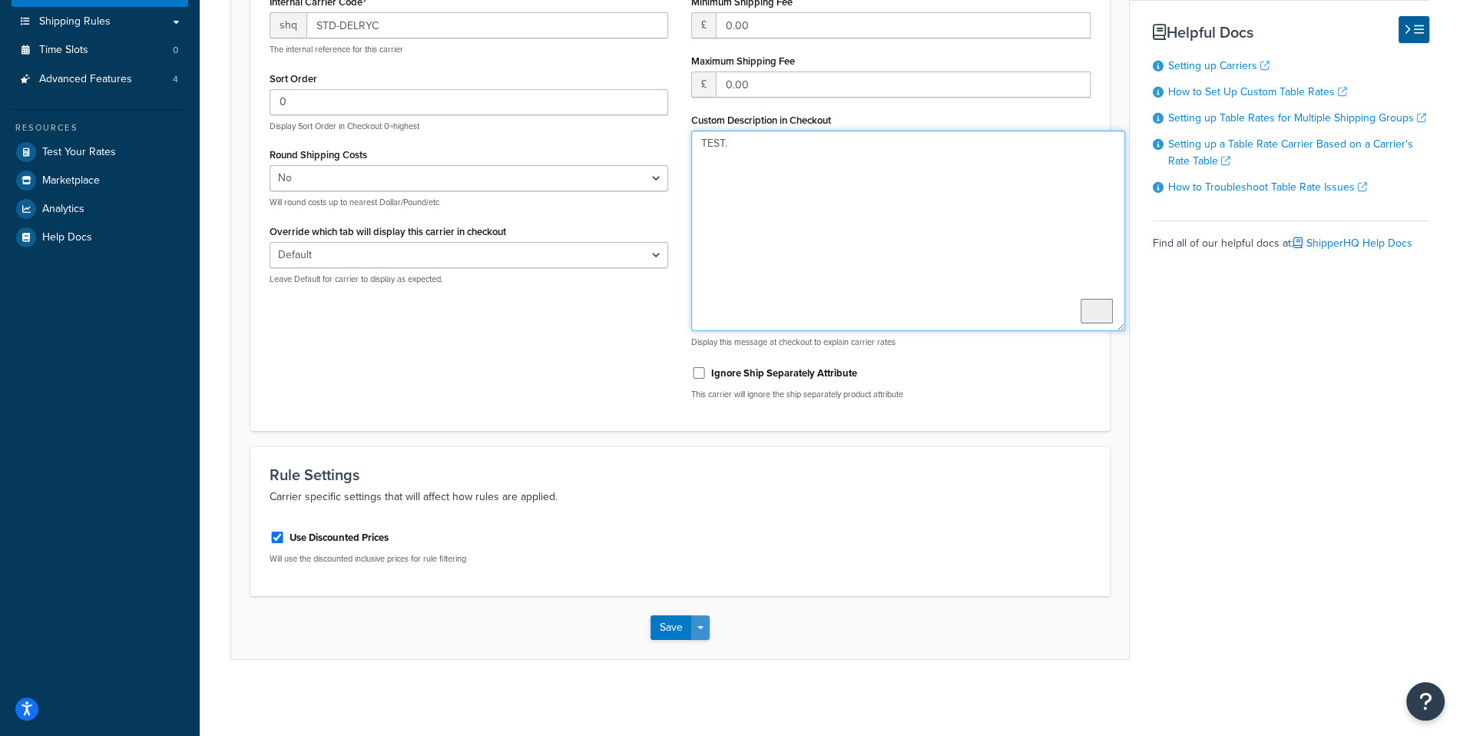
type textarea "TEST."
click at [704, 621] on button "Save Dropdown" at bounding box center [700, 627] width 18 height 25
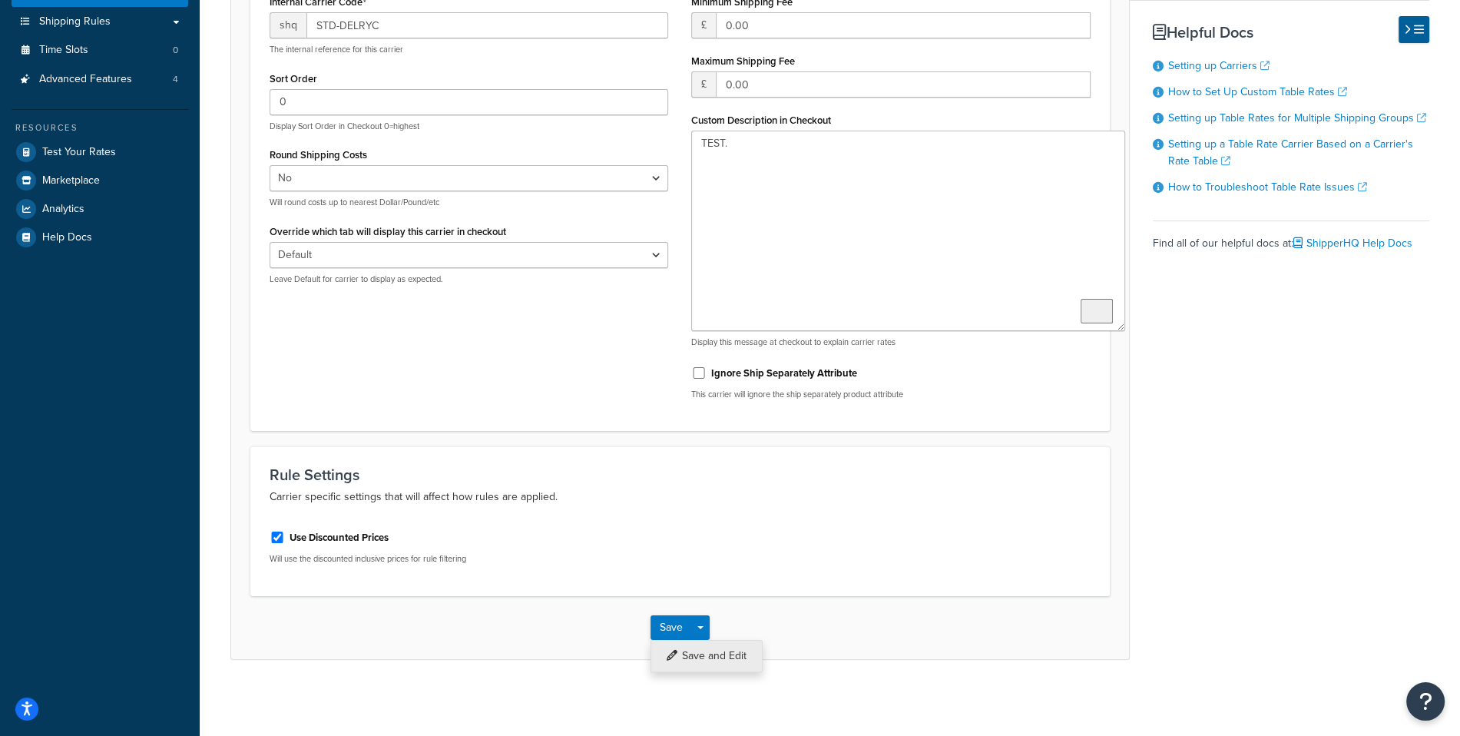
click at [721, 643] on button "Save and Edit" at bounding box center [706, 656] width 112 height 32
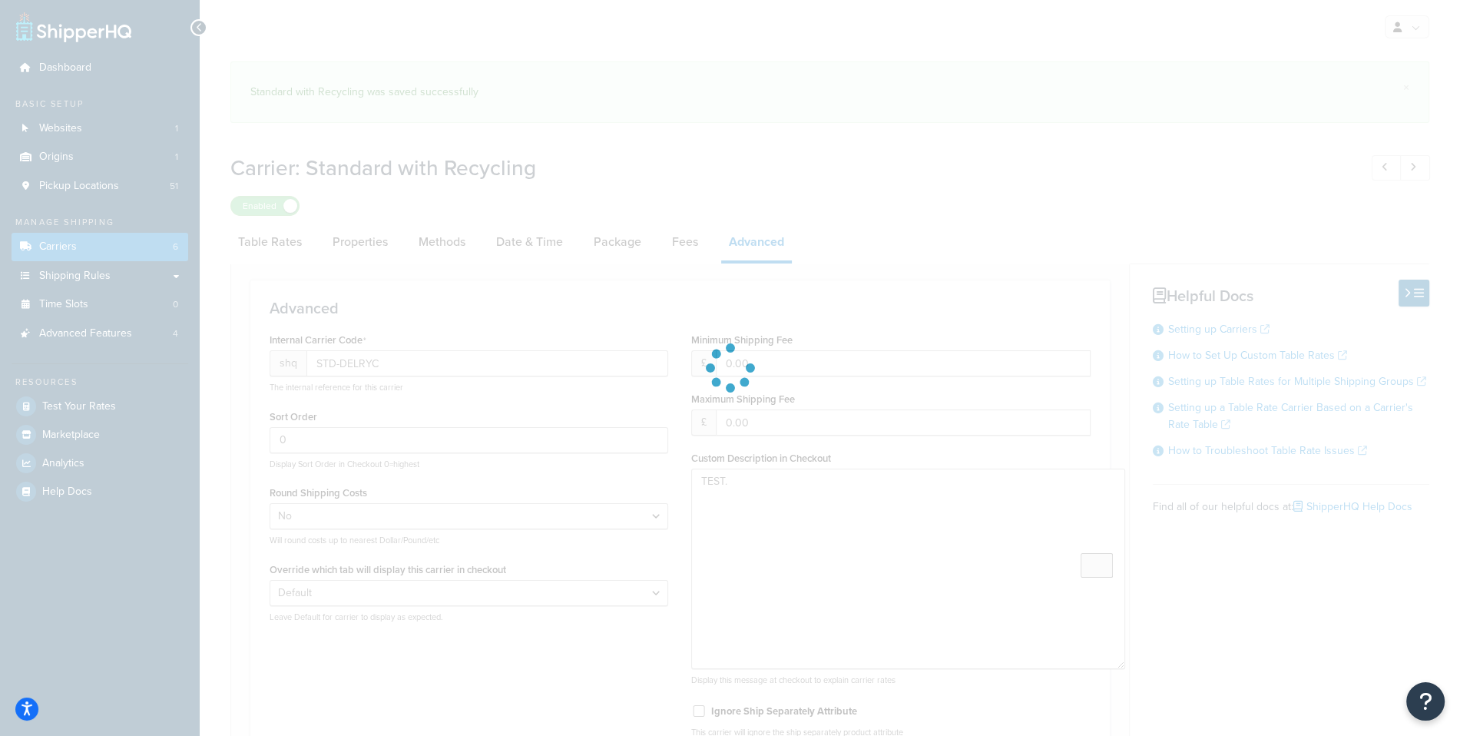
select select "false"
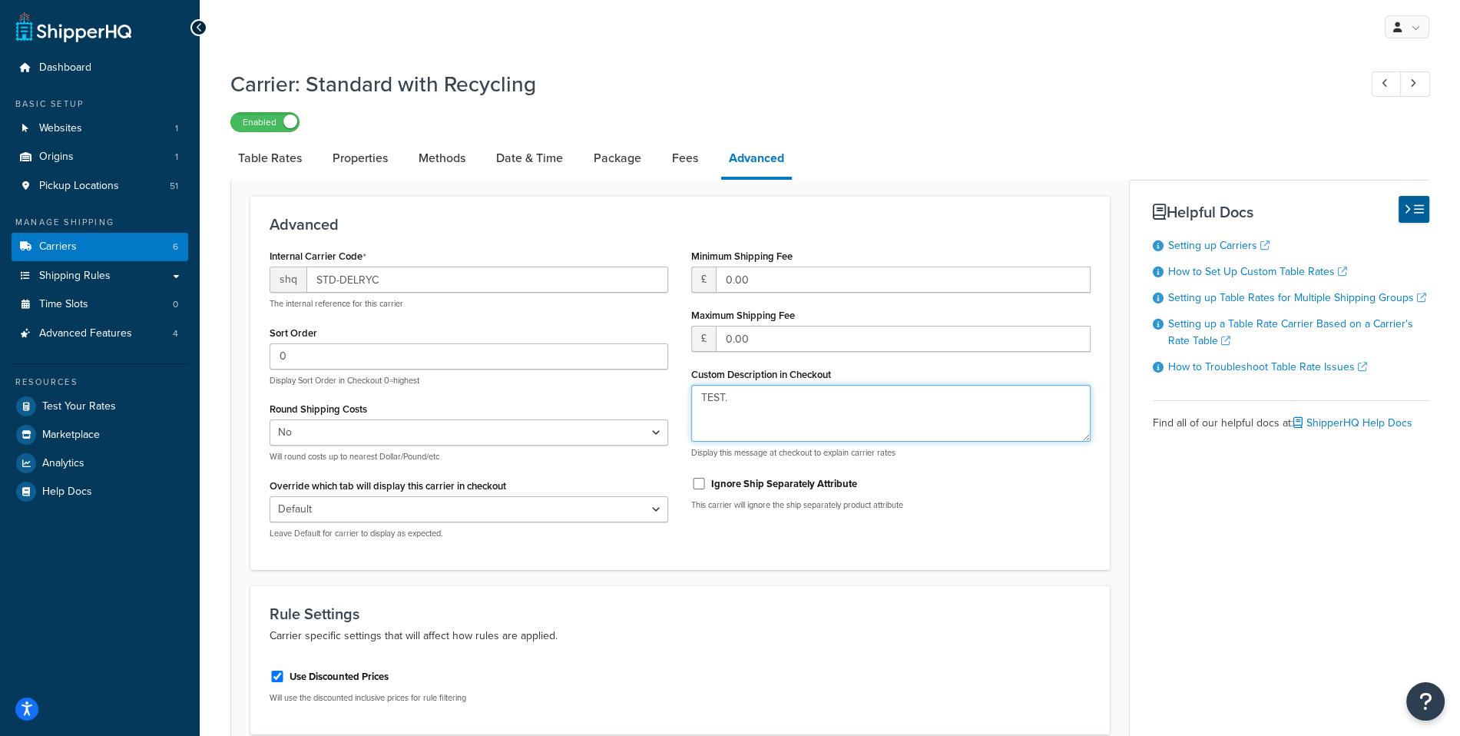
click at [753, 404] on textarea "TEST." at bounding box center [890, 413] width 399 height 57
paste textarea "You will receive your standard delivery, FREE on purchases over £50, within 3-5…"
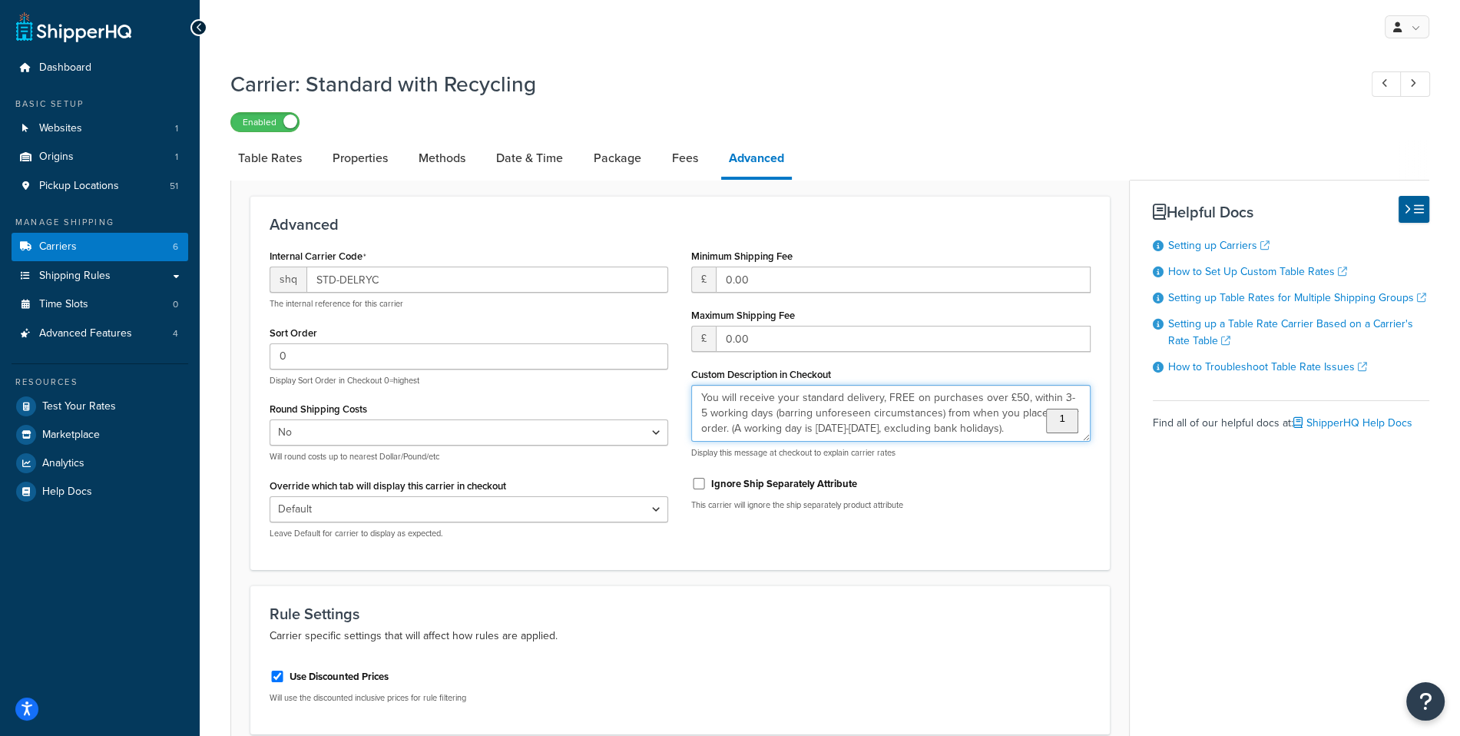
scroll to position [138, 0]
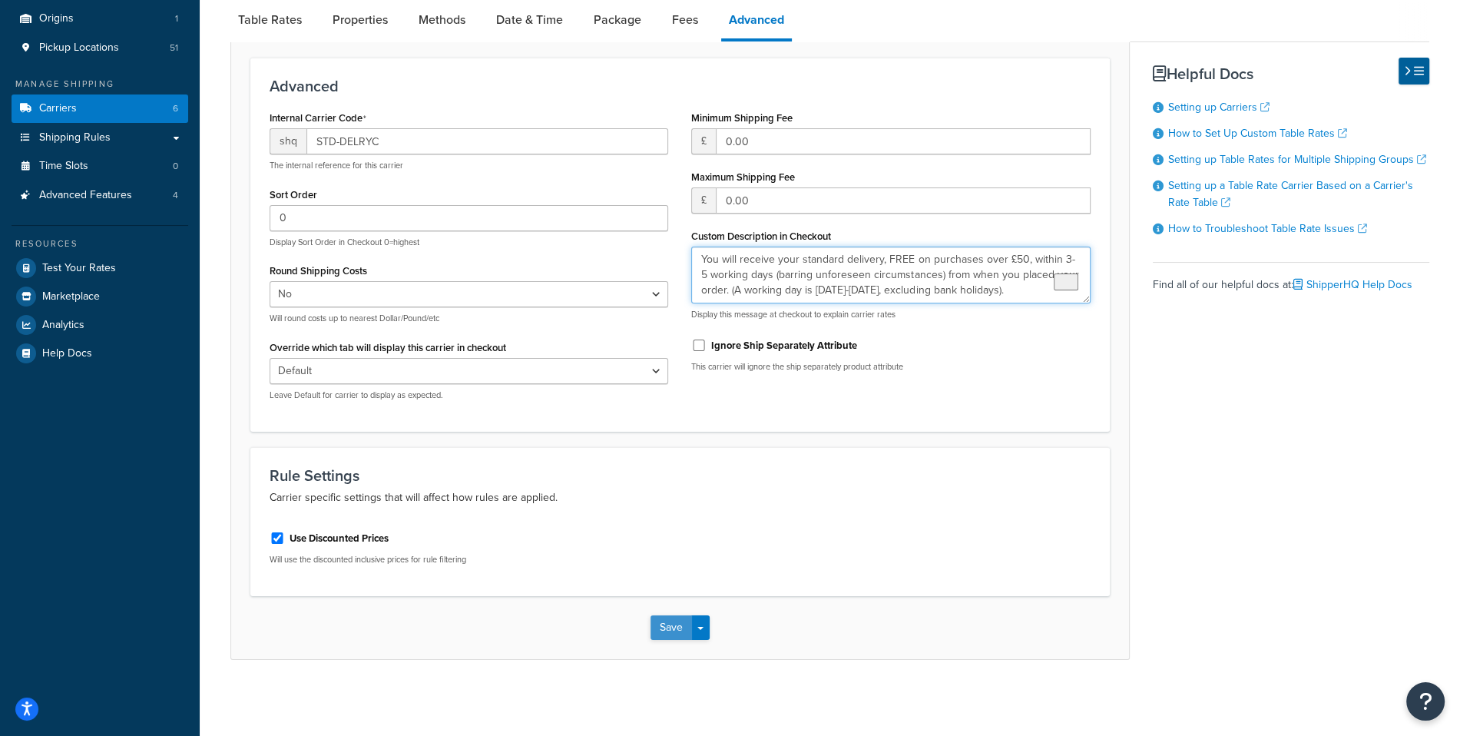
type textarea "You will receive your standard delivery, FREE on purchases over £50, within 3-5…"
click at [668, 630] on button "Save" at bounding box center [670, 627] width 41 height 25
